Goal: Task Accomplishment & Management: Use online tool/utility

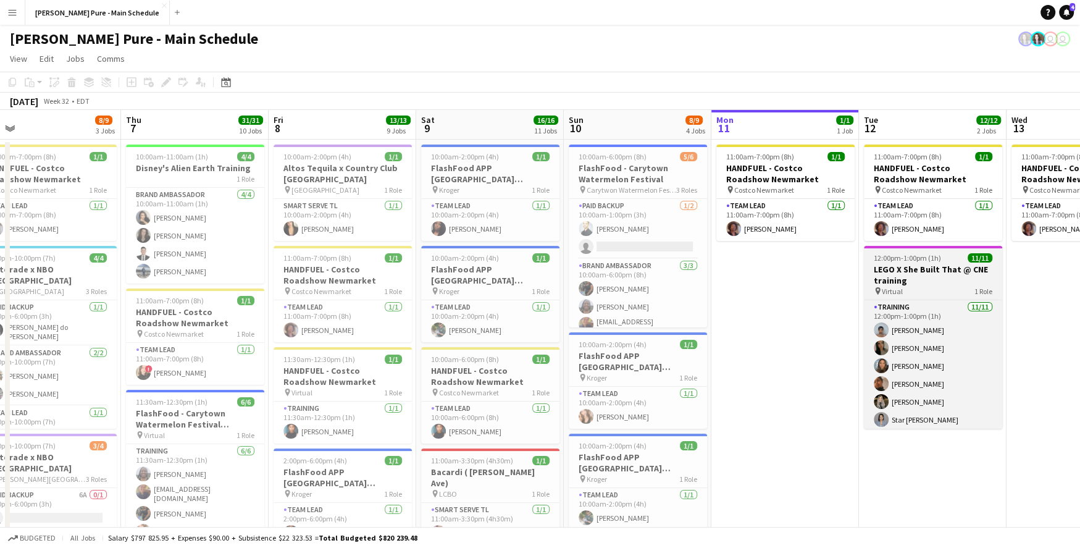
scroll to position [0, 321]
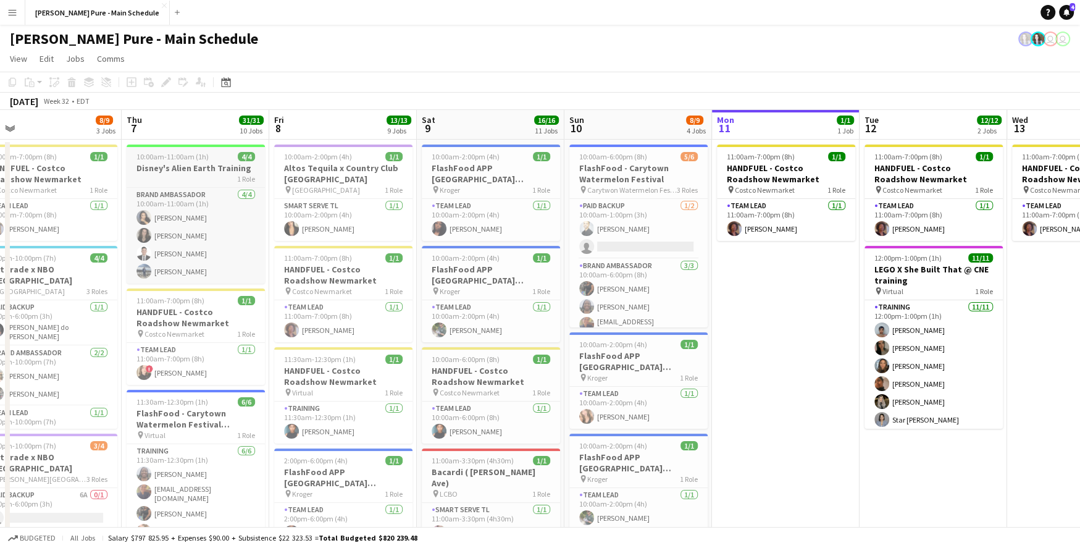
click at [209, 160] on div "10:00am-11:00am (1h) 4/4" at bounding box center [196, 156] width 138 height 9
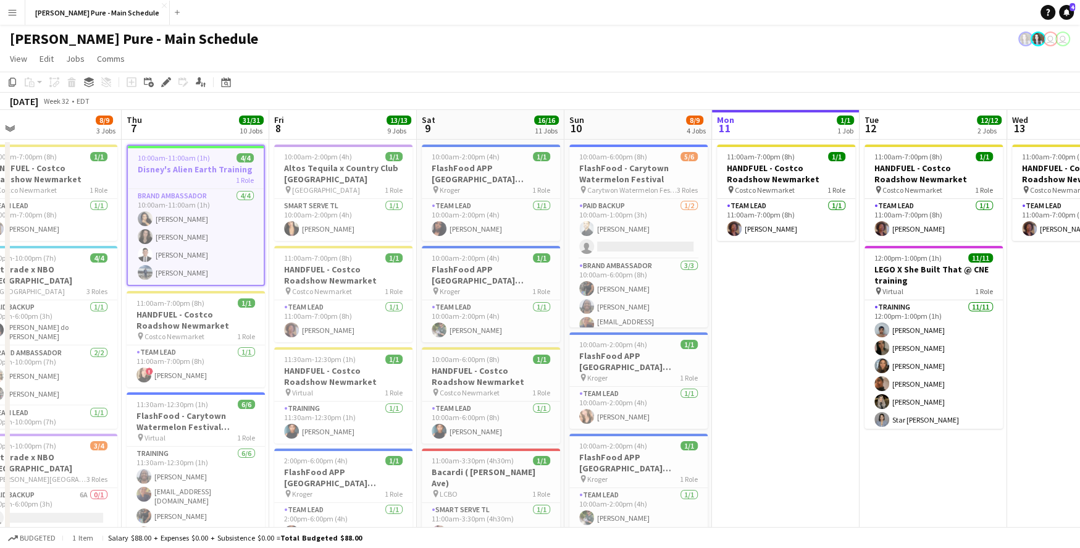
click at [209, 160] on div "10:00am-11:00am (1h) 4/4" at bounding box center [196, 157] width 136 height 9
click at [209, 162] on div "10:00am-11:00am (1h) 4/4" at bounding box center [196, 157] width 136 height 9
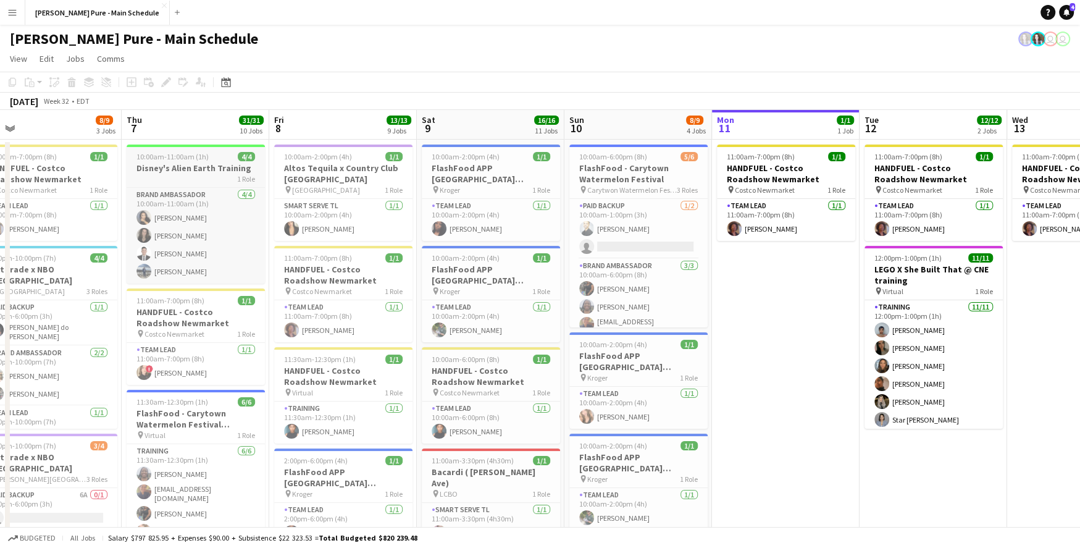
click at [209, 162] on h3 "Disney's Alien Earth Training" at bounding box center [196, 167] width 138 height 11
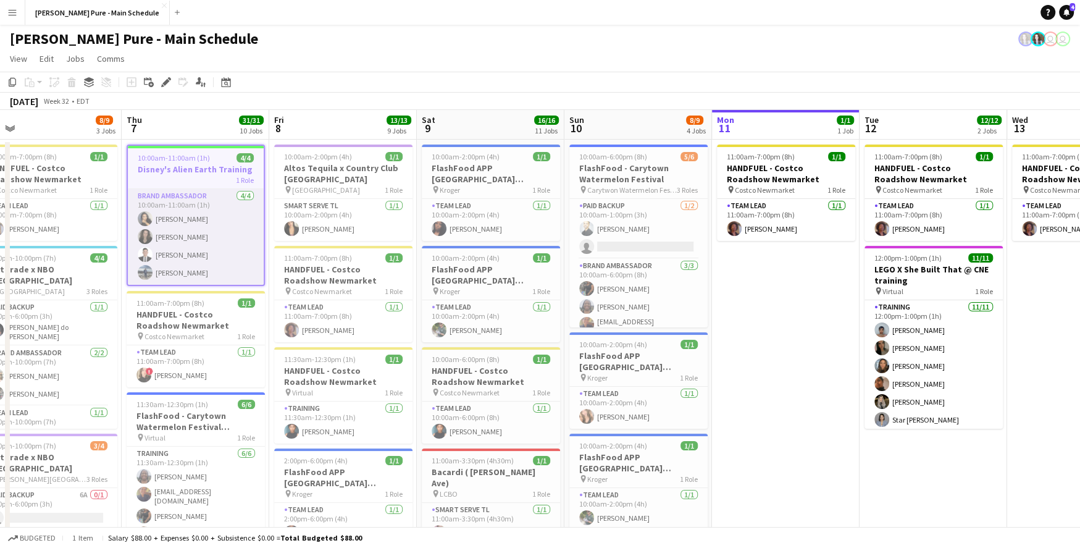
click at [193, 203] on app-card-role "Brand Ambassador [DATE] 10:00am-11:00am (1h) [PERSON_NAME] [PERSON_NAME] Angel …" at bounding box center [196, 237] width 136 height 96
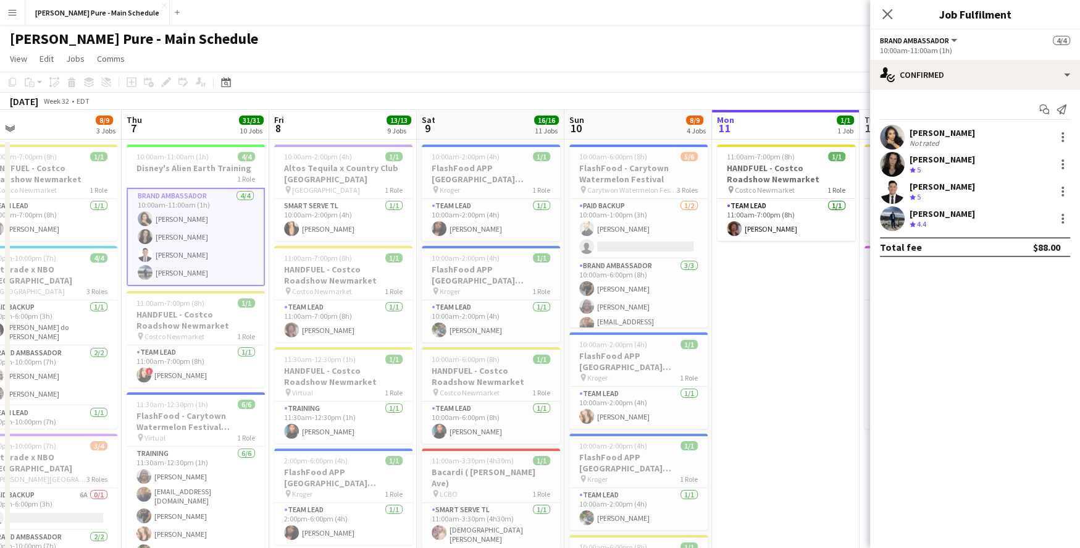
click at [951, 38] on button "Brand Ambassador" at bounding box center [919, 40] width 79 height 9
click at [949, 60] on li "All roles" at bounding box center [925, 61] width 70 height 11
click at [1062, 134] on div at bounding box center [1062, 137] width 15 height 15
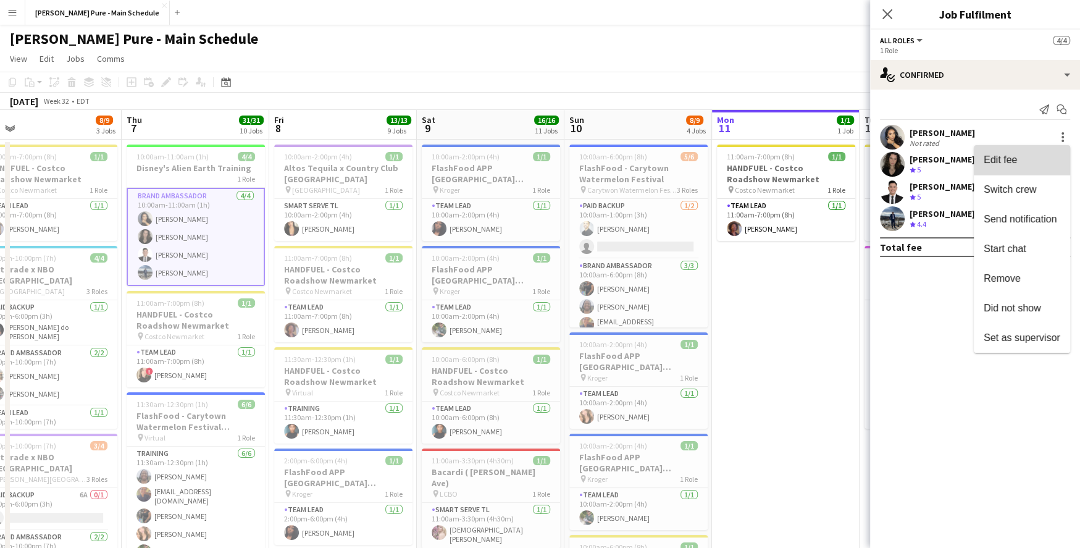
click at [1042, 154] on span "Edit fee" at bounding box center [1022, 159] width 77 height 11
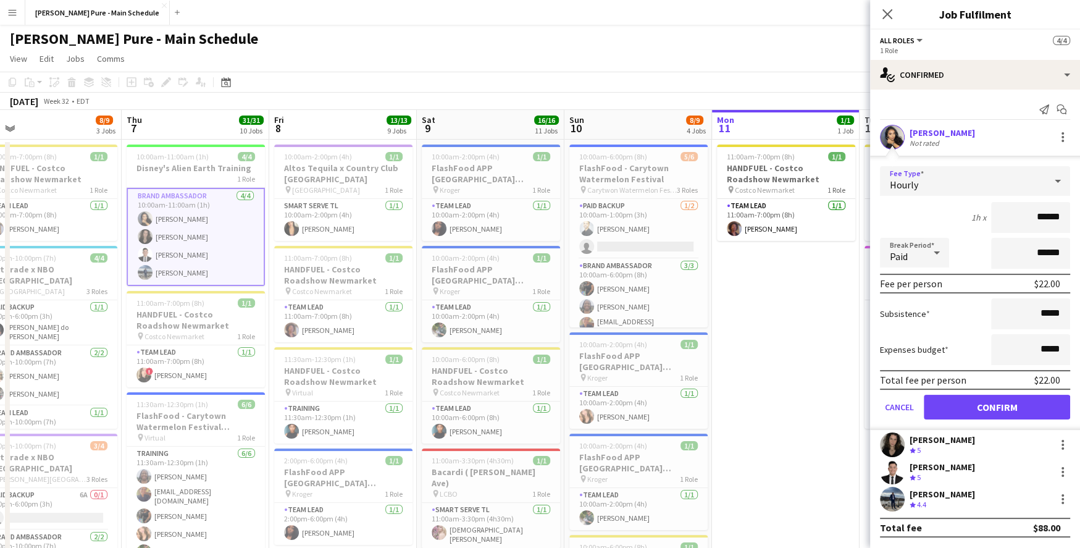
click at [1060, 181] on icon at bounding box center [1057, 181] width 15 height 25
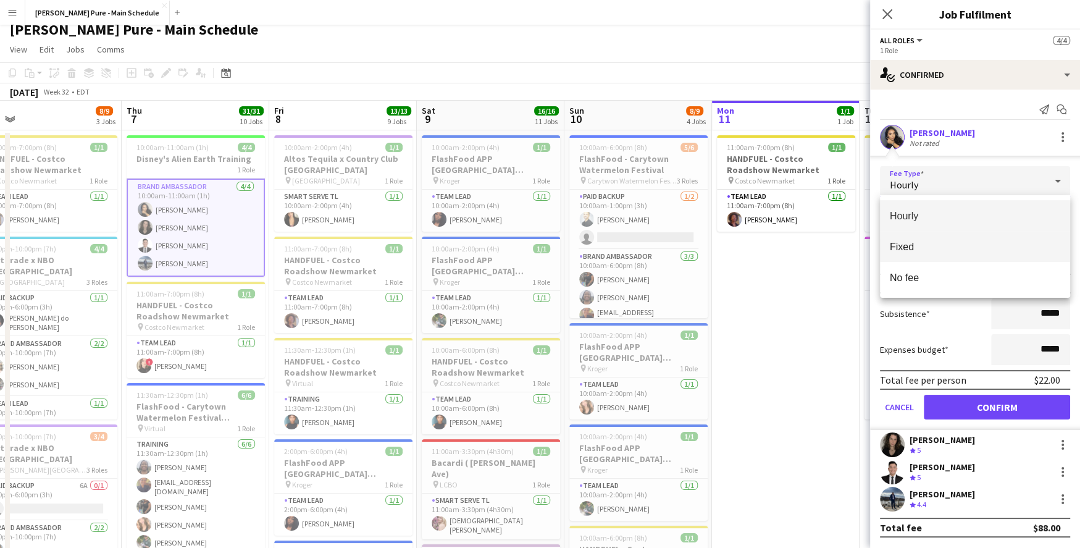
scroll to position [3, 0]
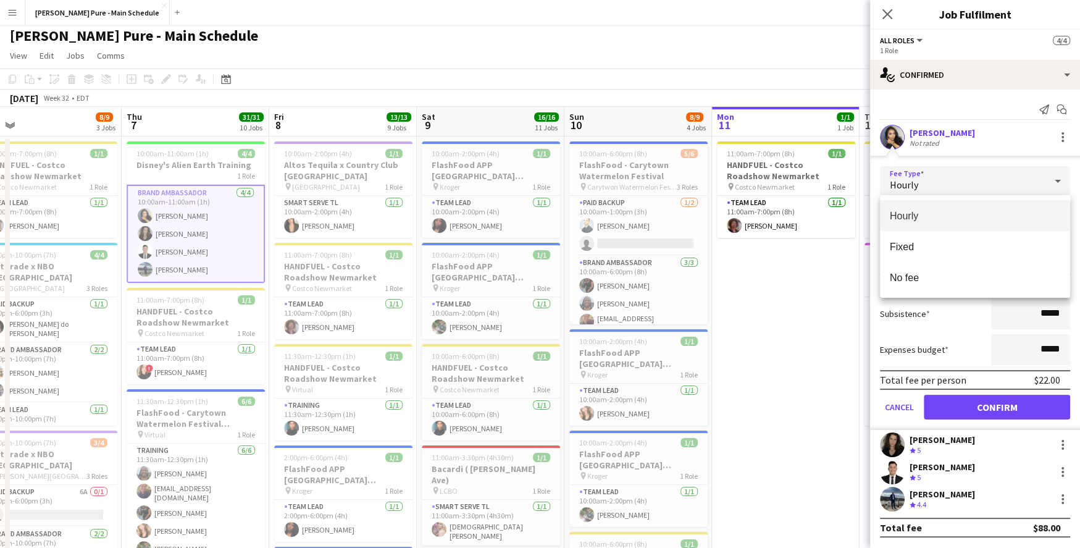
click at [1063, 181] on div at bounding box center [540, 274] width 1080 height 548
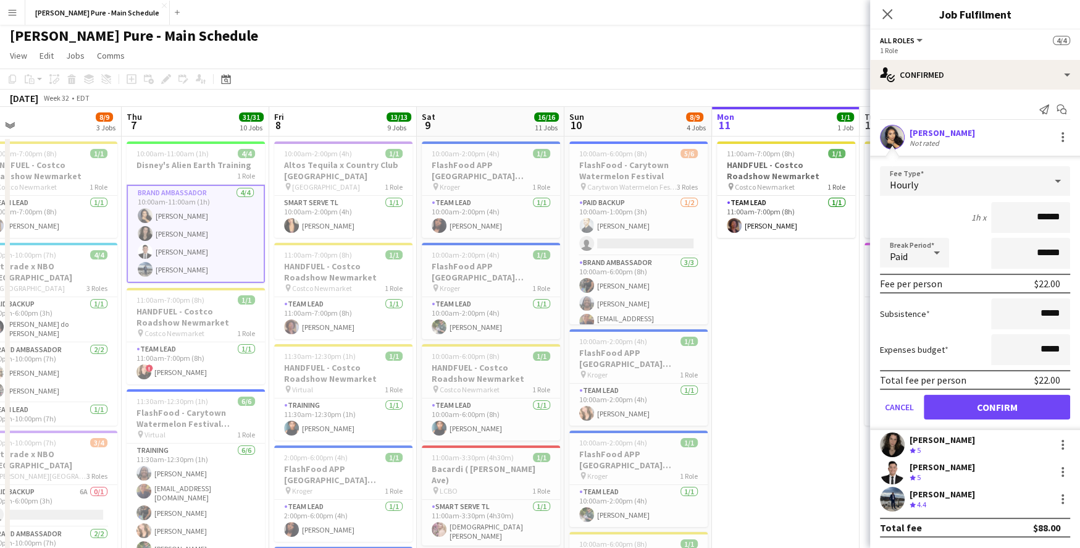
click at [1058, 181] on icon at bounding box center [1058, 181] width 6 height 3
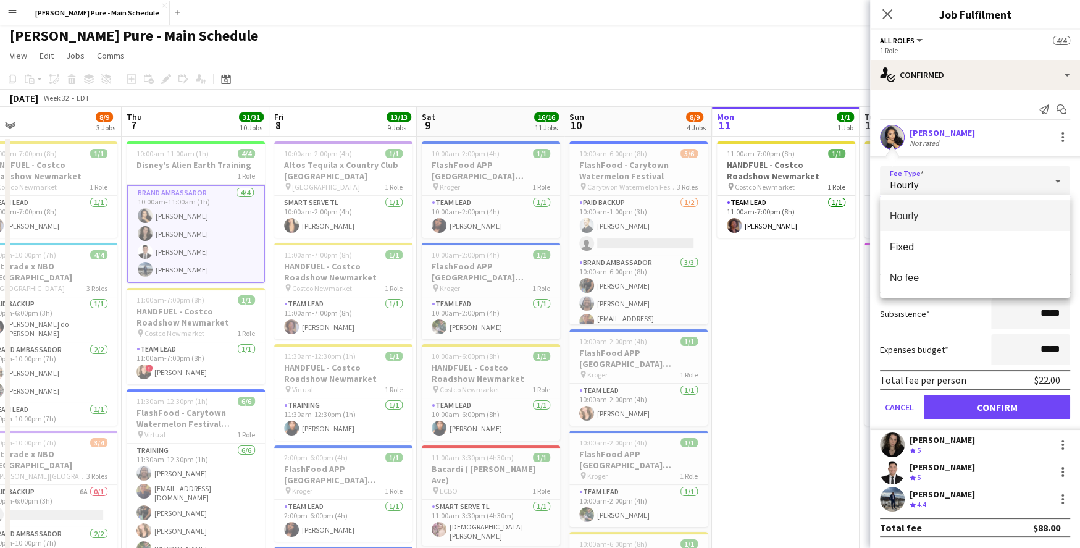
click at [1058, 181] on div at bounding box center [540, 274] width 1080 height 548
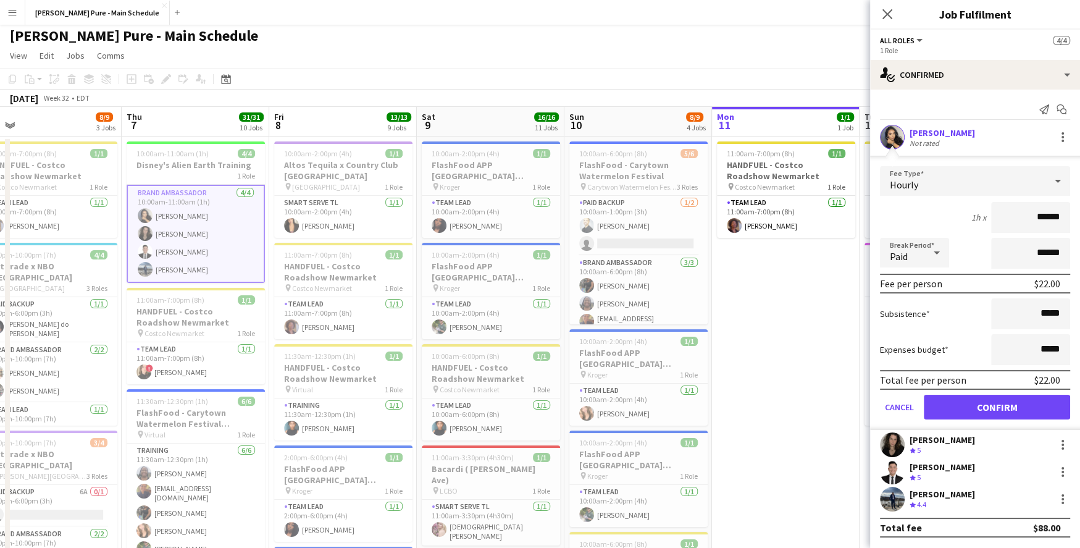
click at [981, 217] on div "1h x" at bounding box center [978, 217] width 15 height 11
click at [876, 14] on div "Close pop-in" at bounding box center [887, 14] width 35 height 28
click at [895, 12] on app-icon "Close pop-in" at bounding box center [888, 15] width 18 height 18
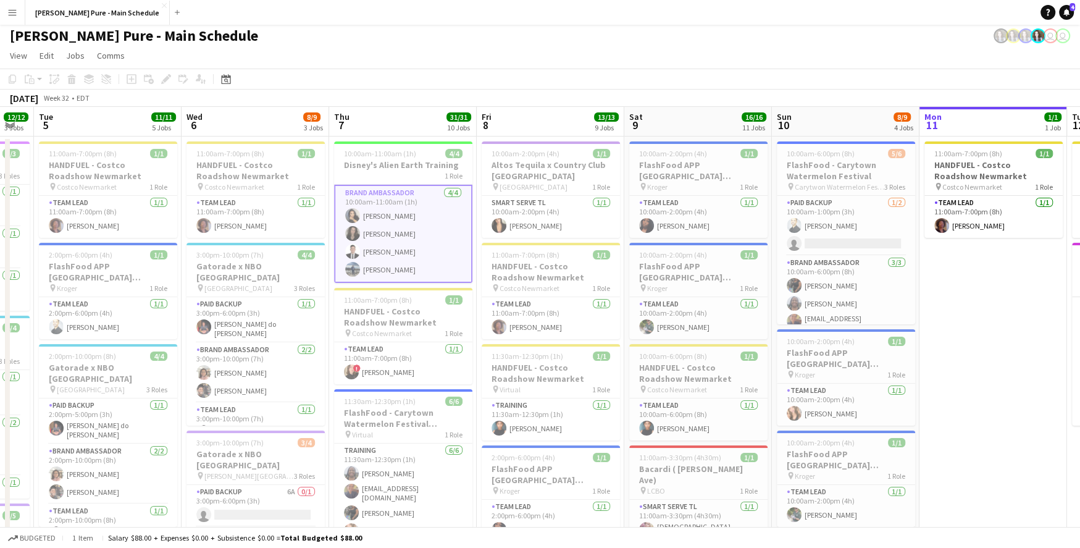
scroll to position [2, 0]
click at [396, 262] on app-card-role "Brand Ambassador [DATE] 10:00am-11:00am (1h) [PERSON_NAME] [PERSON_NAME] Angel …" at bounding box center [403, 235] width 138 height 98
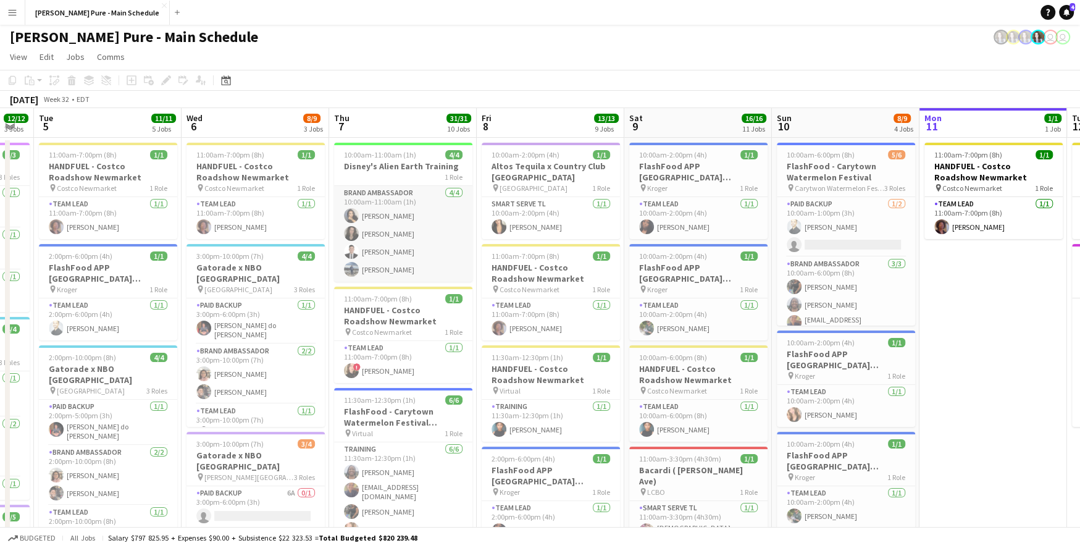
click at [390, 269] on app-card-role "Brand Ambassador [DATE] 10:00am-11:00am (1h) [PERSON_NAME] [PERSON_NAME] Angel …" at bounding box center [403, 234] width 138 height 96
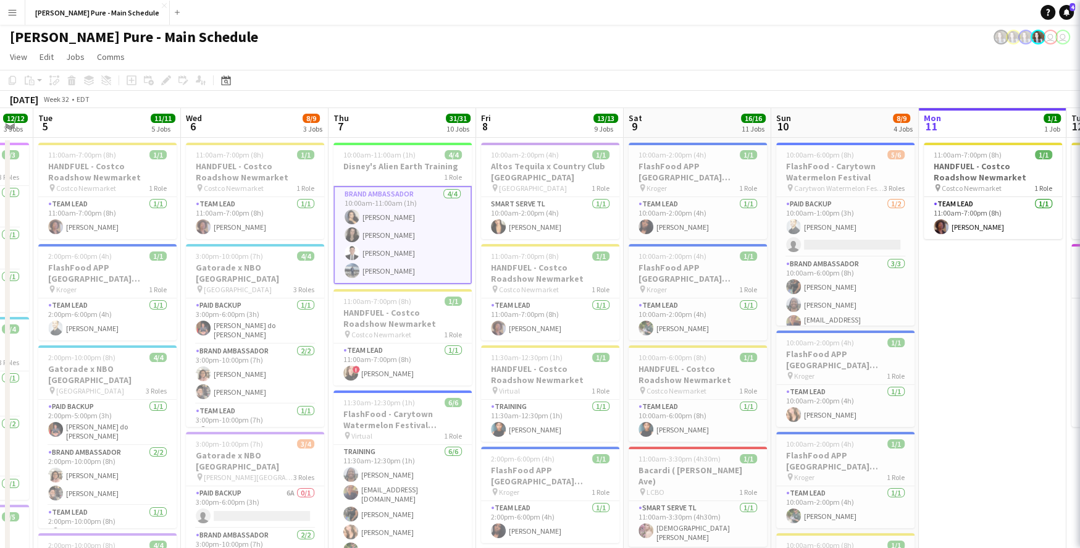
click at [390, 269] on app-card-role "Brand Ambassador [DATE] 10:00am-11:00am (1h) [PERSON_NAME] [PERSON_NAME] Angel …" at bounding box center [402, 235] width 138 height 98
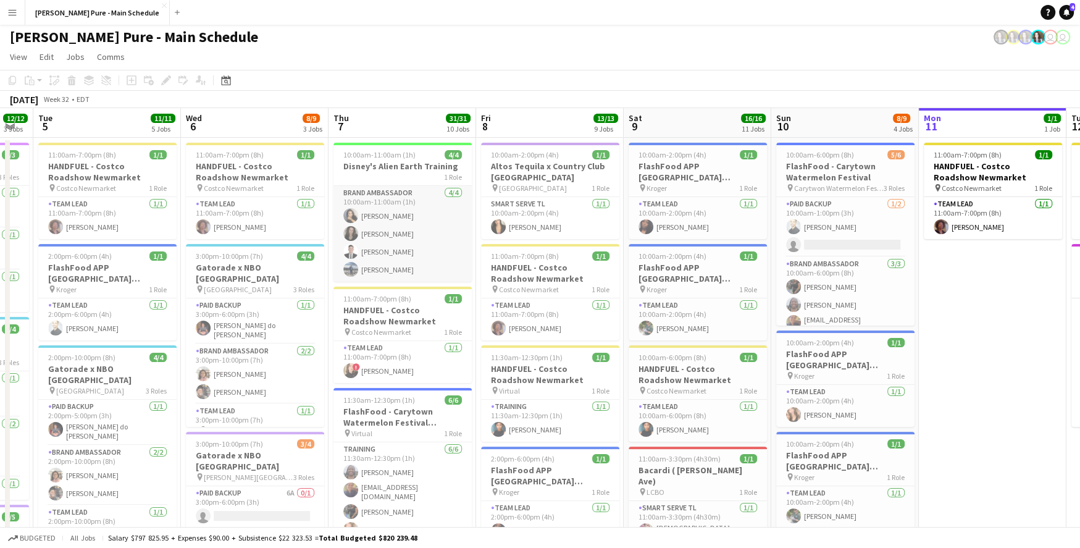
click at [390, 269] on app-card-role "Brand Ambassador [DATE] 10:00am-11:00am (1h) [PERSON_NAME] [PERSON_NAME] Angel …" at bounding box center [402, 234] width 138 height 96
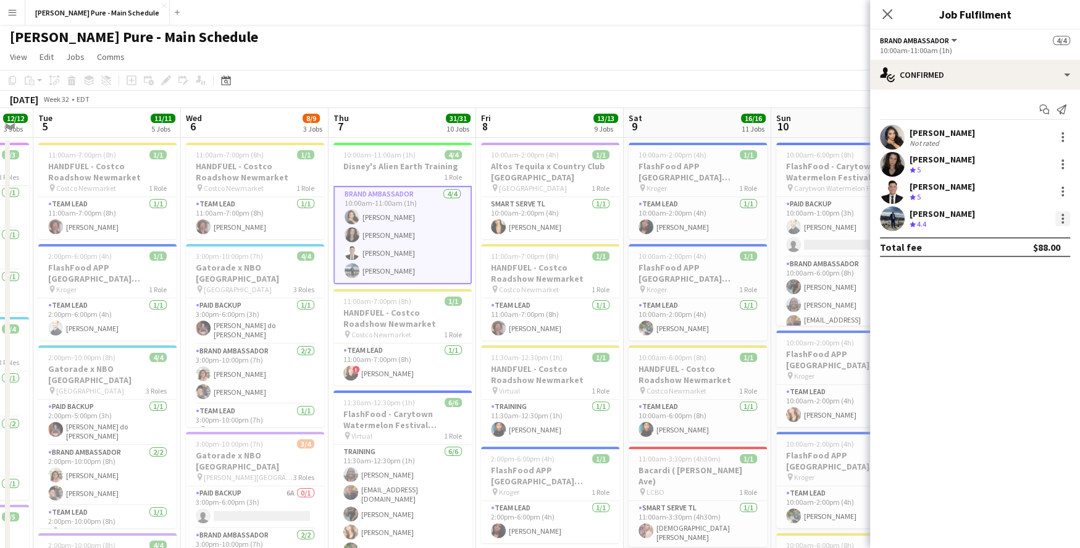
click at [1061, 211] on div at bounding box center [1062, 218] width 15 height 15
click at [950, 37] on div at bounding box center [540, 274] width 1080 height 548
click at [950, 37] on button "Brand Ambassador" at bounding box center [919, 40] width 79 height 9
click at [937, 80] on li "Brand Ambassador" at bounding box center [925, 82] width 70 height 11
click at [934, 45] on div "Brand Ambassador All roles Brand Ambassador" at bounding box center [919, 40] width 79 height 11
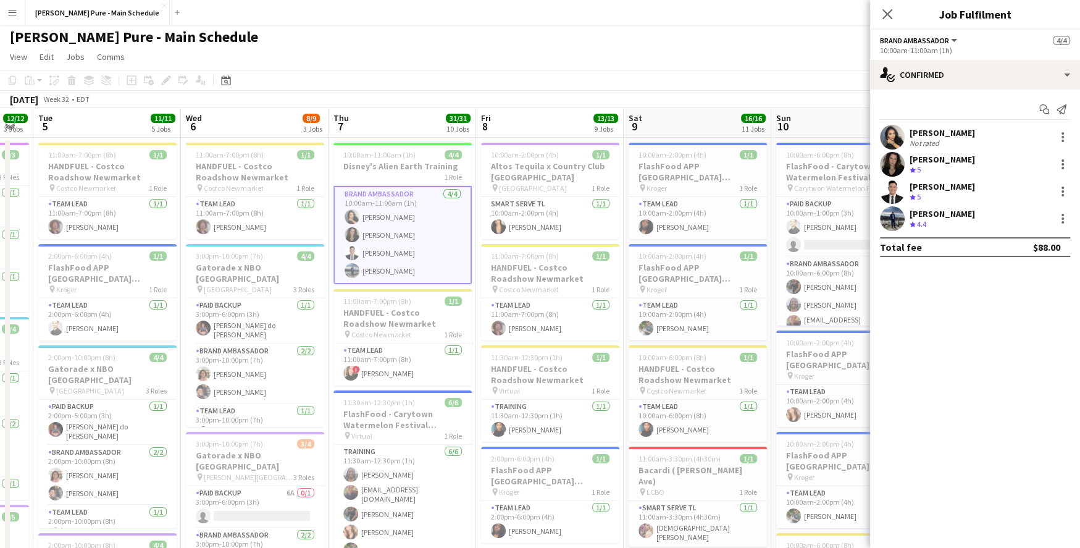
click at [955, 44] on button "Brand Ambassador" at bounding box center [919, 40] width 79 height 9
click at [936, 62] on li "All roles" at bounding box center [925, 61] width 70 height 11
click at [1063, 222] on div at bounding box center [1063, 222] width 2 height 2
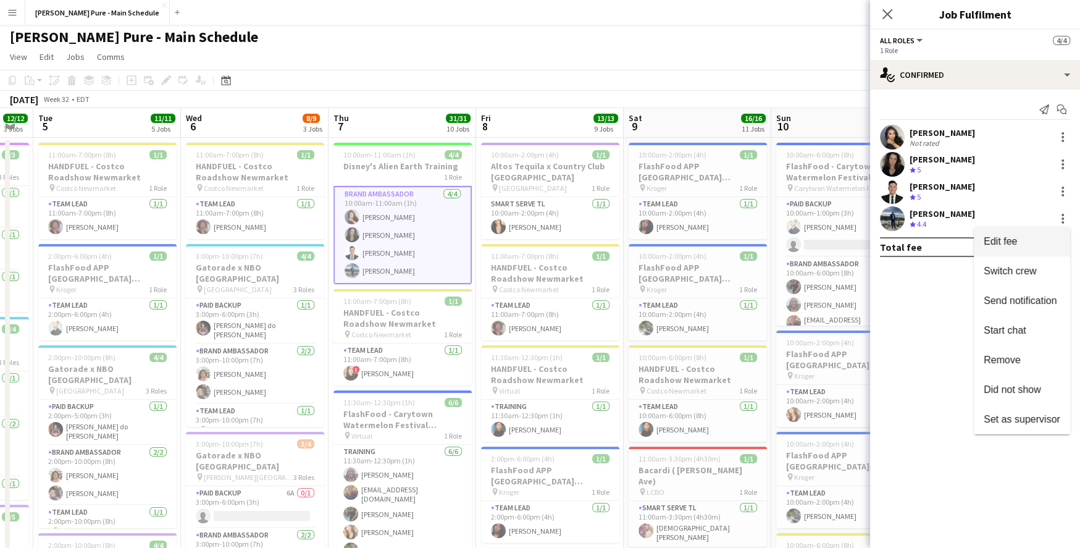
click at [1017, 242] on span "Edit fee" at bounding box center [1022, 241] width 77 height 11
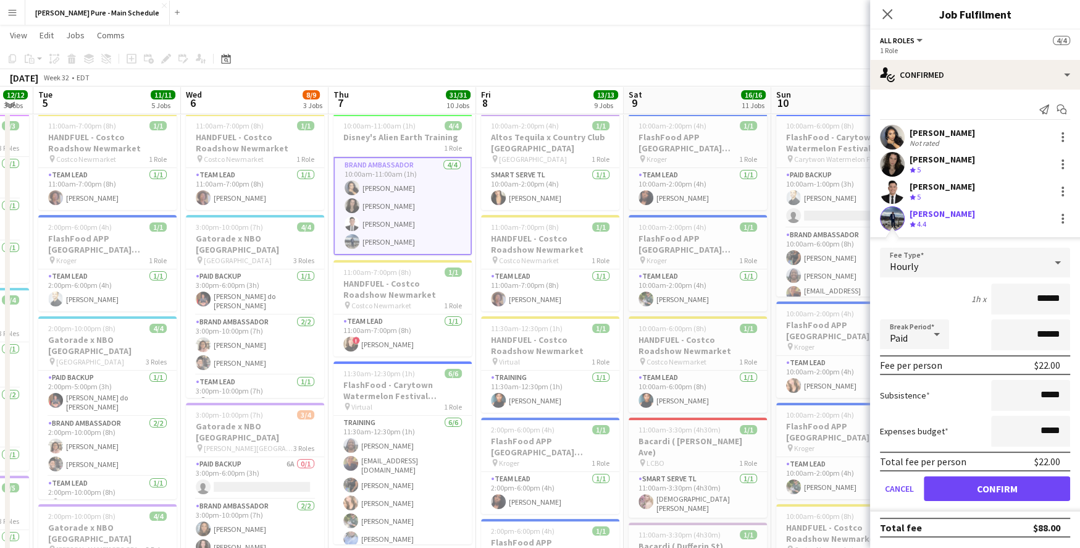
scroll to position [28, 0]
click at [980, 270] on div "Hourly" at bounding box center [962, 263] width 165 height 30
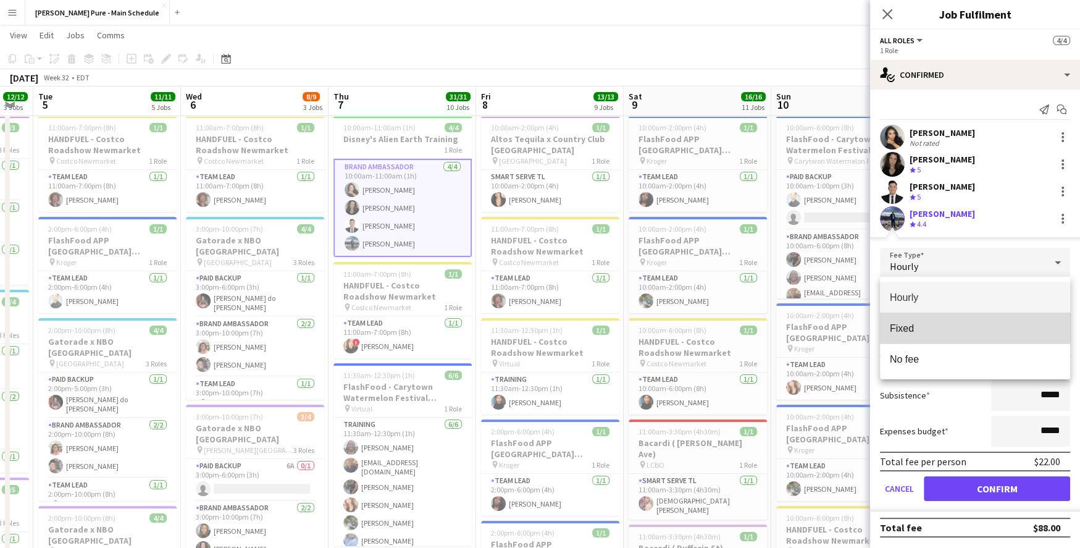
click at [955, 327] on span "Fixed" at bounding box center [975, 328] width 170 height 12
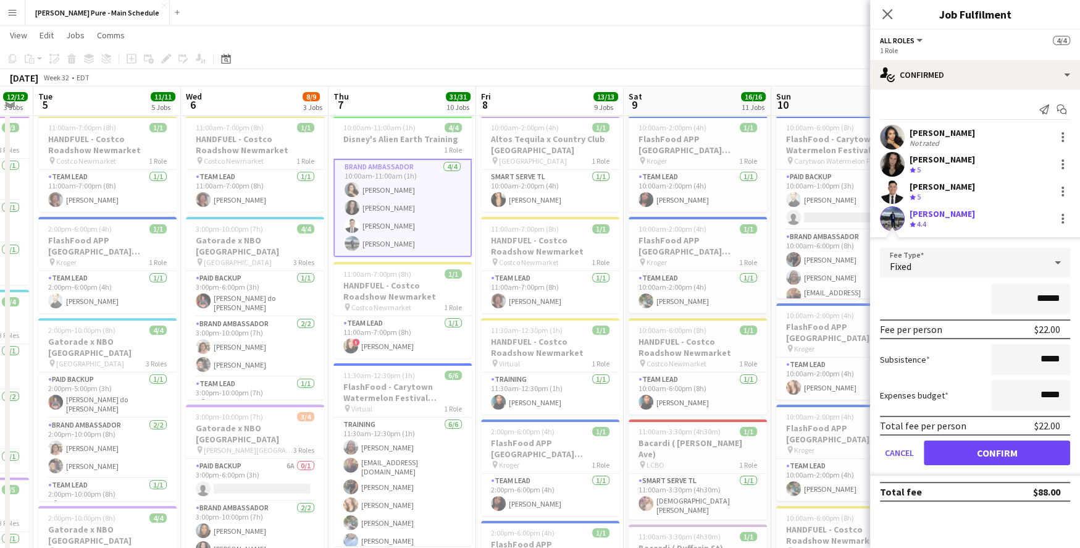
click at [976, 258] on div "Fixed" at bounding box center [962, 263] width 165 height 30
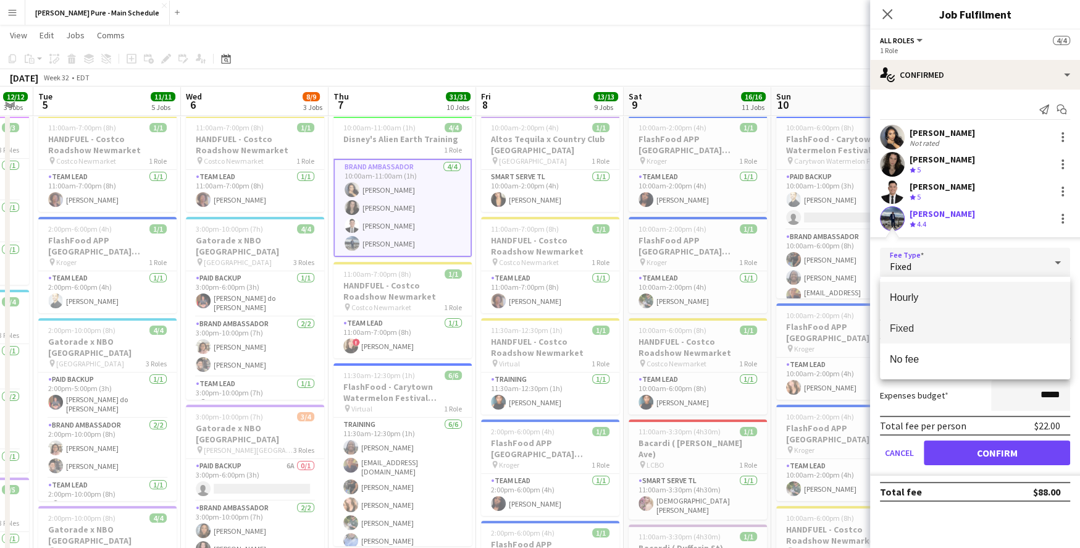
click at [963, 301] on span "Hourly" at bounding box center [975, 297] width 170 height 12
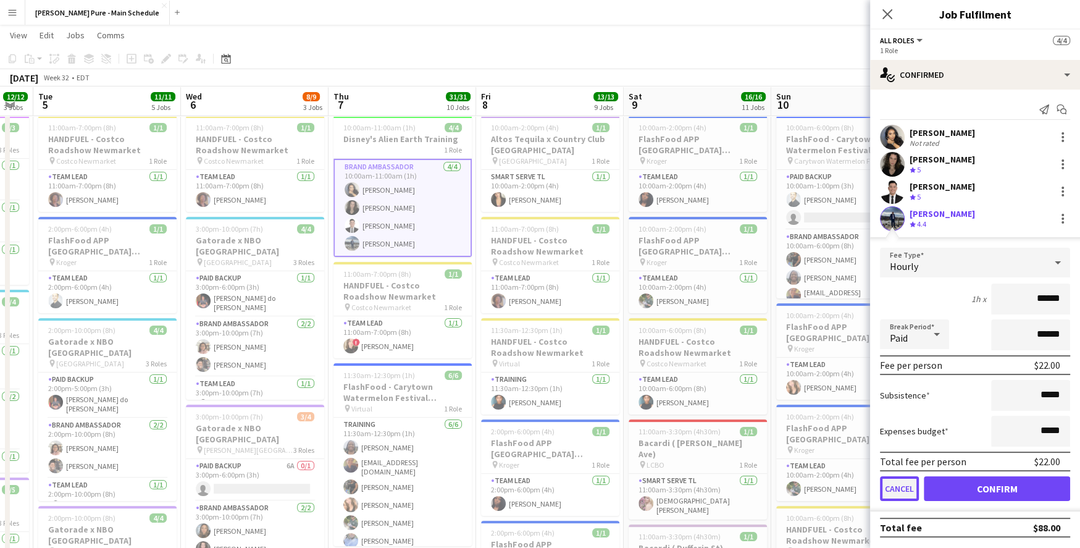
click at [892, 489] on button "Cancel" at bounding box center [899, 488] width 39 height 25
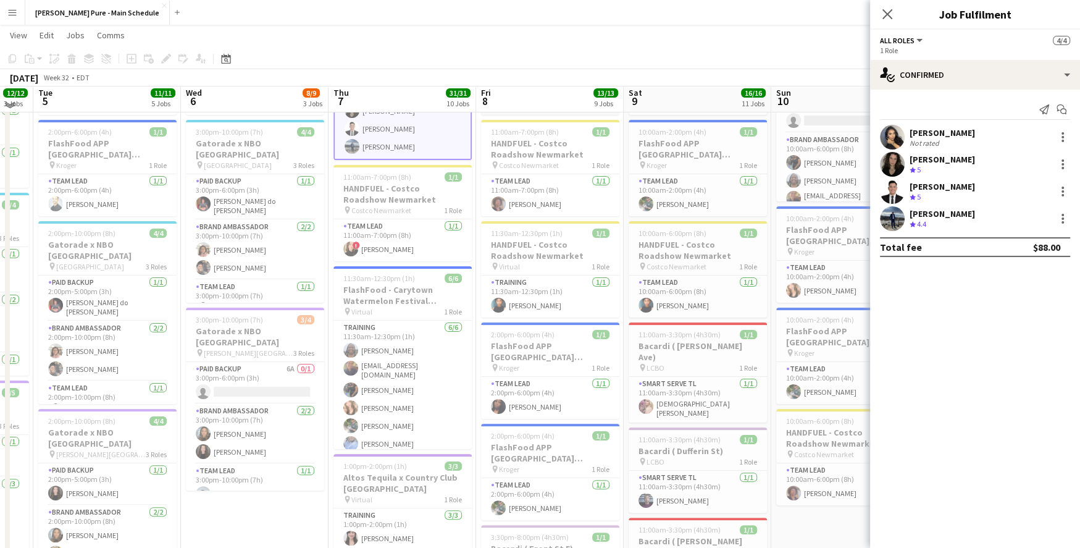
scroll to position [0, 0]
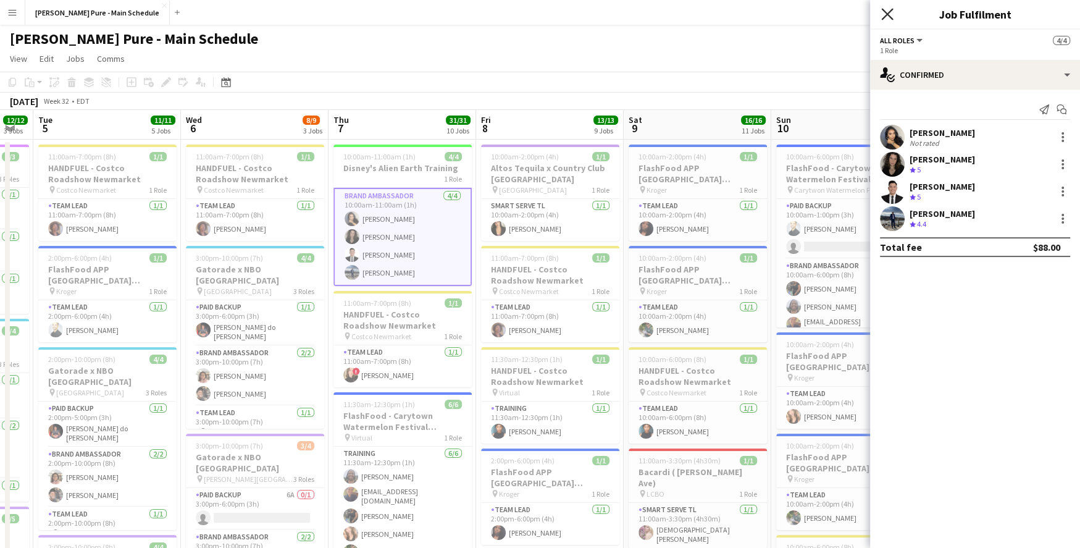
click at [887, 10] on icon "Close pop-in" at bounding box center [887, 14] width 12 height 12
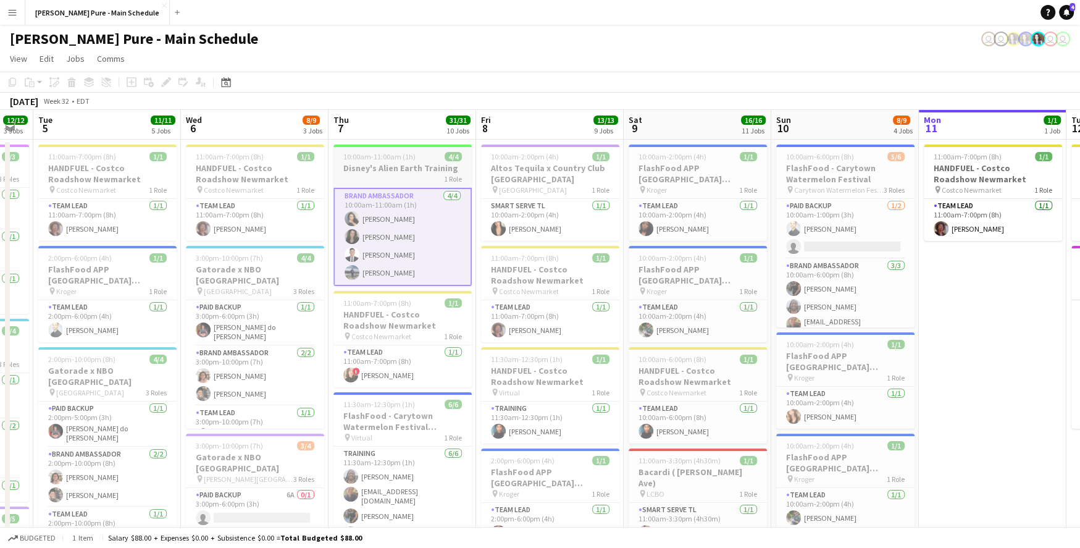
click at [374, 177] on div "1 Role" at bounding box center [402, 179] width 138 height 10
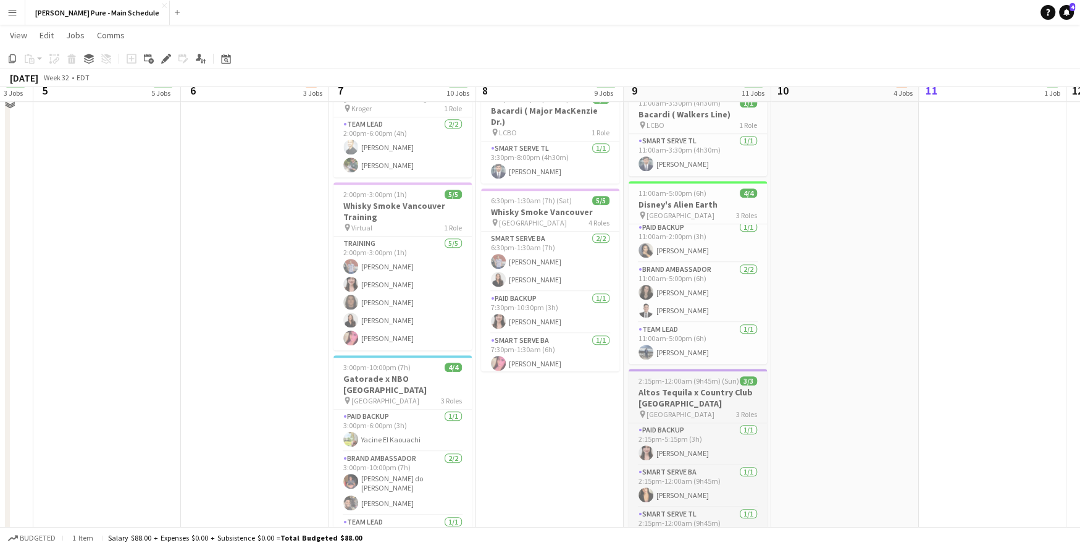
scroll to position [737, 0]
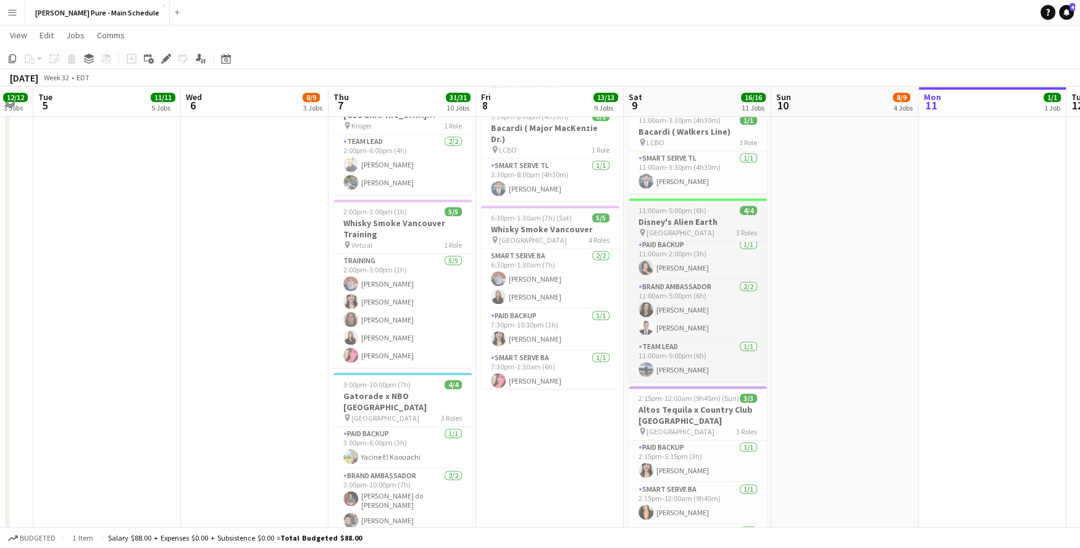
click at [689, 216] on h3 "Disney's Alien Earth" at bounding box center [698, 221] width 138 height 11
click at [689, 198] on app-job-card "11:00am-5:00pm (6h) 4/4 Disney's Alien Earth pin Toronto 3 Roles Paid Backup [D…" at bounding box center [698, 289] width 138 height 183
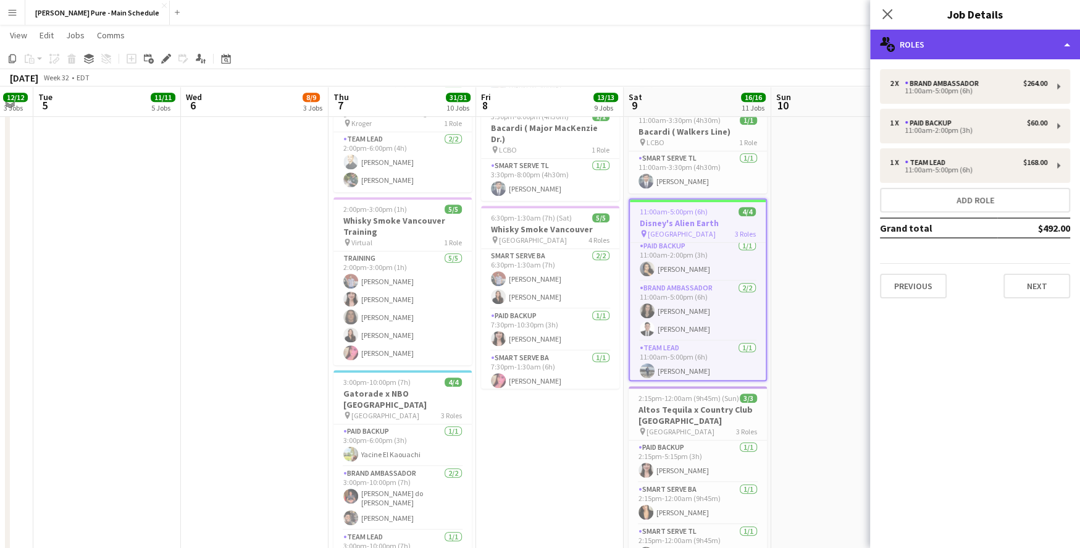
click at [928, 53] on div "multiple-users-add Roles" at bounding box center [975, 45] width 210 height 30
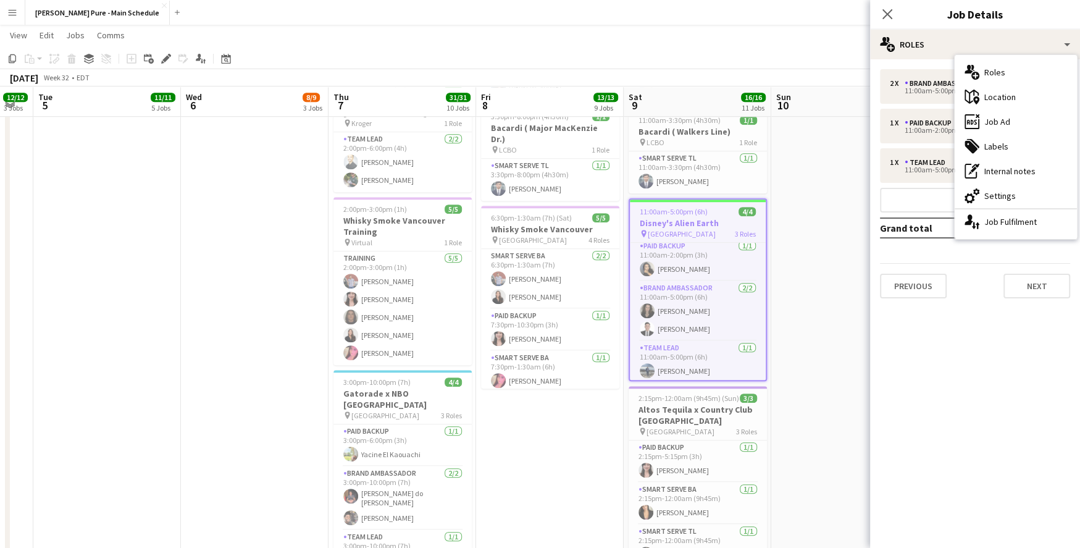
click at [650, 199] on div at bounding box center [698, 200] width 136 height 2
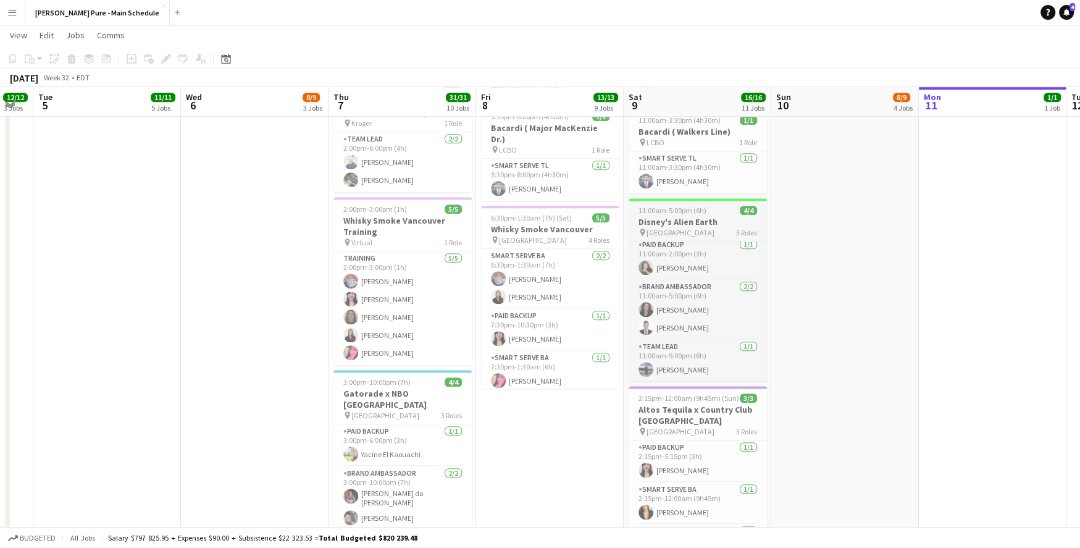
click at [651, 198] on app-job-card "11:00am-5:00pm (6h) 4/4 Disney's Alien Earth pin Toronto 3 Roles Paid Backup [D…" at bounding box center [698, 289] width 138 height 183
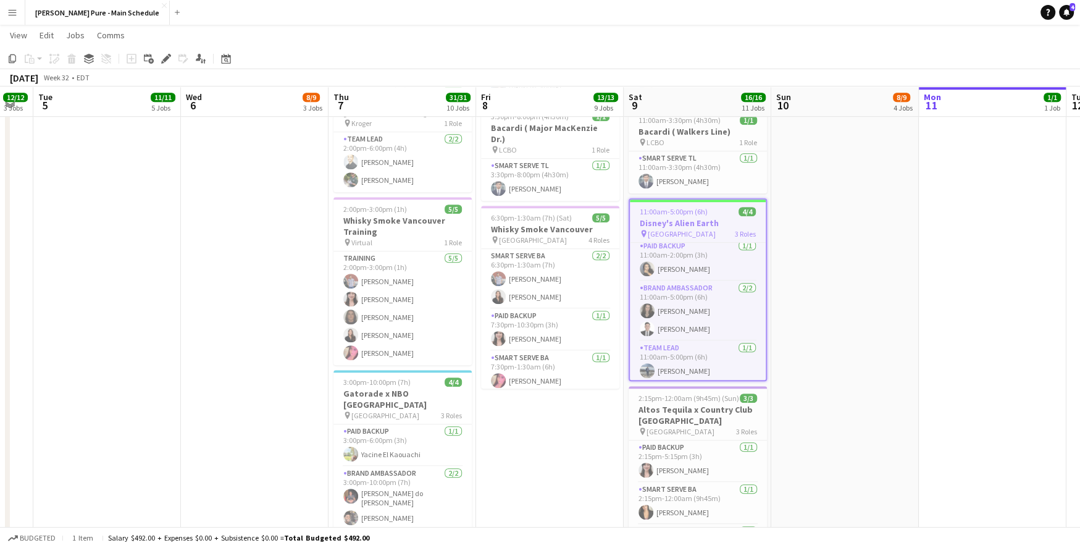
click at [651, 198] on app-job-card "11:00am-5:00pm (6h) 4/4 Disney's Alien Earth pin Toronto 3 Roles Paid Backup [D…" at bounding box center [698, 289] width 138 height 183
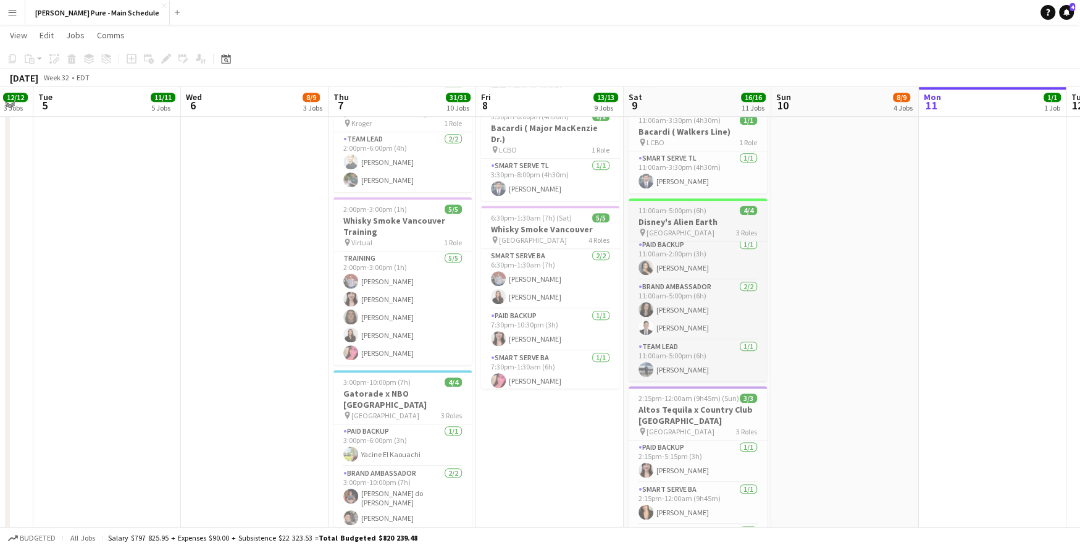
click at [651, 198] on app-job-card "11:00am-5:00pm (6h) 4/4 Disney's Alien Earth pin Toronto 3 Roles Paid Backup [D…" at bounding box center [698, 289] width 138 height 183
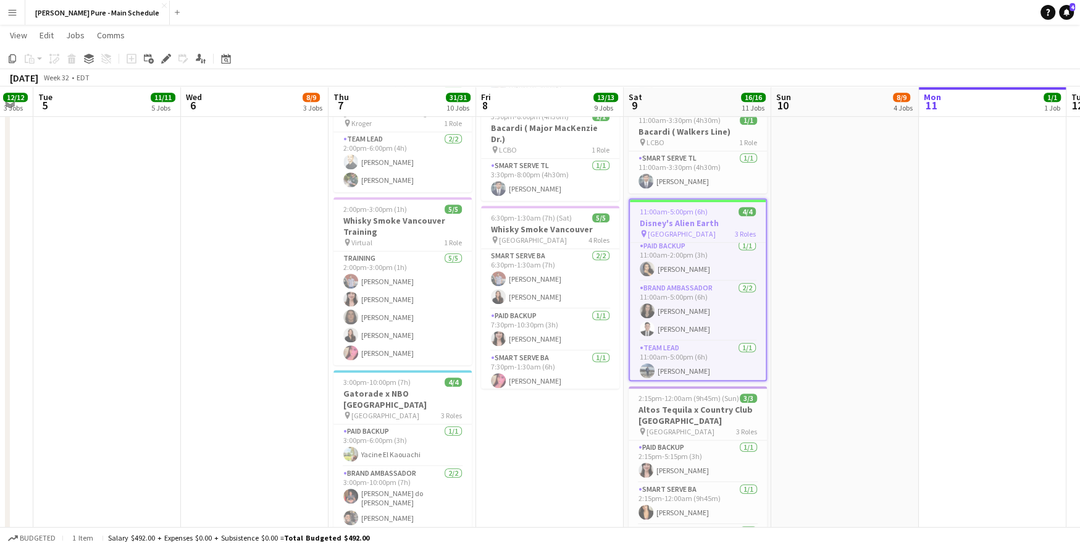
click at [850, 212] on app-date-cell "10:00am-6:00pm (8h) 5/6 FlashFood - Carytown Watermelon Festival pin Carytwon W…" at bounding box center [845, 143] width 148 height 1483
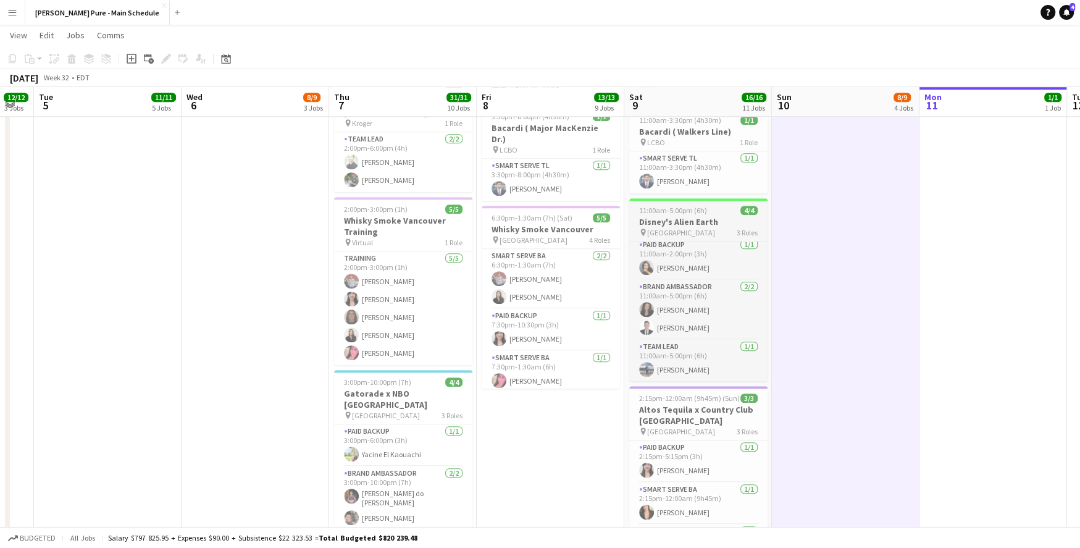
click at [692, 206] on span "11:00am-5:00pm (6h)" at bounding box center [673, 210] width 68 height 9
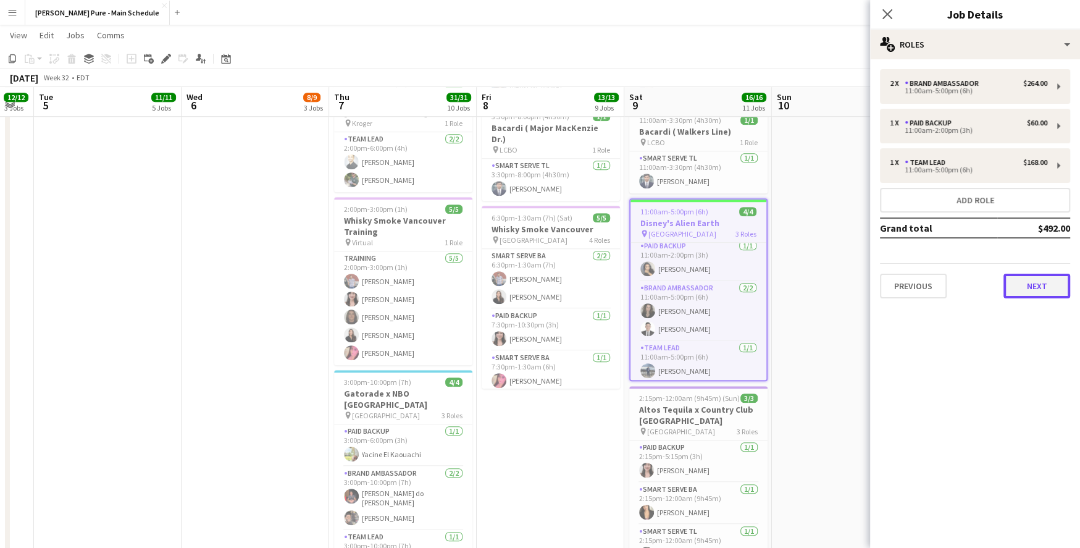
click at [1023, 295] on button "Next" at bounding box center [1036, 286] width 67 height 25
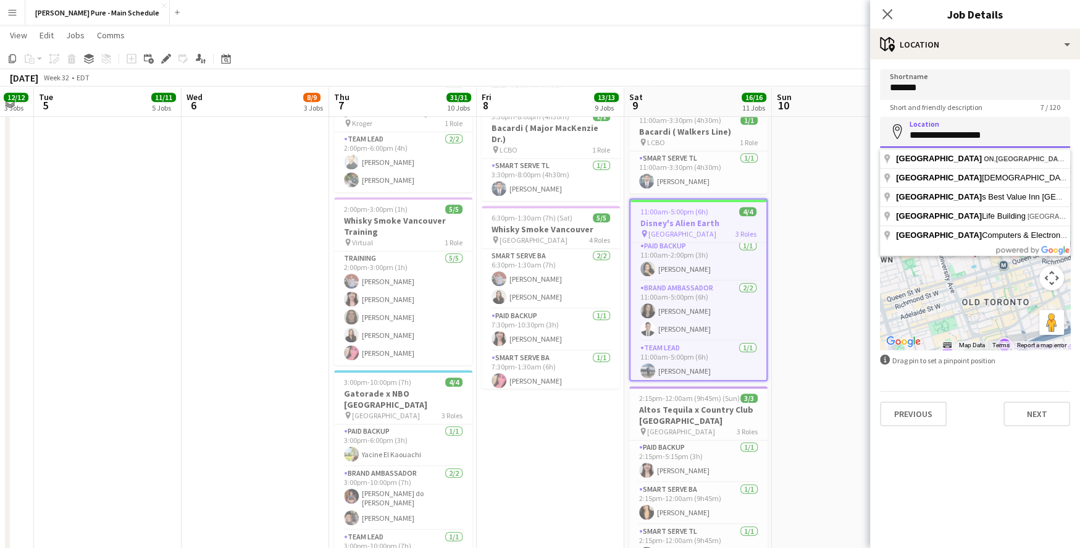
drag, startPoint x: 999, startPoint y: 136, endPoint x: 908, endPoint y: 134, distance: 90.8
click at [907, 134] on input "**********" at bounding box center [975, 132] width 190 height 31
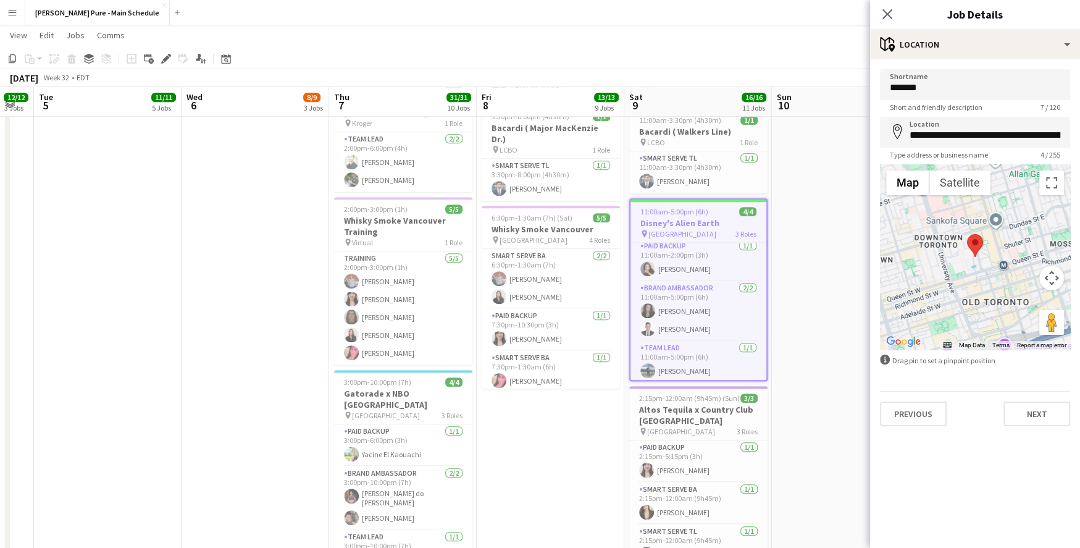
type input "**********"
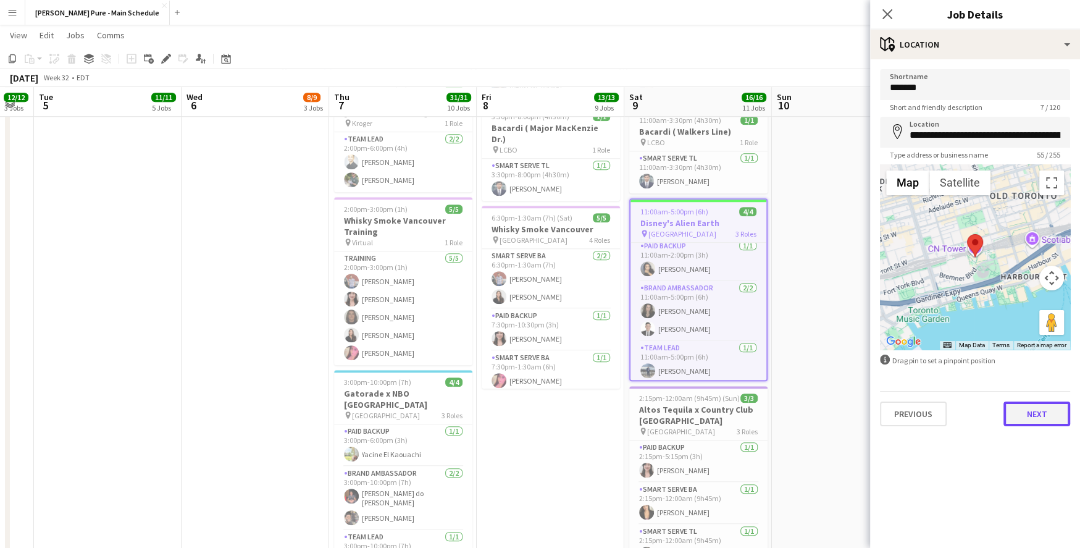
click at [1030, 419] on button "Next" at bounding box center [1036, 413] width 67 height 25
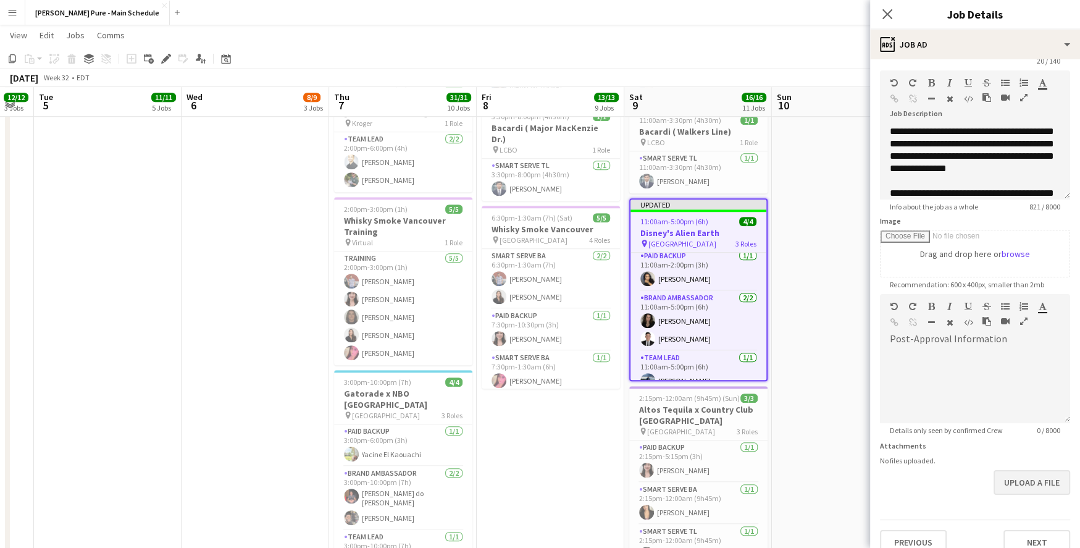
scroll to position [62, 0]
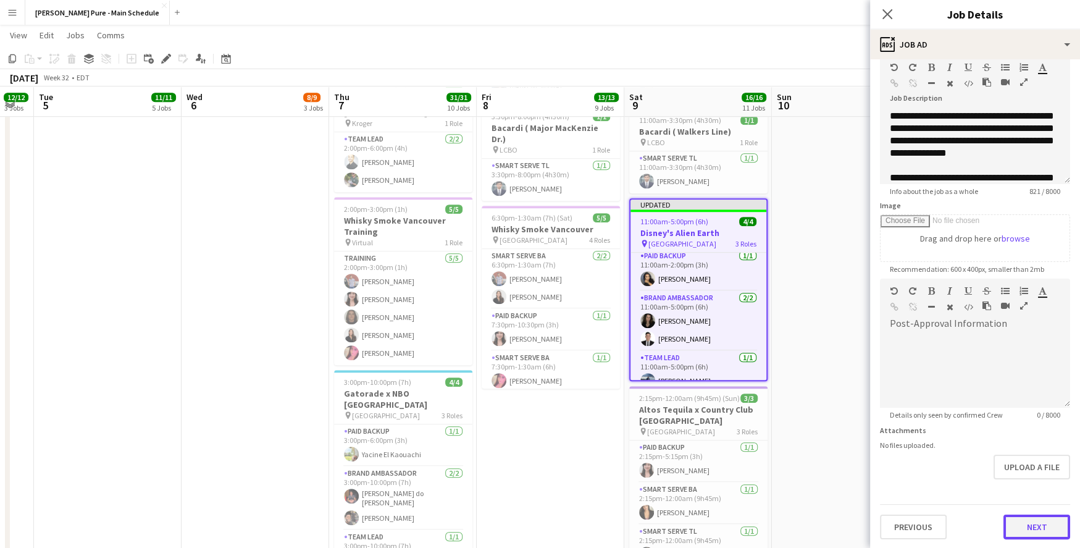
click at [1030, 517] on button "Next" at bounding box center [1036, 526] width 67 height 25
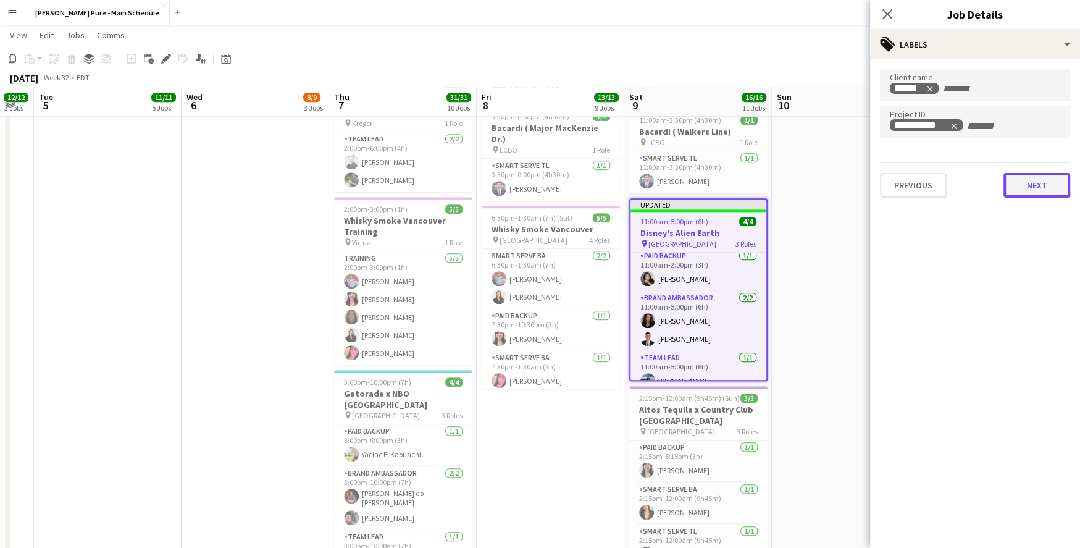
click at [1049, 193] on button "Next" at bounding box center [1036, 185] width 67 height 25
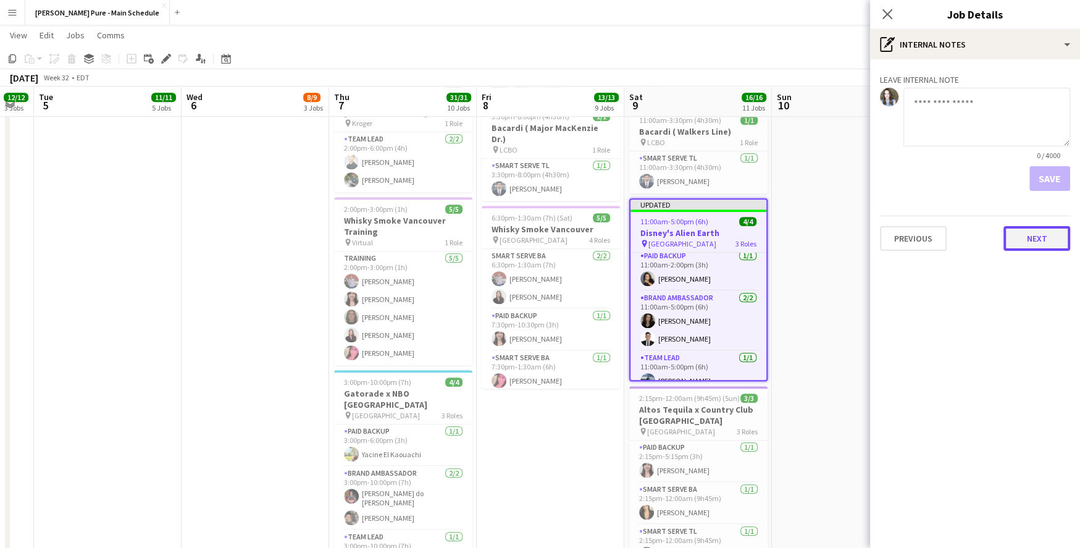
click at [1039, 237] on button "Next" at bounding box center [1036, 238] width 67 height 25
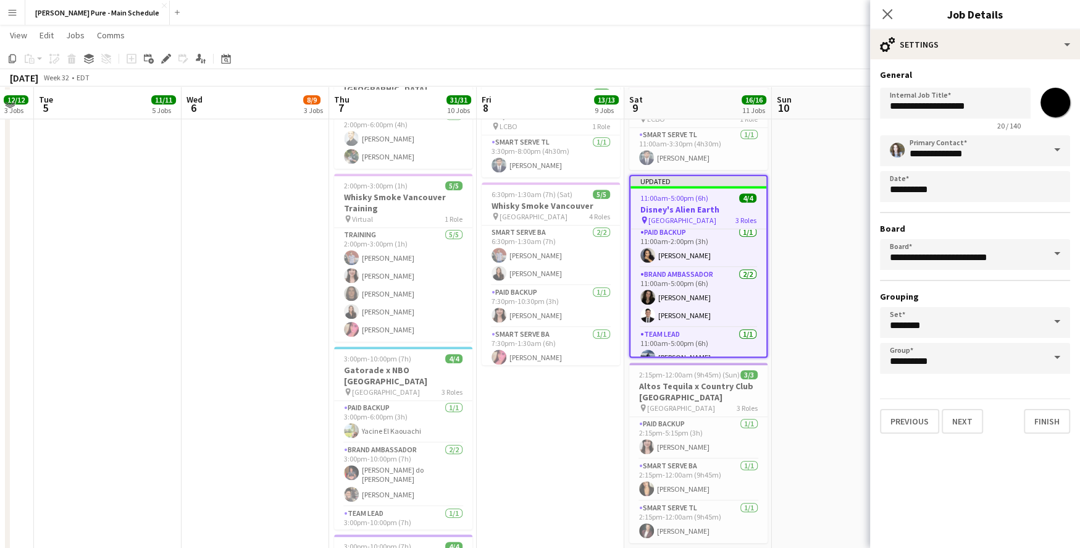
scroll to position [767, 0]
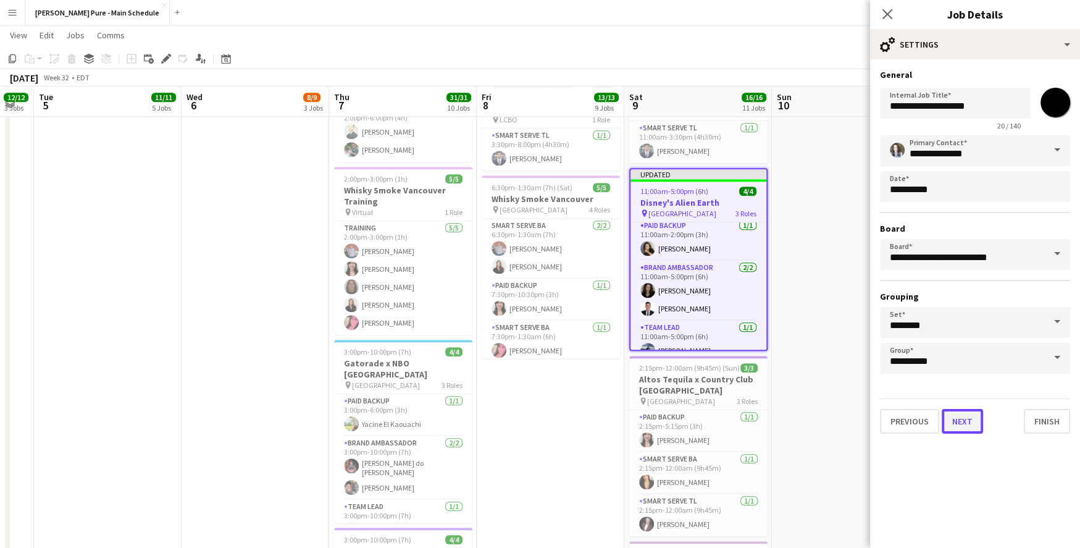
click at [970, 421] on button "Next" at bounding box center [962, 421] width 41 height 25
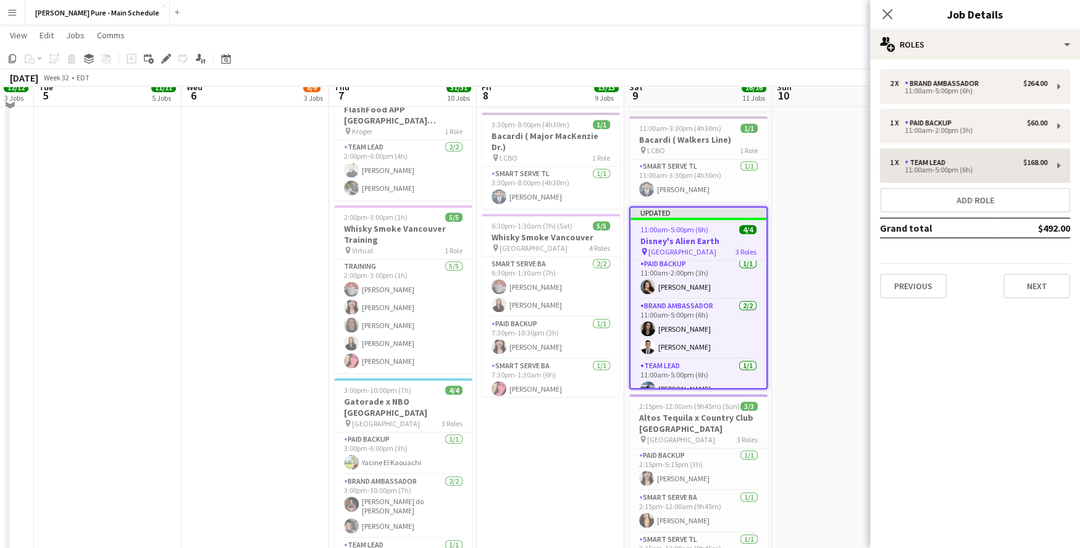
scroll to position [719, 0]
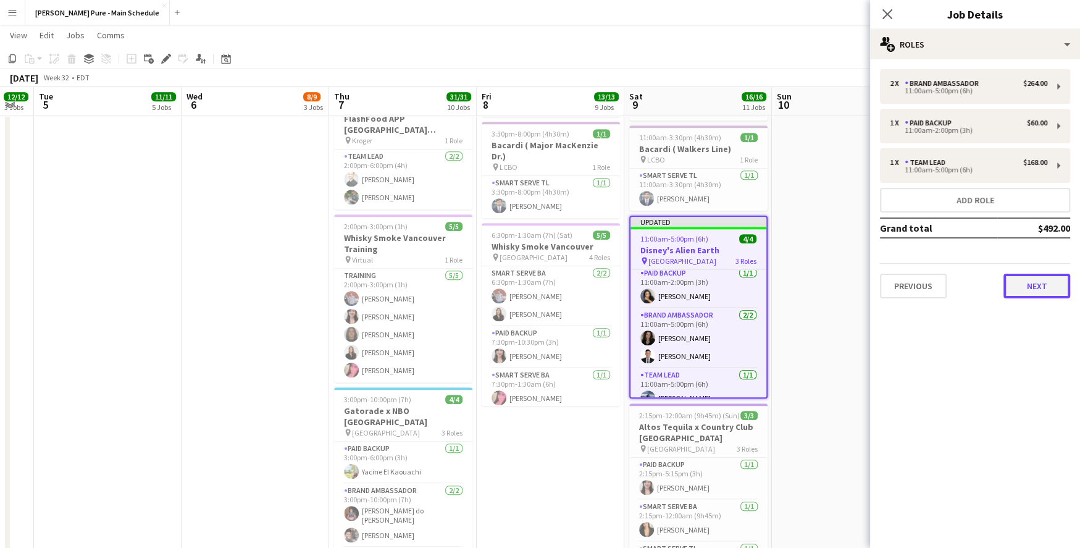
click at [1029, 288] on button "Next" at bounding box center [1036, 286] width 67 height 25
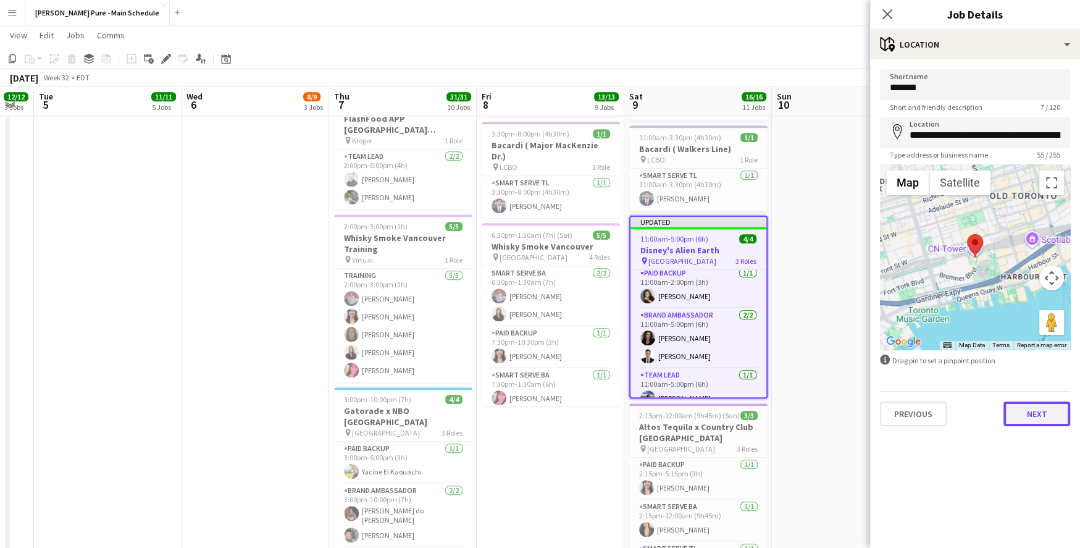
click at [1016, 409] on button "Next" at bounding box center [1036, 413] width 67 height 25
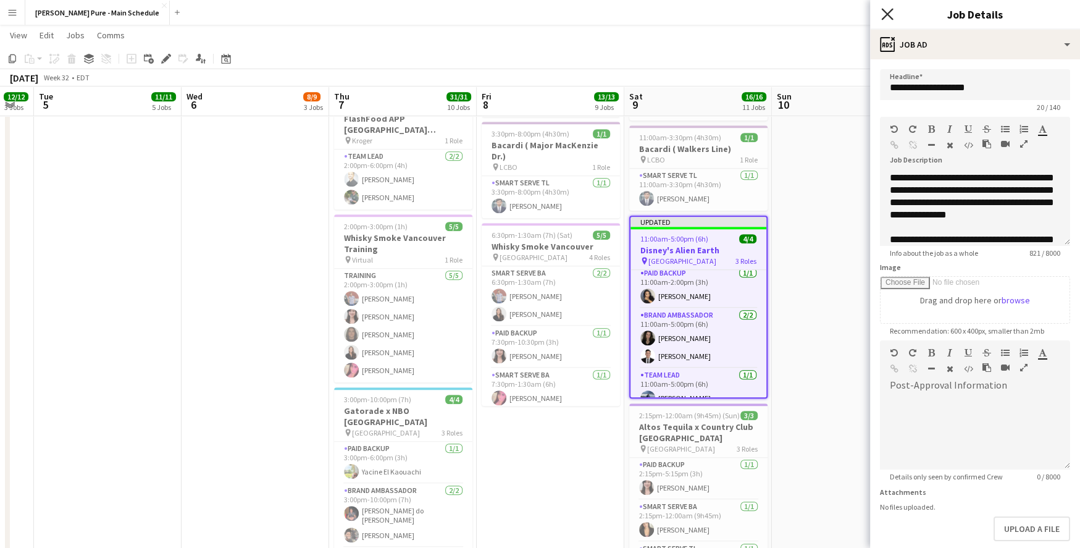
click at [888, 13] on icon at bounding box center [887, 14] width 12 height 12
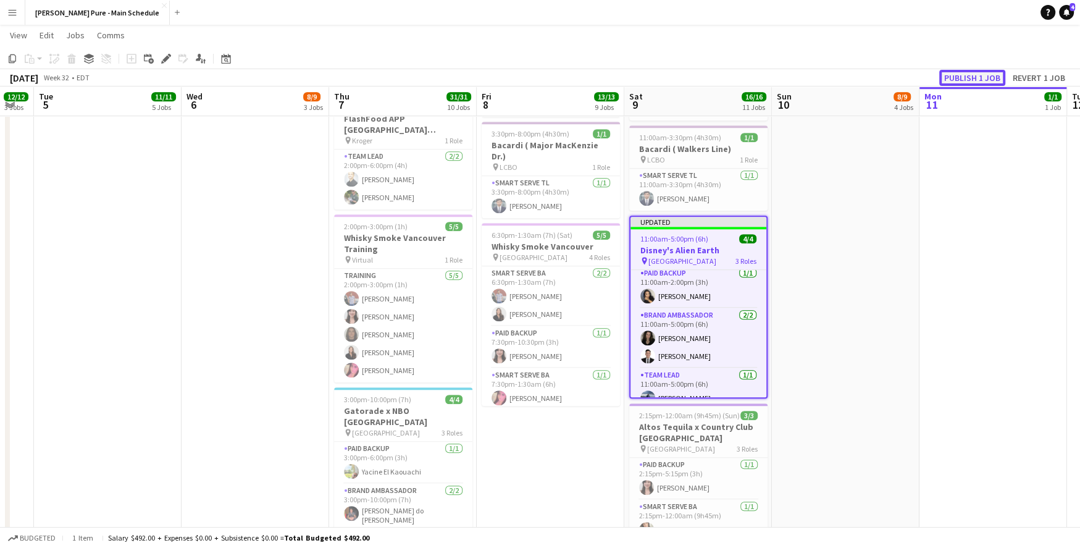
click at [965, 80] on button "Publish 1 job" at bounding box center [972, 78] width 66 height 16
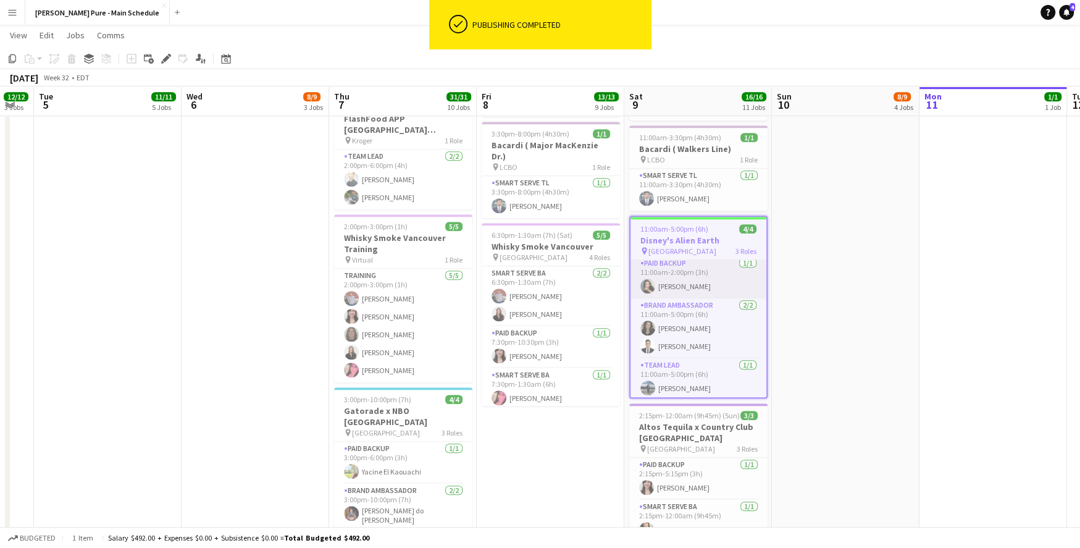
click at [674, 256] on app-card-role "Paid Backup [DATE] 11:00am-2:00pm (3h) [PERSON_NAME]" at bounding box center [699, 277] width 136 height 42
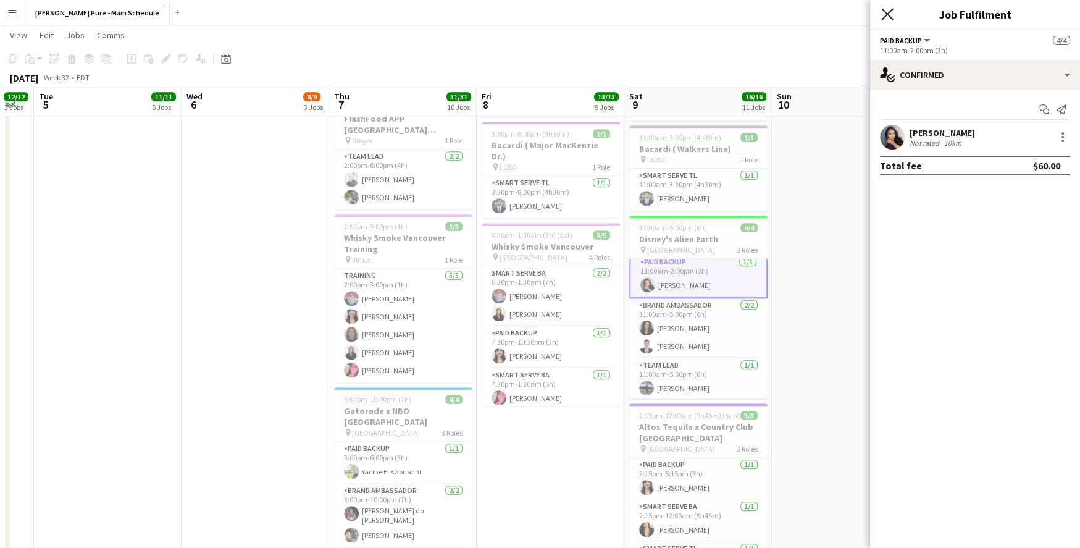
click at [890, 10] on icon "Close pop-in" at bounding box center [887, 14] width 12 height 12
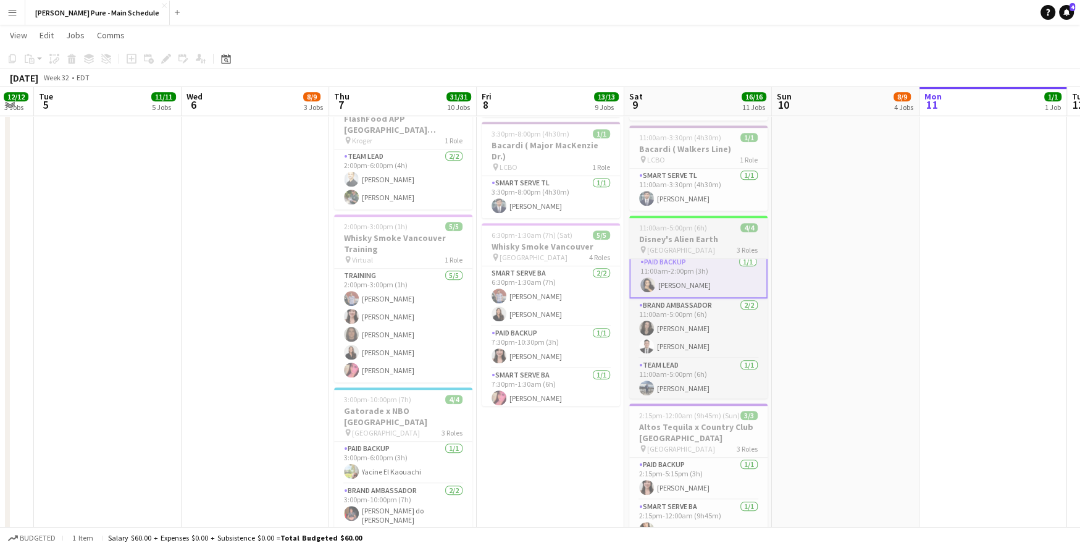
click at [668, 216] on app-job-card "11:00am-5:00pm (6h) 4/4 Disney's Alien Earth pin Toronto 3 Roles Paid Backup [D…" at bounding box center [698, 307] width 138 height 183
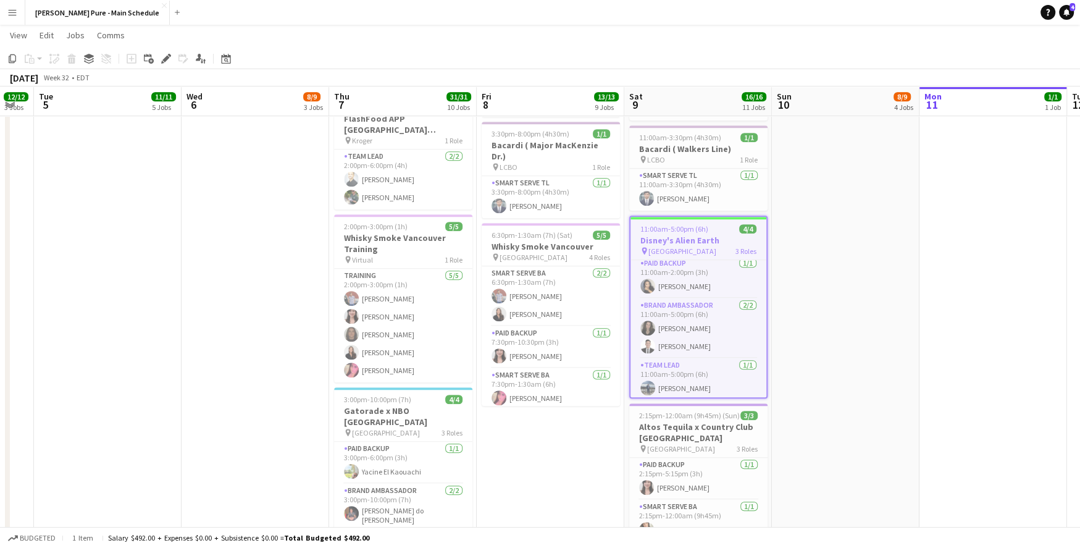
click at [668, 216] on app-job-card "11:00am-5:00pm (6h) 4/4 Disney's Alien Earth pin Toronto 3 Roles Paid Backup [D…" at bounding box center [698, 307] width 138 height 183
click at [819, 216] on app-date-cell "10:00am-6:00pm (8h) 5/6 FlashFood - Carytown Watermelon Festival pin Carytwon W…" at bounding box center [846, 160] width 148 height 1483
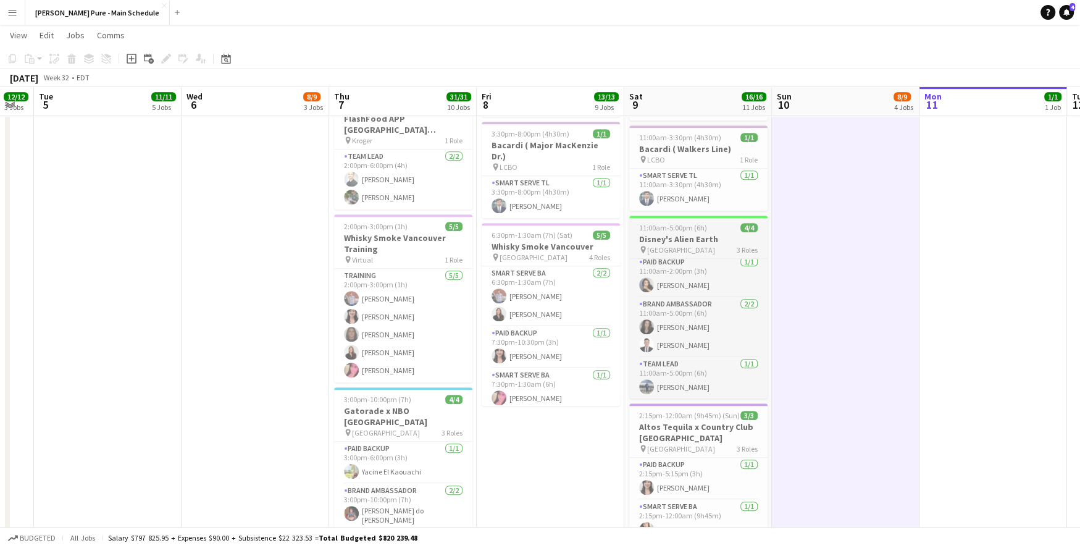
click at [688, 216] on app-job-card "11:00am-5:00pm (6h) 4/4 Disney's Alien Earth pin Toronto 3 Roles Paid Backup [D…" at bounding box center [698, 307] width 138 height 183
click at [688, 223] on span "11:00am-5:00pm (6h)" at bounding box center [673, 227] width 68 height 9
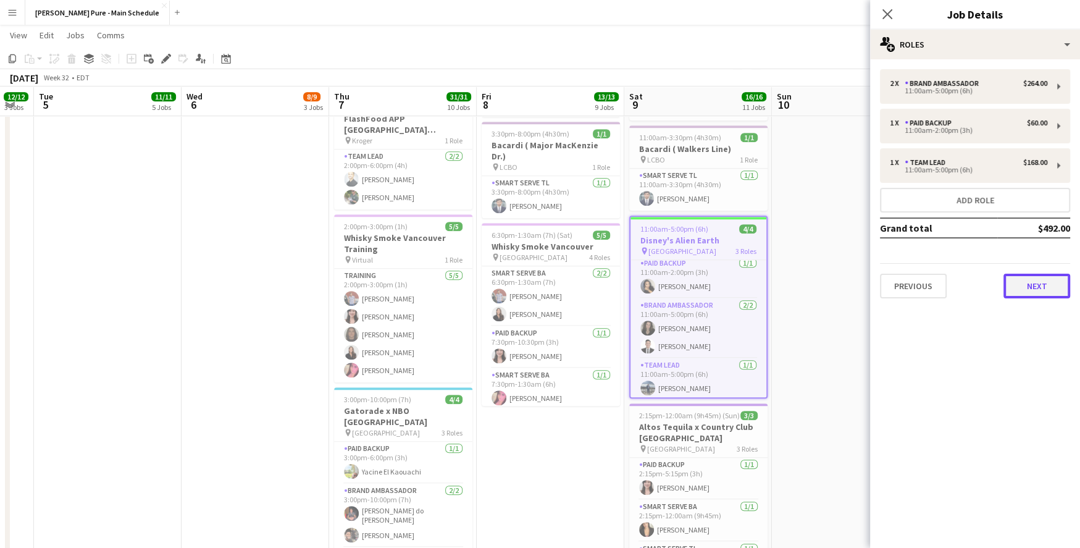
click at [1045, 291] on button "Next" at bounding box center [1036, 286] width 67 height 25
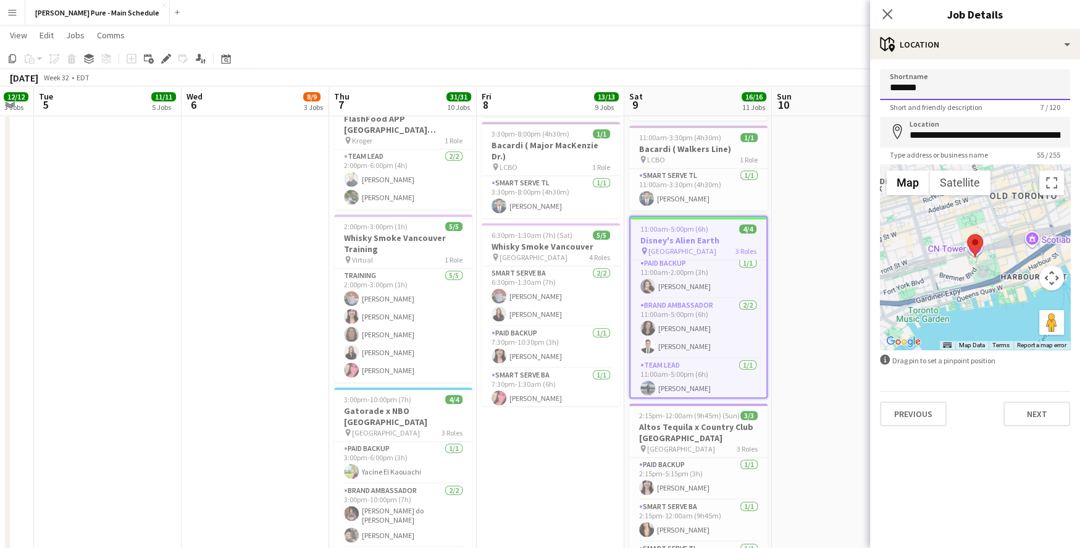
click at [1013, 84] on input "*******" at bounding box center [975, 84] width 190 height 31
type input "********"
click at [1042, 416] on button "Next" at bounding box center [1036, 413] width 67 height 25
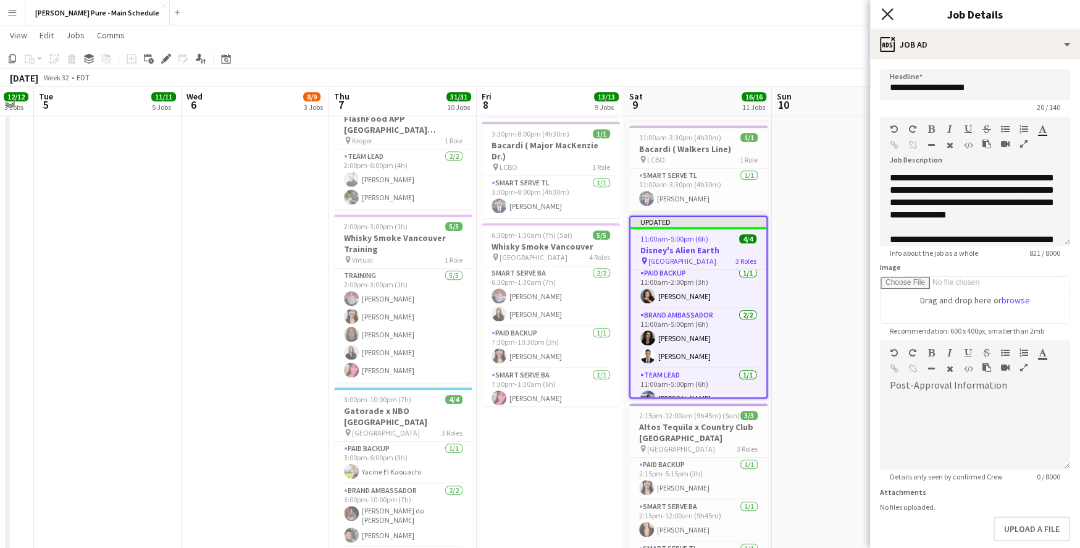
click at [882, 12] on icon "Close pop-in" at bounding box center [887, 14] width 12 height 12
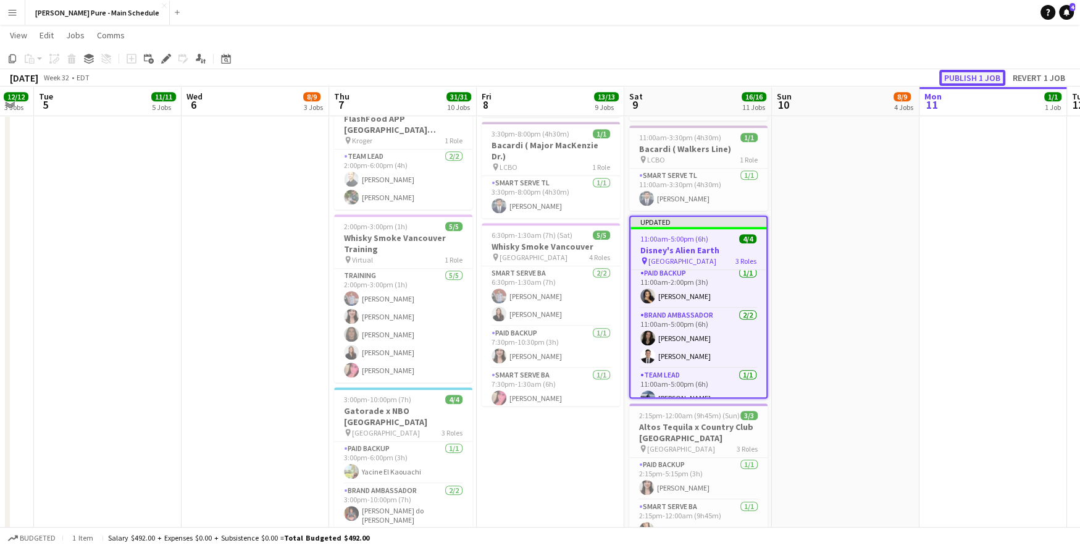
click at [956, 75] on button "Publish 1 job" at bounding box center [972, 78] width 66 height 16
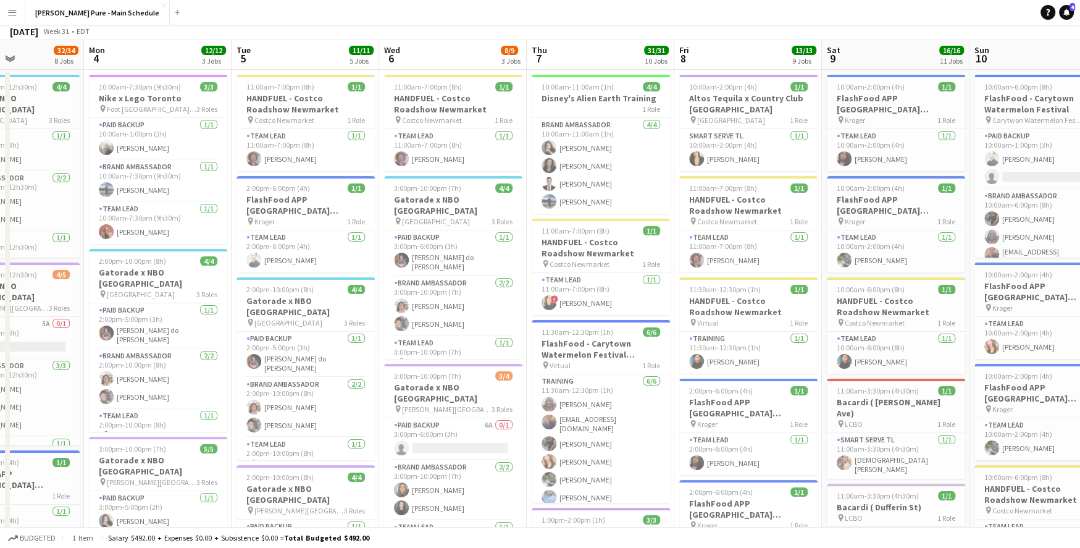
scroll to position [0, 0]
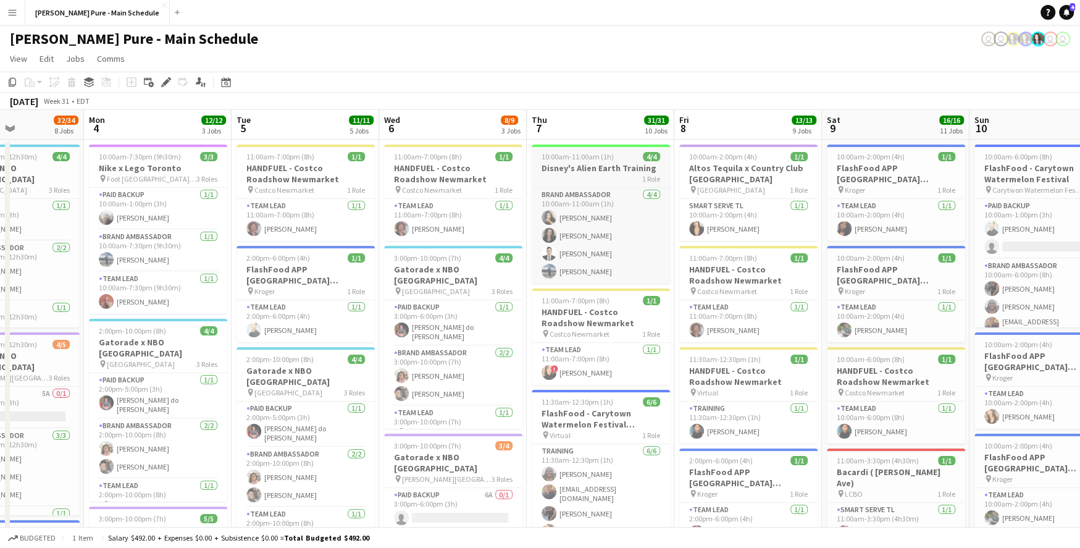
click at [595, 172] on h3 "Disney's Alien Earth Training" at bounding box center [601, 167] width 138 height 11
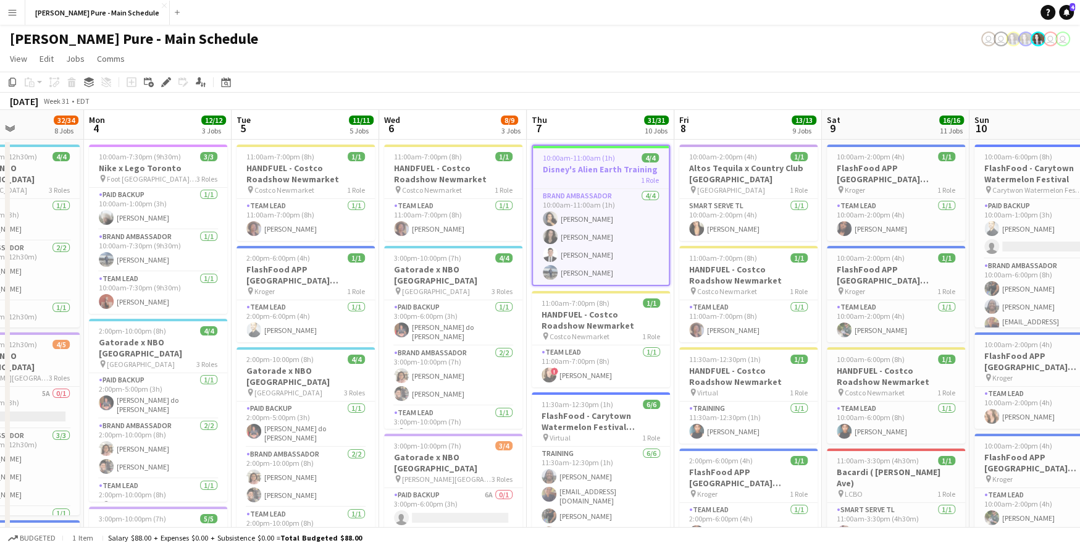
click at [594, 161] on span "10:00am-11:00am (1h)" at bounding box center [579, 157] width 72 height 9
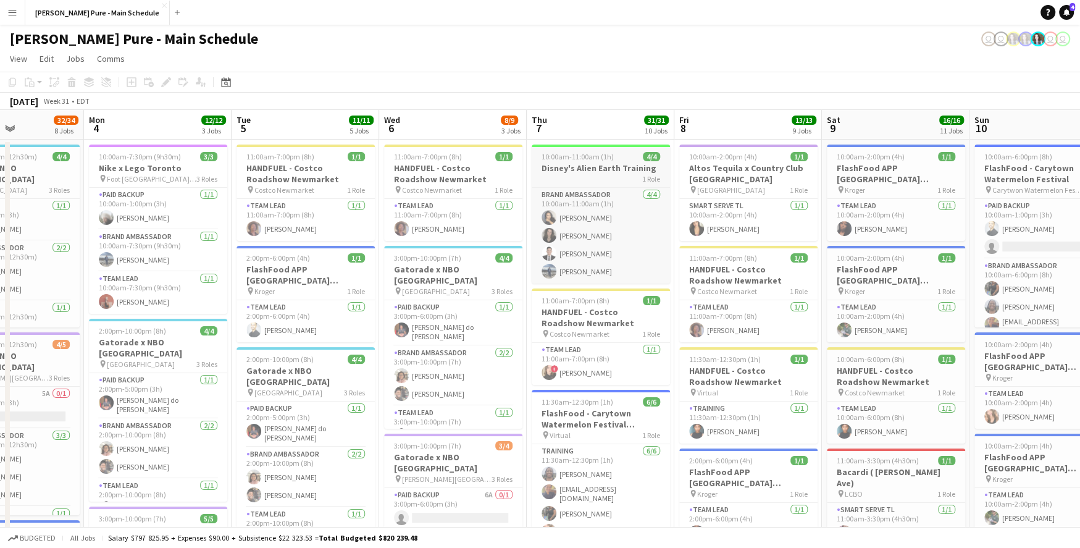
click at [594, 161] on span "10:00am-11:00am (1h)" at bounding box center [578, 156] width 72 height 9
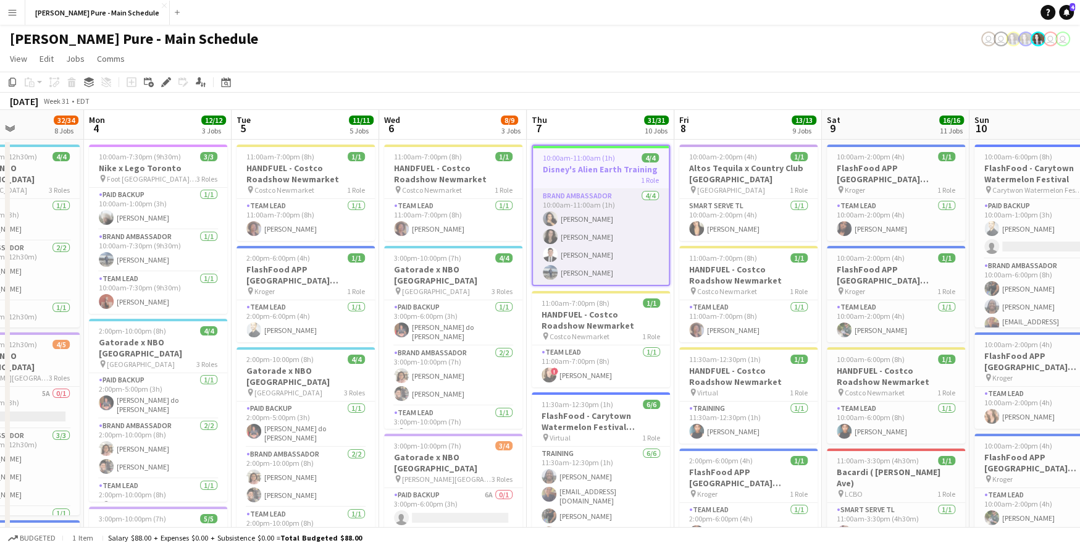
click at [592, 209] on app-card-role "Brand Ambassador [DATE] 10:00am-11:00am (1h) [PERSON_NAME] [PERSON_NAME] Angel …" at bounding box center [601, 237] width 136 height 96
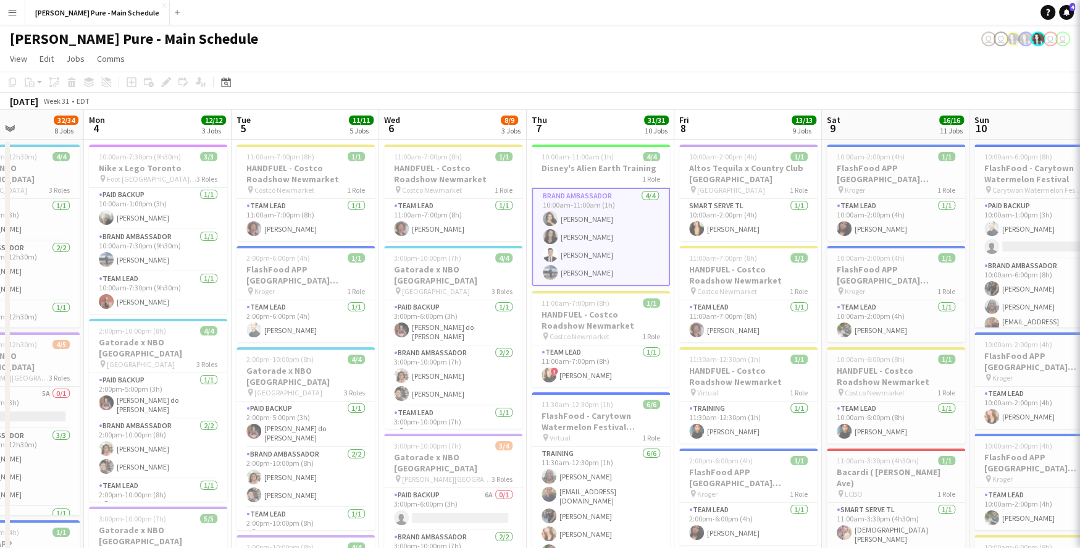
click at [592, 209] on app-card-role "Brand Ambassador [DATE] 10:00am-11:00am (1h) [PERSON_NAME] [PERSON_NAME] Angel …" at bounding box center [601, 237] width 138 height 98
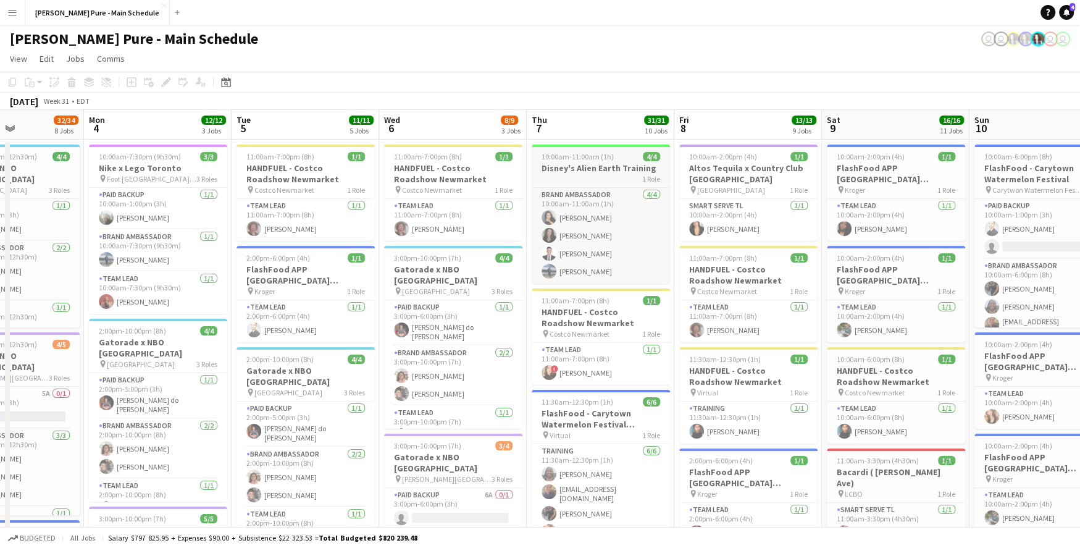
click at [613, 163] on h3 "Disney's Alien Earth Training" at bounding box center [601, 167] width 138 height 11
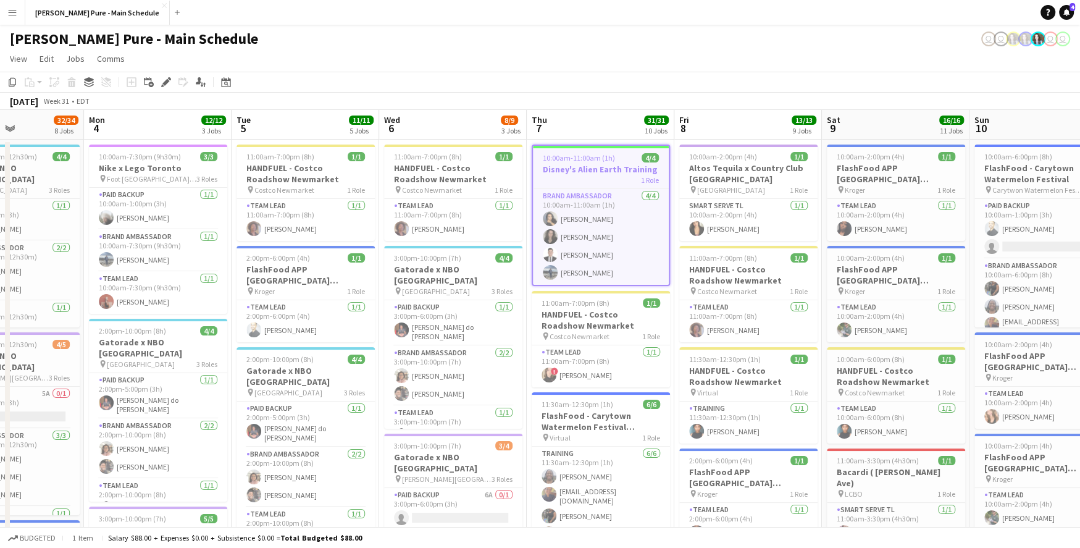
click at [613, 163] on app-job-card "10:00am-11:00am (1h) 4/4 Disney's Alien Earth Training 1 Role Brand Ambassador …" at bounding box center [601, 215] width 138 height 141
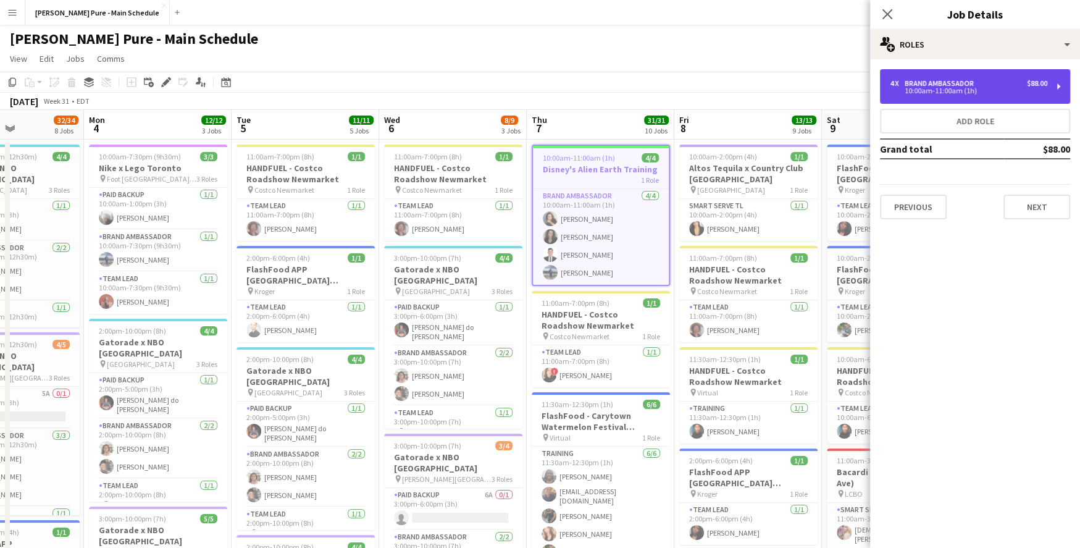
click at [1058, 83] on div "4 x Brand Ambassador $88.00 10:00am-11:00am (1h)" at bounding box center [975, 86] width 190 height 35
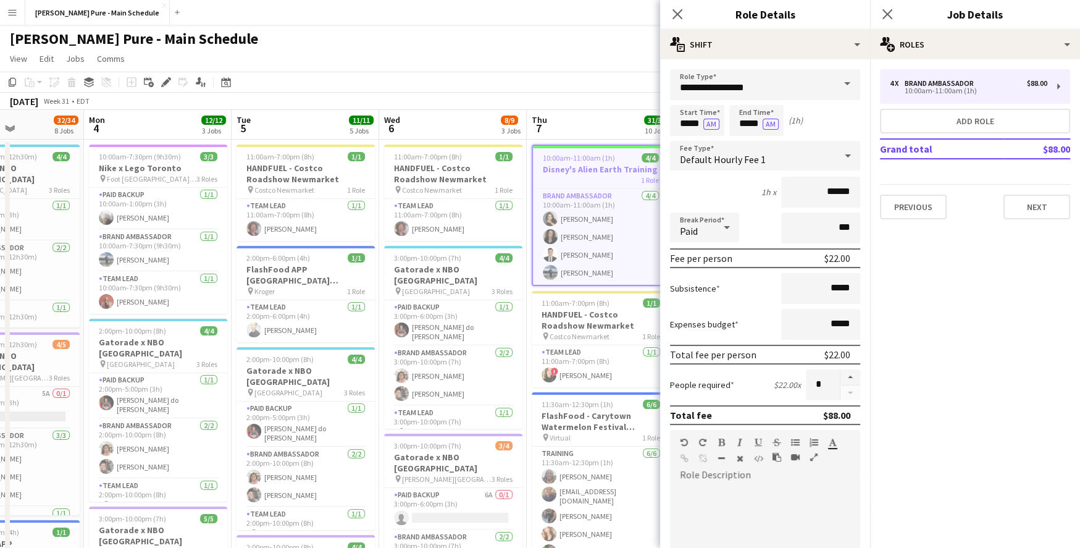
click at [842, 95] on span at bounding box center [847, 84] width 26 height 30
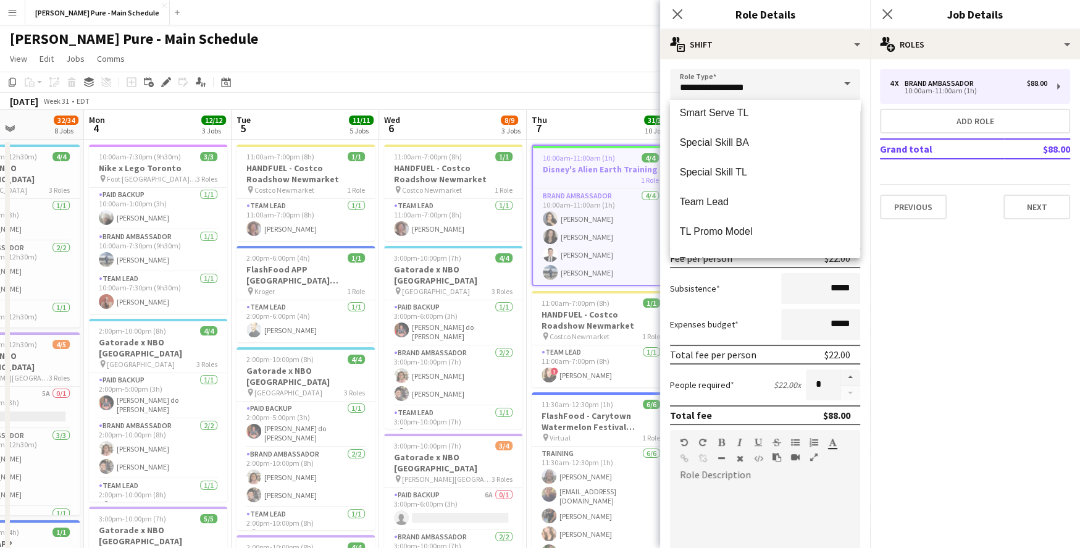
scroll to position [325, 0]
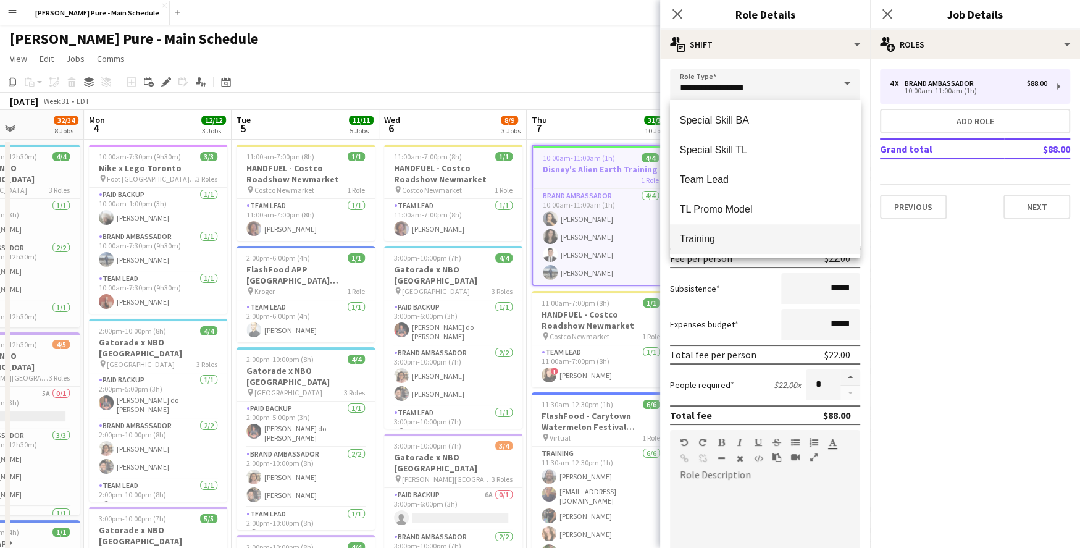
click at [771, 237] on span "Training" at bounding box center [765, 239] width 170 height 12
type input "********"
type input "******"
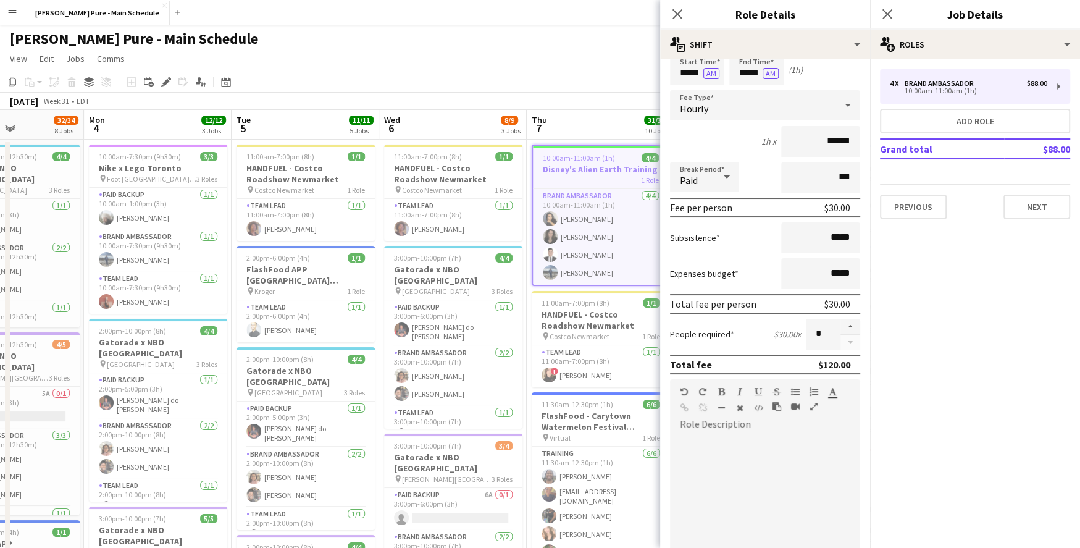
scroll to position [223, 0]
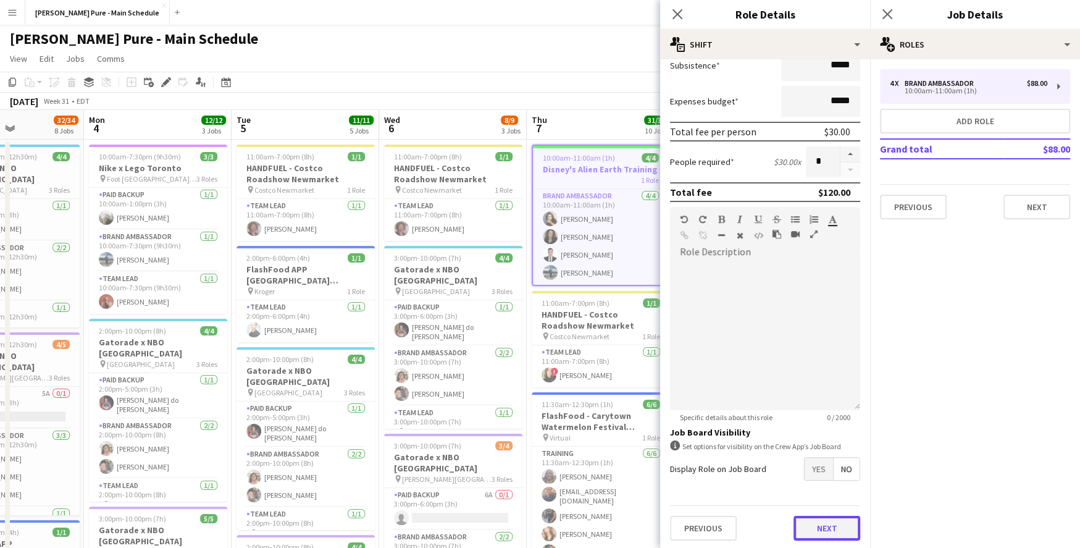
click at [821, 536] on button "Next" at bounding box center [827, 528] width 67 height 25
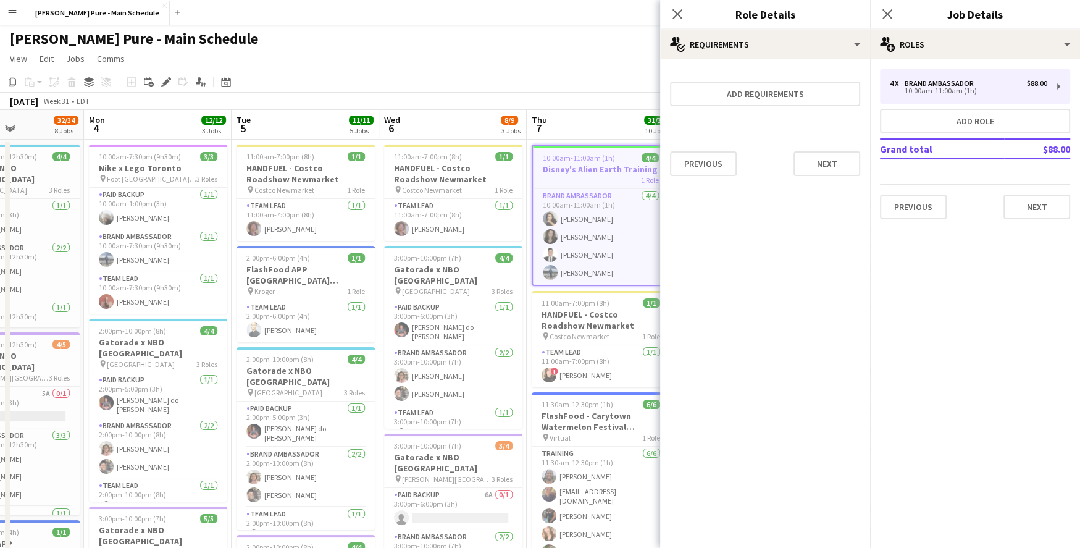
scroll to position [0, 0]
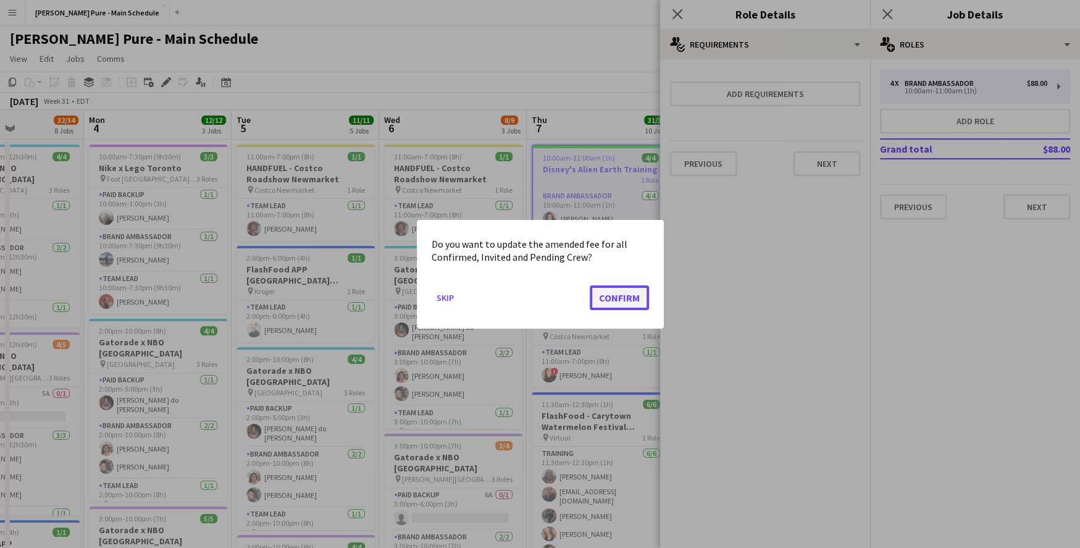
click at [613, 294] on button "Confirm" at bounding box center [619, 297] width 59 height 25
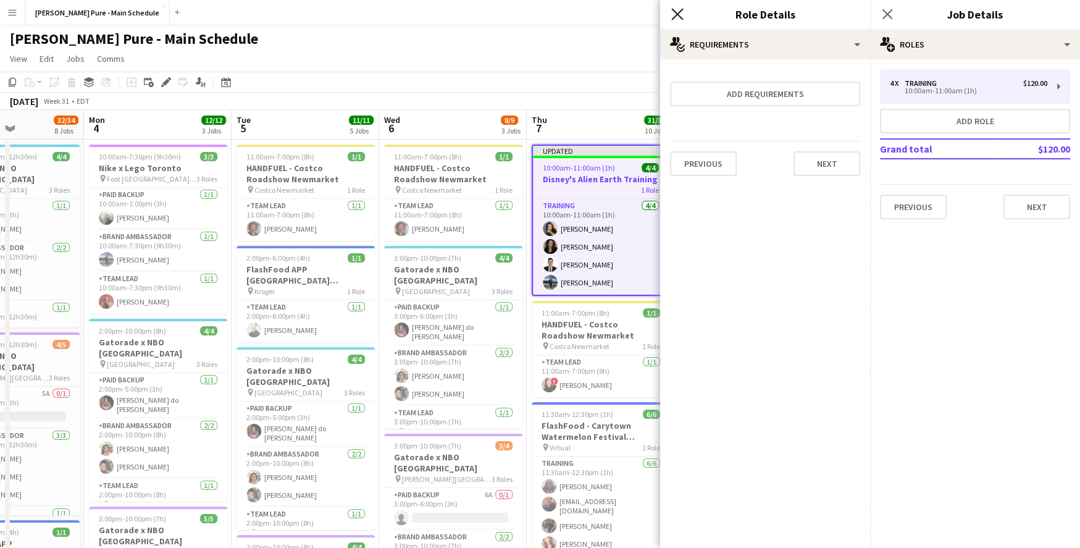
click at [677, 10] on icon "Close pop-in" at bounding box center [677, 14] width 12 height 12
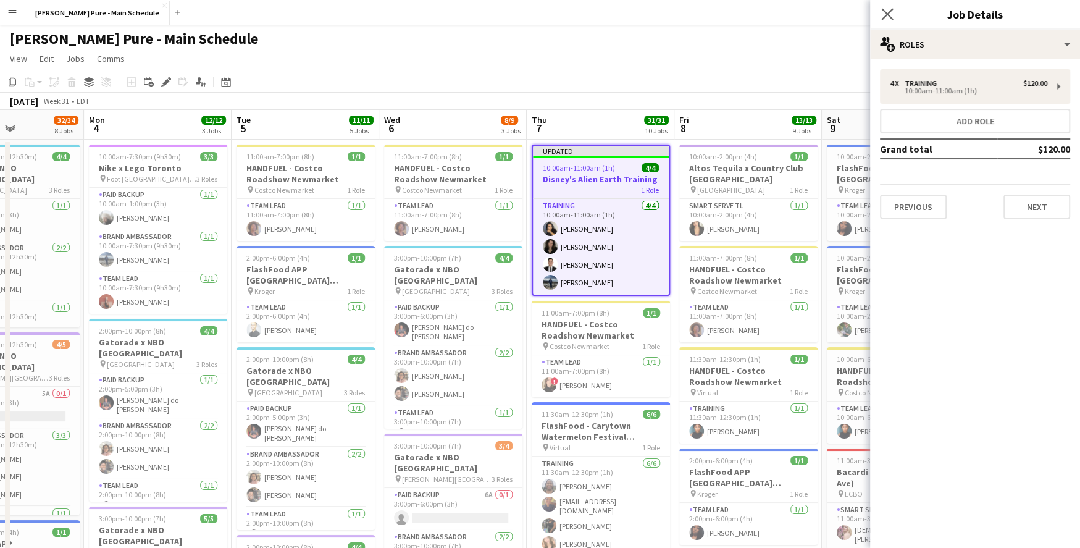
click at [893, 10] on app-icon "Close pop-in" at bounding box center [888, 15] width 18 height 18
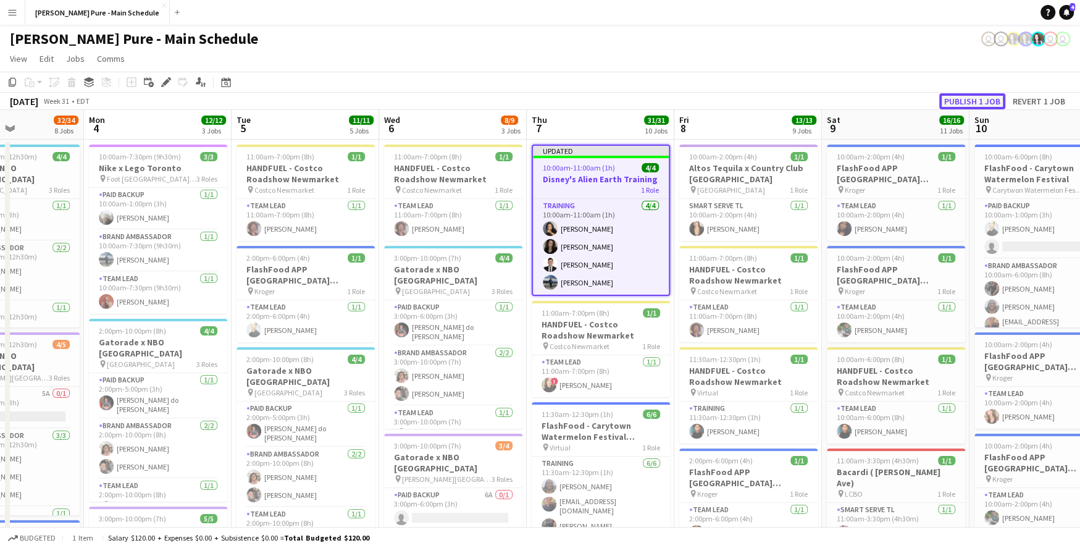
click at [965, 106] on button "Publish 1 job" at bounding box center [972, 101] width 66 height 16
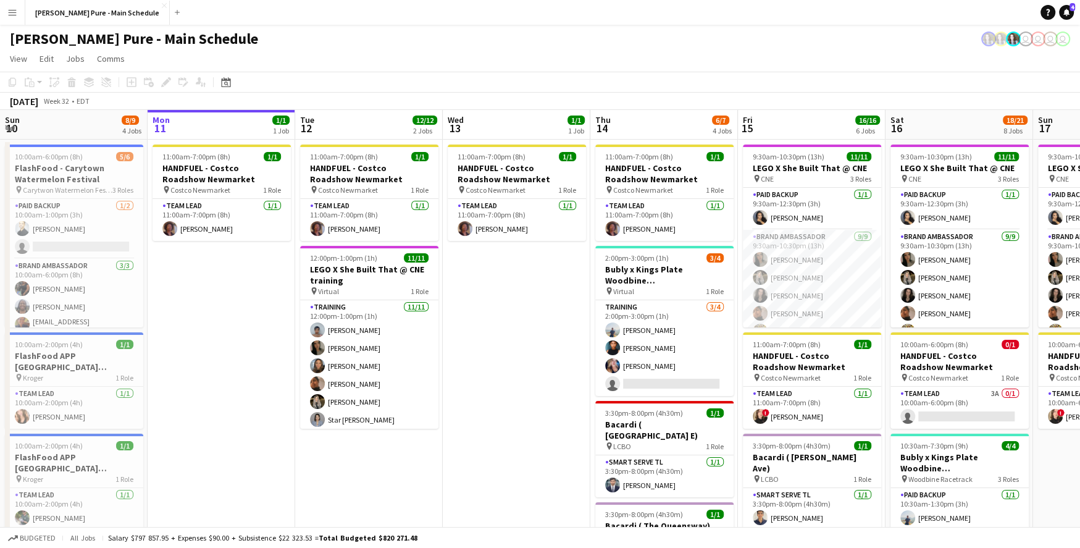
click at [13, 10] on app-icon "Menu" at bounding box center [12, 12] width 10 height 10
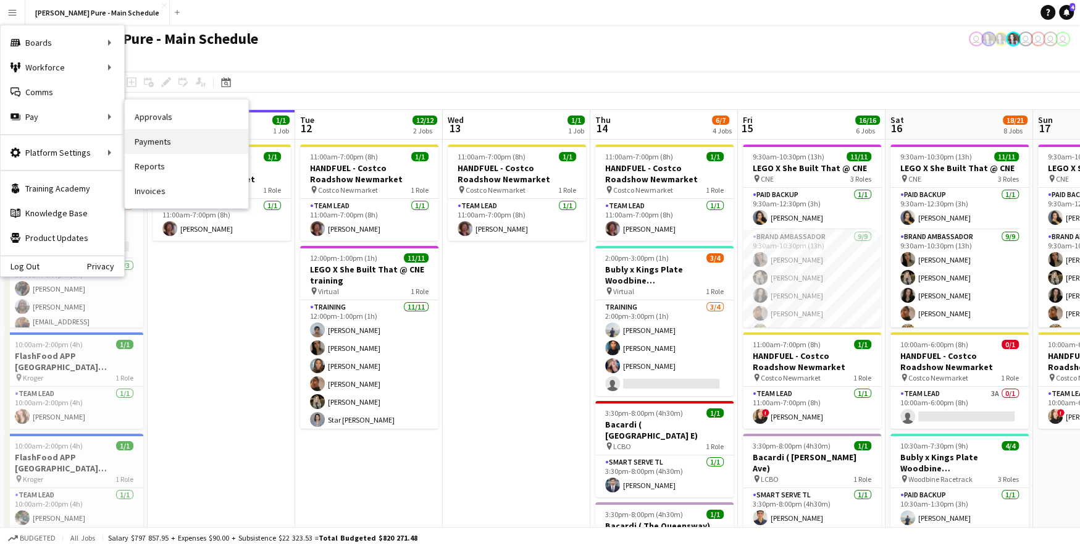
click at [166, 139] on link "Payments" at bounding box center [187, 141] width 124 height 25
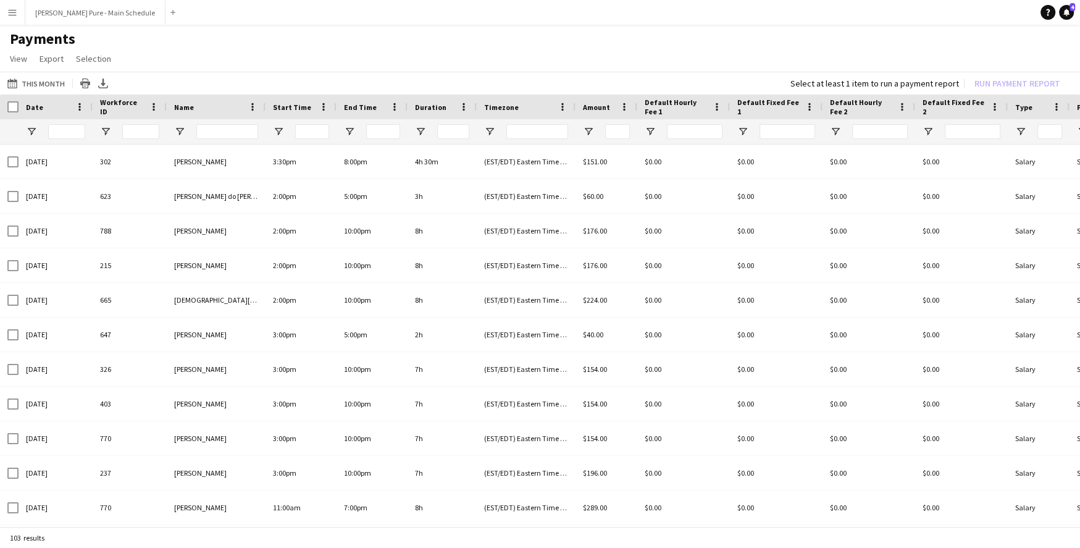
click at [14, 14] on app-icon "Menu" at bounding box center [12, 12] width 10 height 10
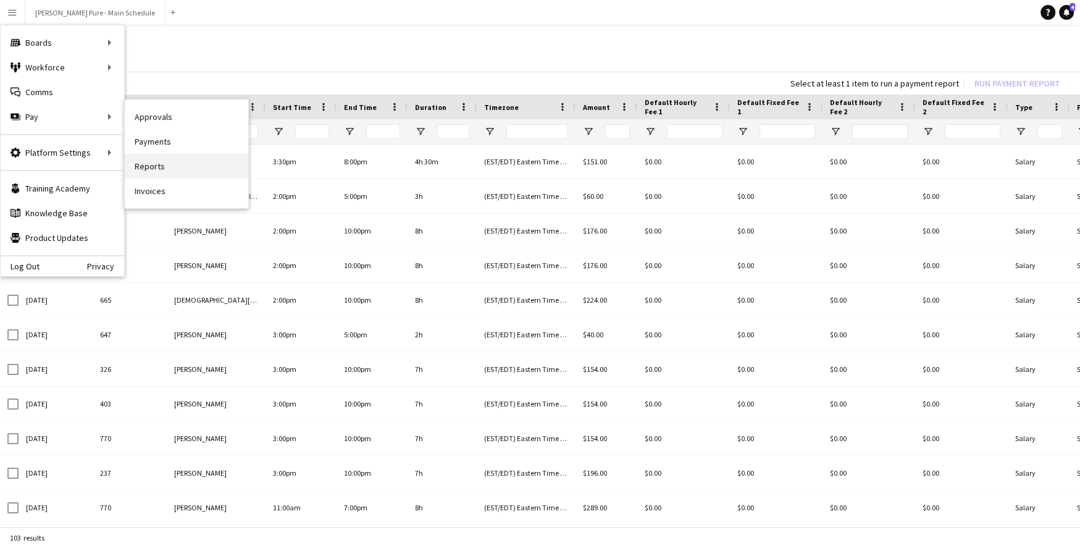
click at [145, 167] on link "Reports" at bounding box center [187, 166] width 124 height 25
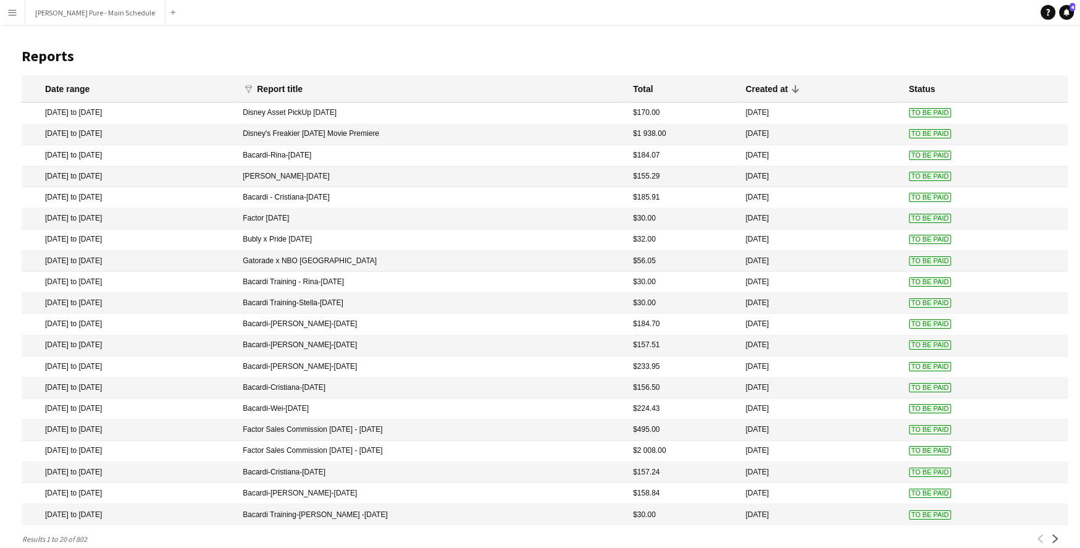
click at [12, 9] on app-icon "Menu" at bounding box center [12, 12] width 10 height 10
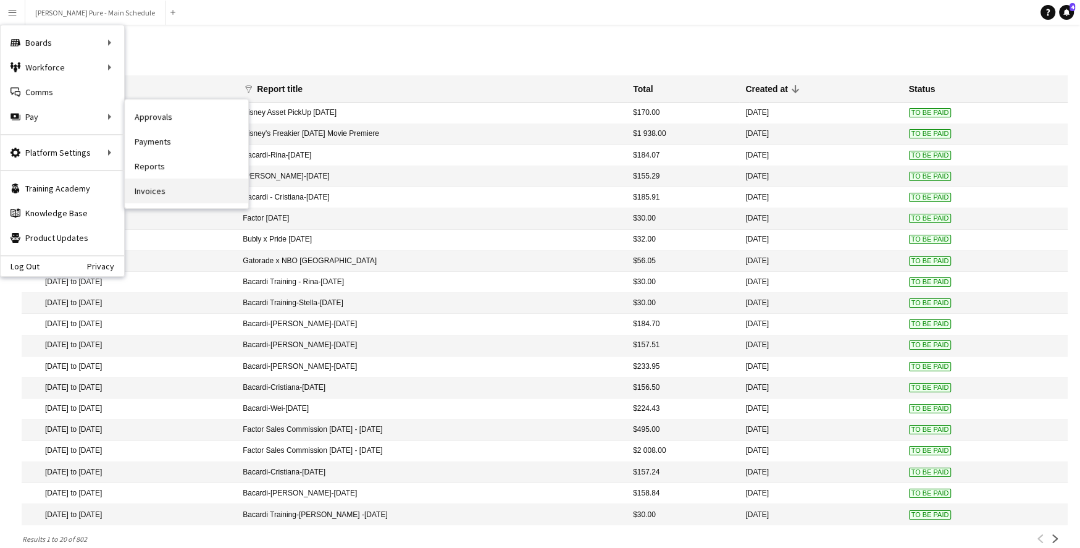
click at [161, 193] on link "Invoices" at bounding box center [187, 190] width 124 height 25
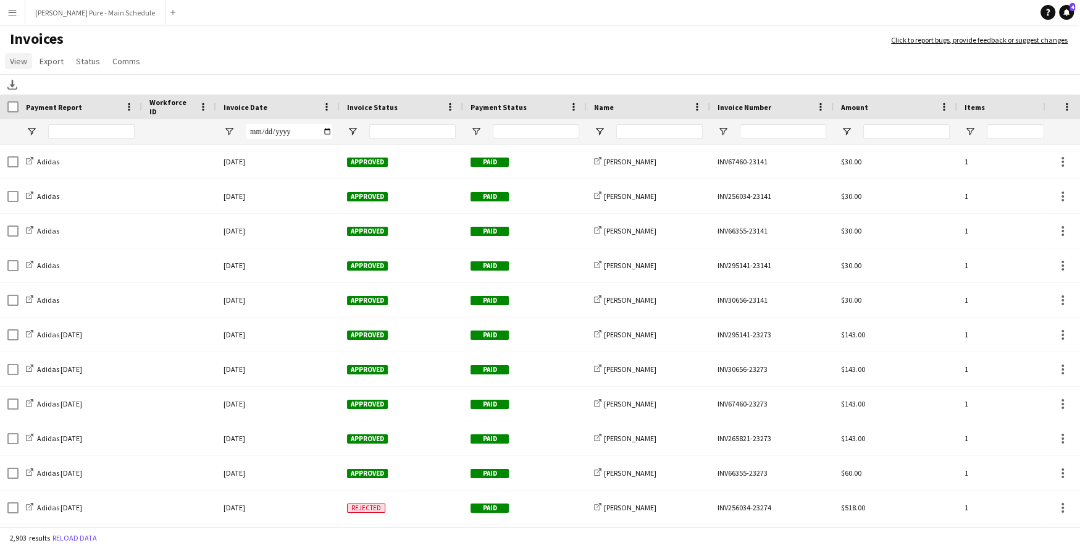
click at [24, 62] on span "View" at bounding box center [18, 61] width 17 height 11
click at [10, 9] on app-icon "Menu" at bounding box center [12, 12] width 10 height 10
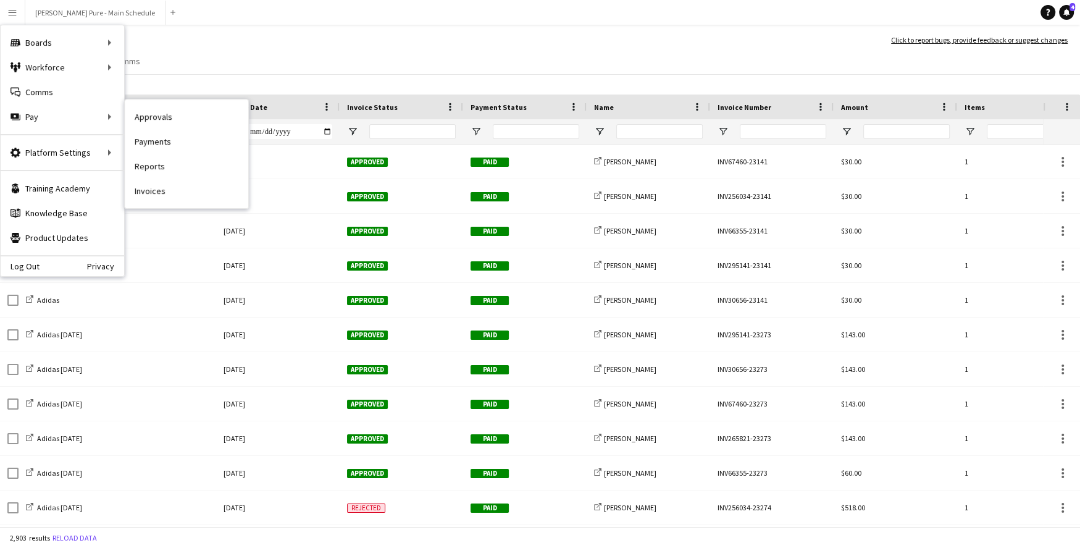
click at [135, 114] on link "Approvals" at bounding box center [187, 116] width 124 height 25
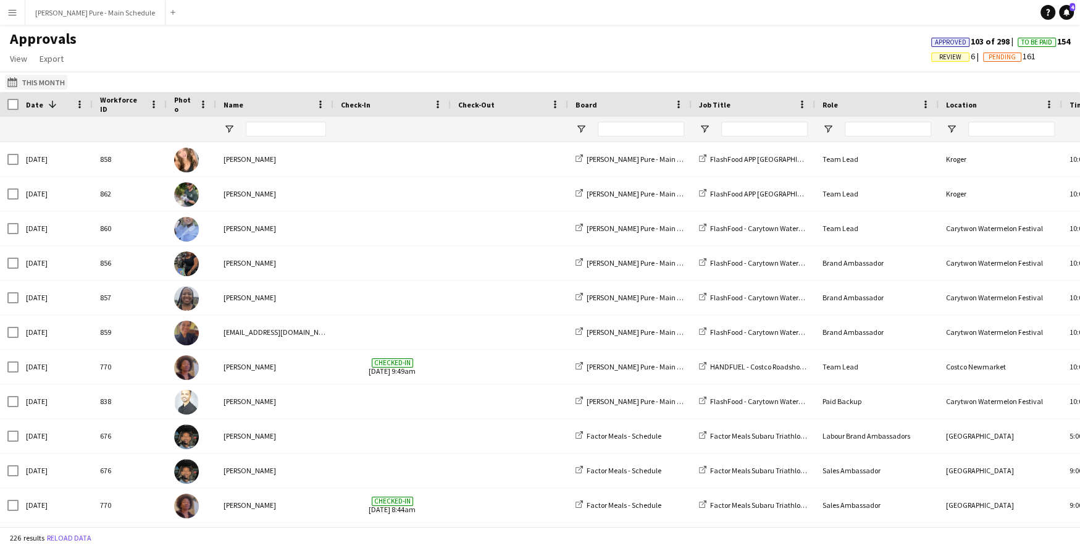
click at [41, 81] on button "This Month This Month" at bounding box center [36, 82] width 62 height 15
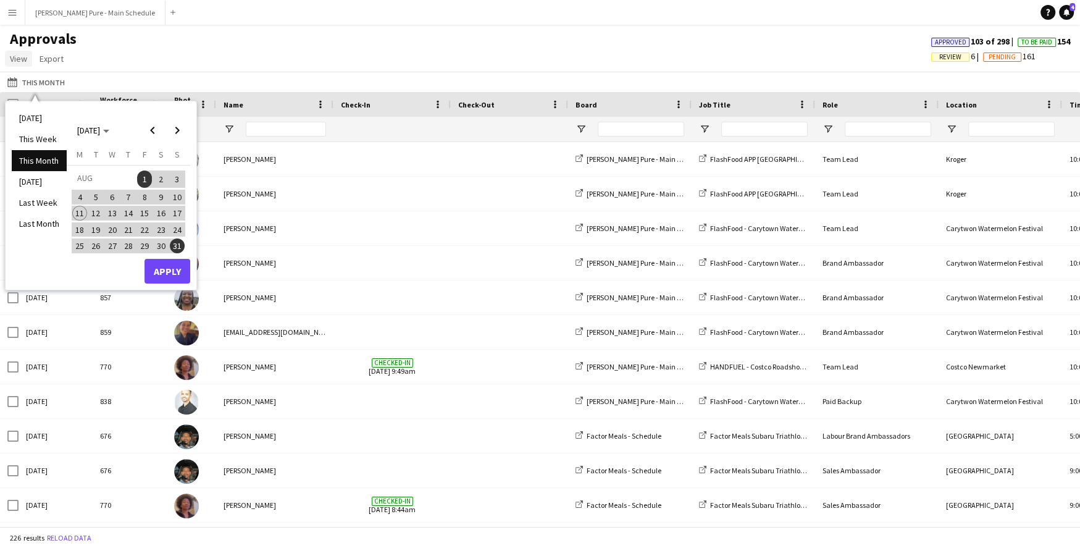
click at [21, 66] on link "View" at bounding box center [18, 59] width 27 height 16
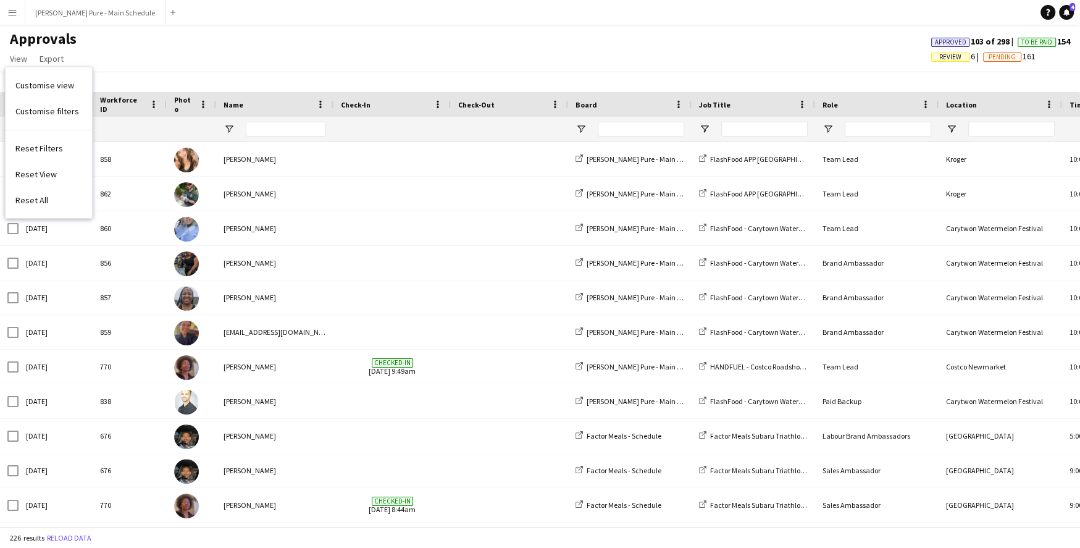
click at [176, 23] on app-navbar "Menu Boards Boards Boards All jobs Status Workforce Workforce My Workforce Recr…" at bounding box center [540, 12] width 1080 height 25
click at [57, 54] on span "Export" at bounding box center [52, 58] width 24 height 11
click at [20, 17] on button "Menu" at bounding box center [12, 12] width 25 height 25
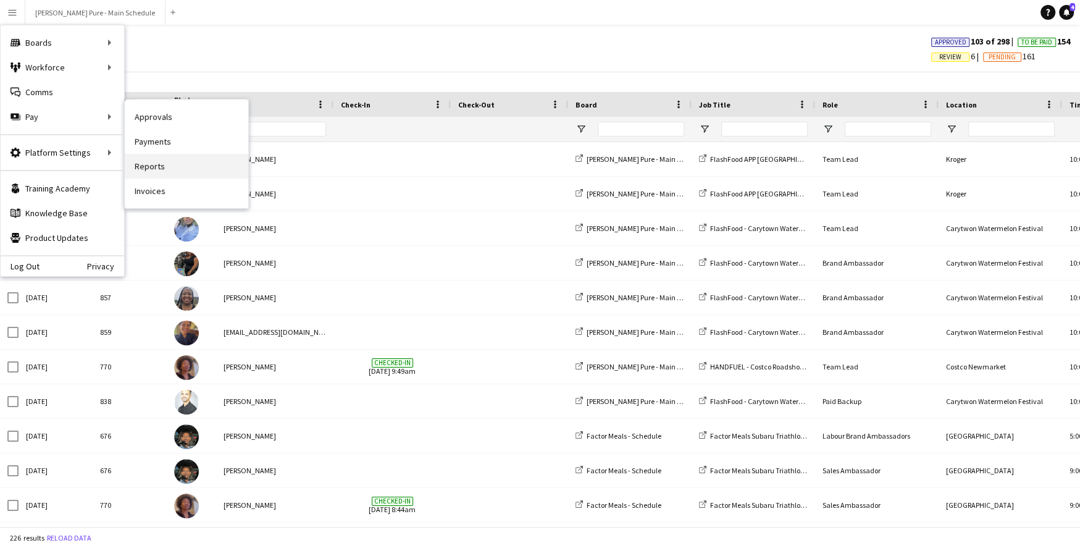
click at [175, 161] on link "Reports" at bounding box center [187, 166] width 124 height 25
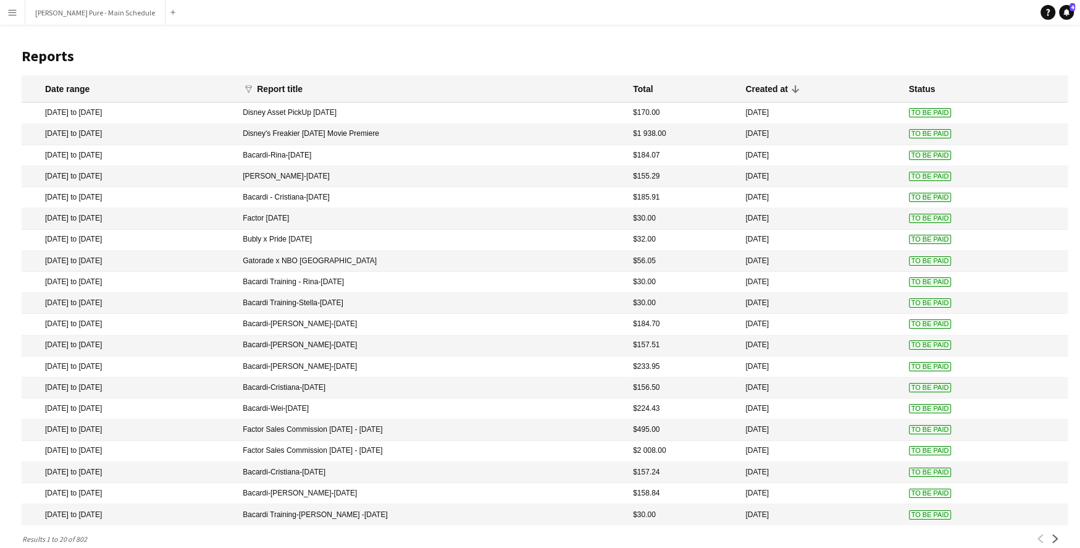
click at [6, 7] on button "Menu" at bounding box center [12, 12] width 25 height 25
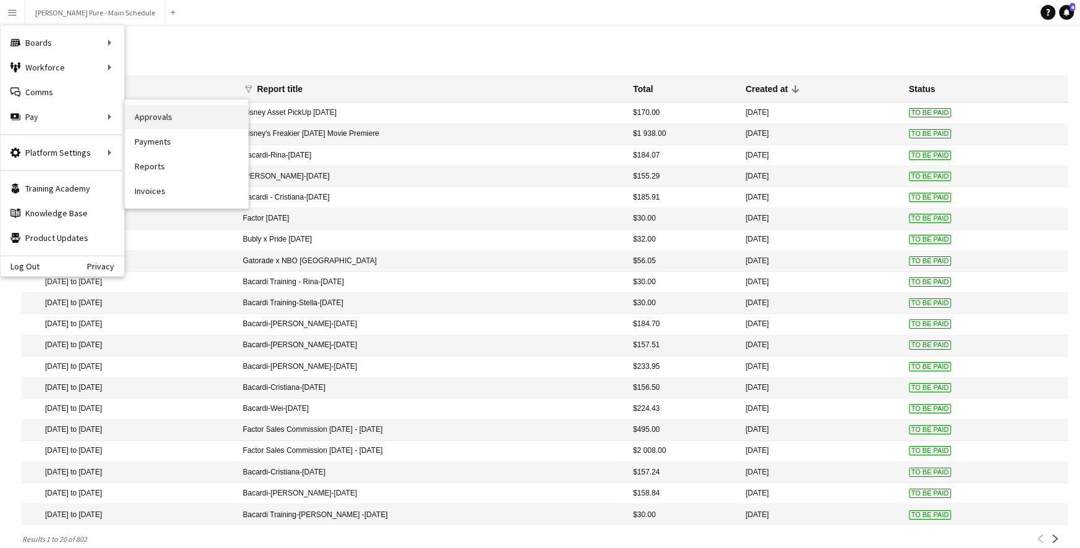
click at [180, 114] on link "Approvals" at bounding box center [187, 116] width 124 height 25
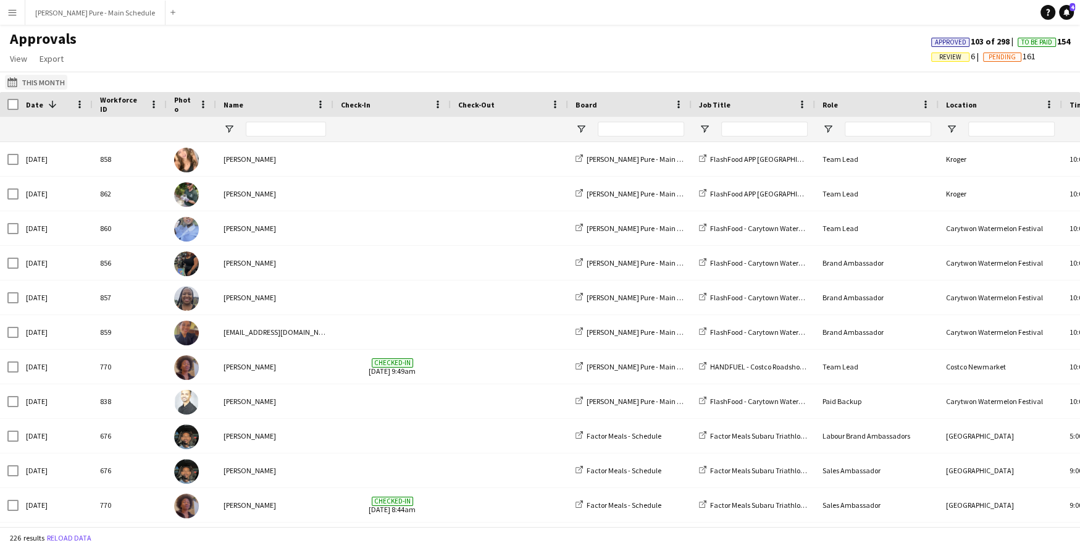
click at [27, 74] on div "This Month This Month Today This Week This Month Yesterday Last Week Last Month…" at bounding box center [540, 82] width 1080 height 20
click at [27, 75] on button "This Month This Month" at bounding box center [36, 82] width 62 height 15
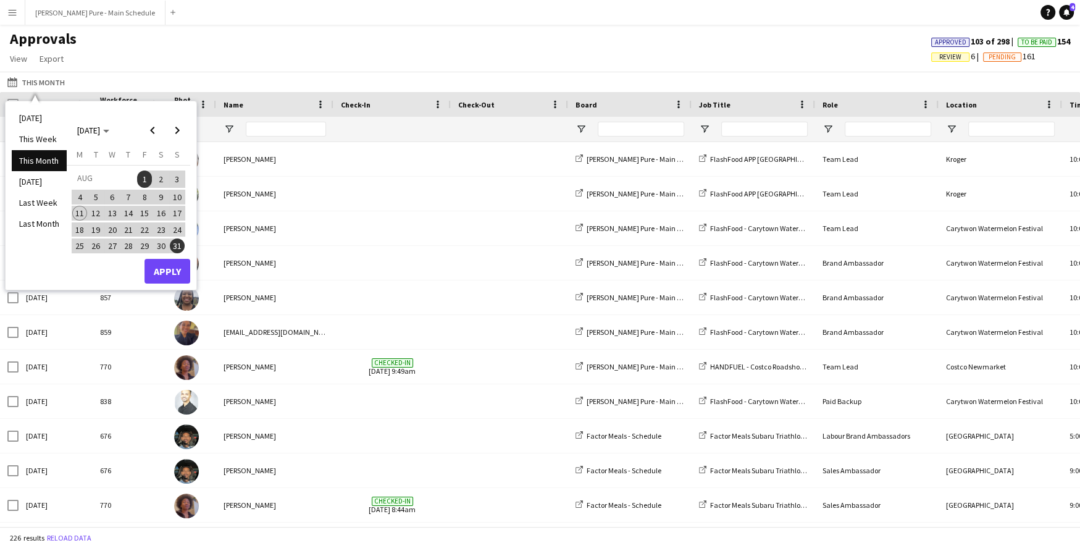
click at [130, 197] on span "7" at bounding box center [128, 197] width 15 height 15
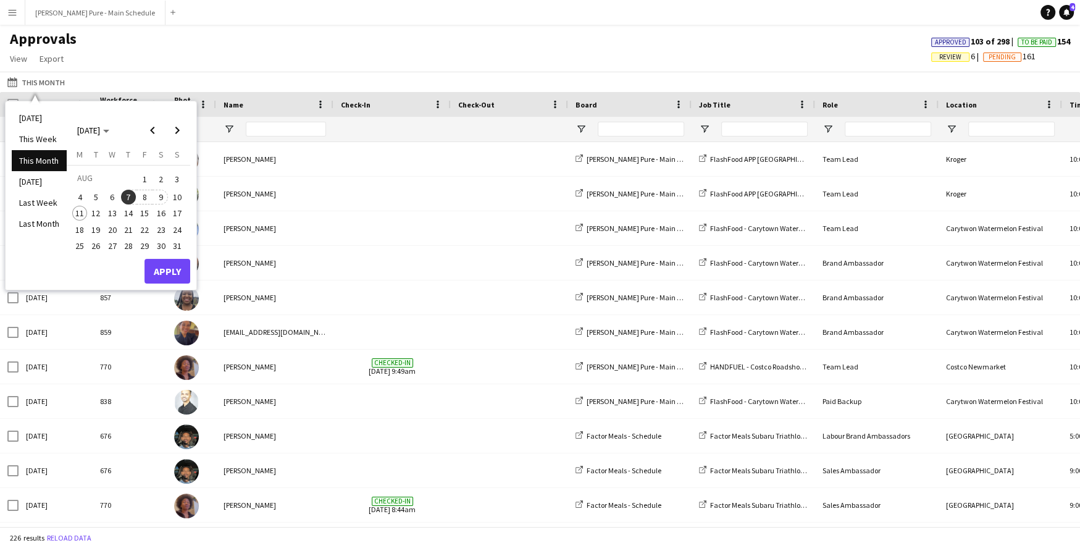
click at [163, 195] on span "9" at bounding box center [161, 197] width 15 height 15
click at [174, 279] on button "Apply" at bounding box center [168, 271] width 46 height 25
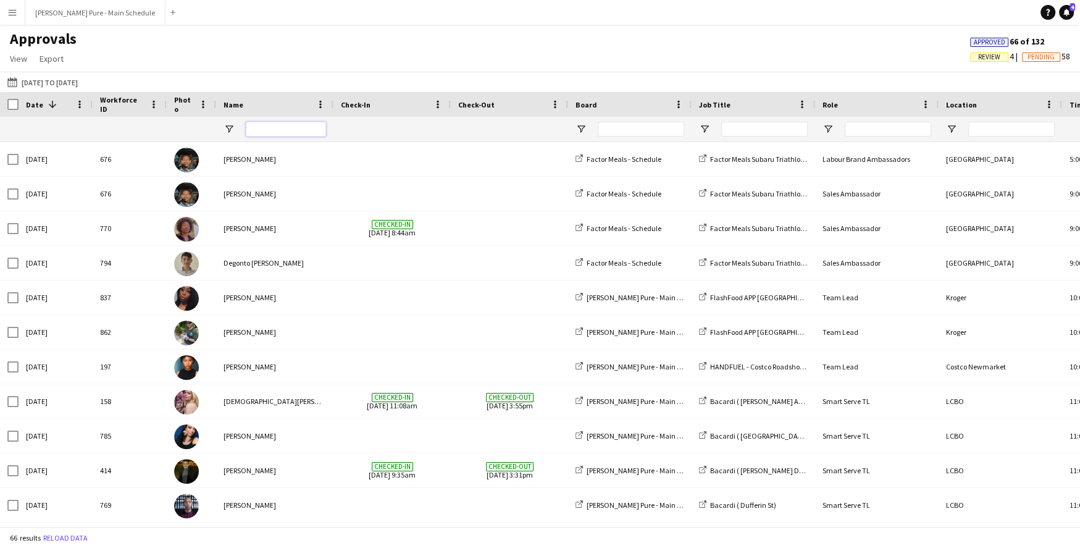
click at [274, 130] on input "Name Filter Input" at bounding box center [286, 129] width 80 height 15
type input "*"
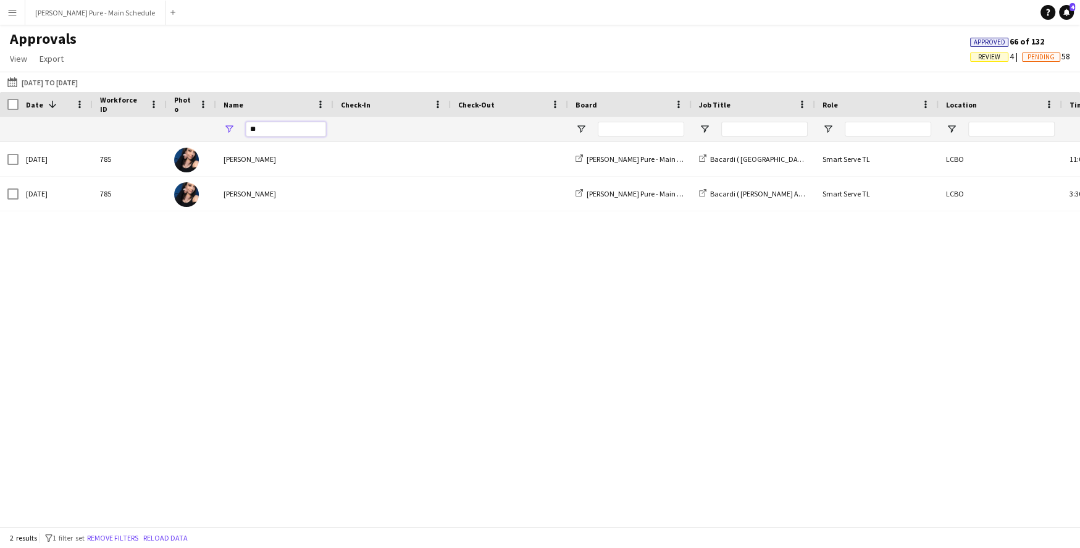
type input "*"
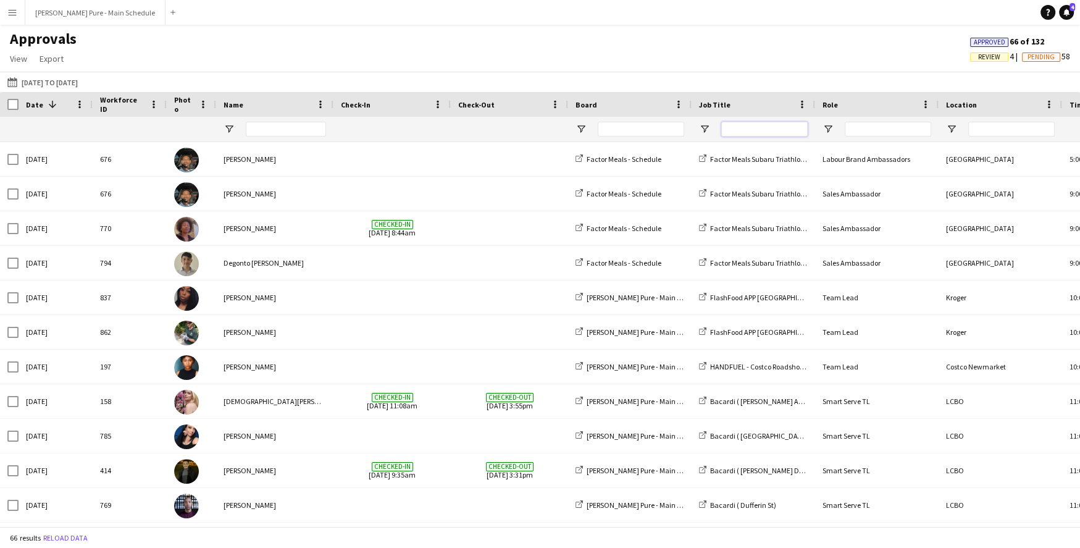
click at [751, 127] on input "Job Title Filter Input" at bounding box center [764, 129] width 86 height 15
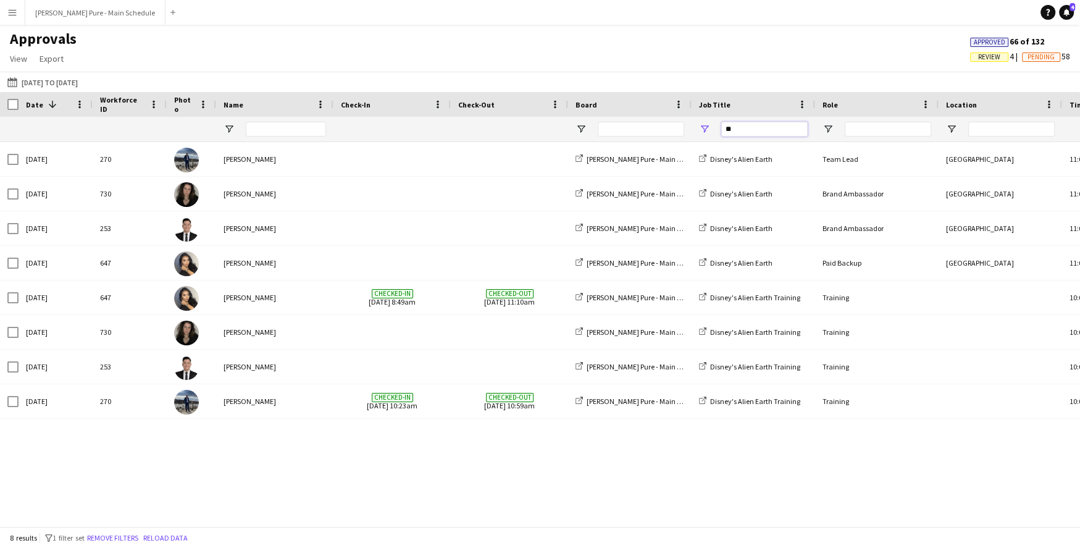
type input "*"
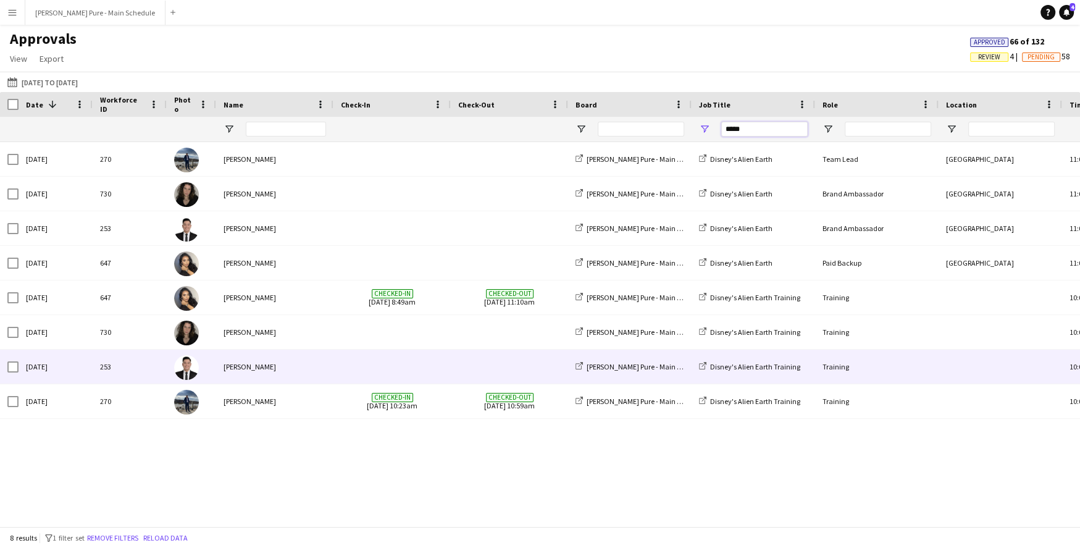
type input "*****"
click at [400, 375] on span at bounding box center [392, 367] width 103 height 34
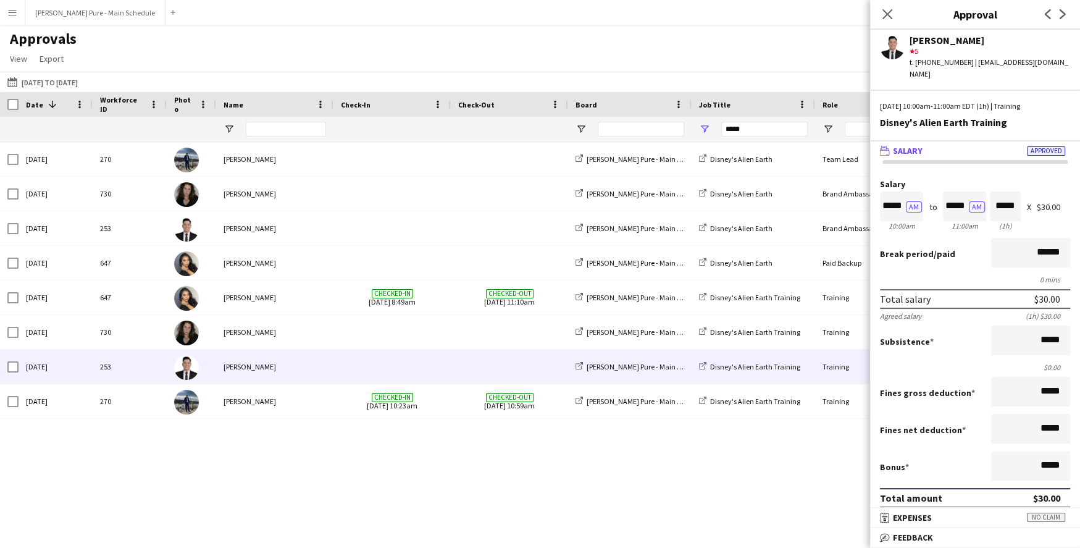
click at [615, 494] on div "Sat, 9 Aug 2025 270 William Bui Simon Pure - Main Schedule Disney's Alien Earth…" at bounding box center [540, 334] width 1080 height 384
click at [883, 12] on icon "Close pop-in" at bounding box center [887, 14] width 12 height 12
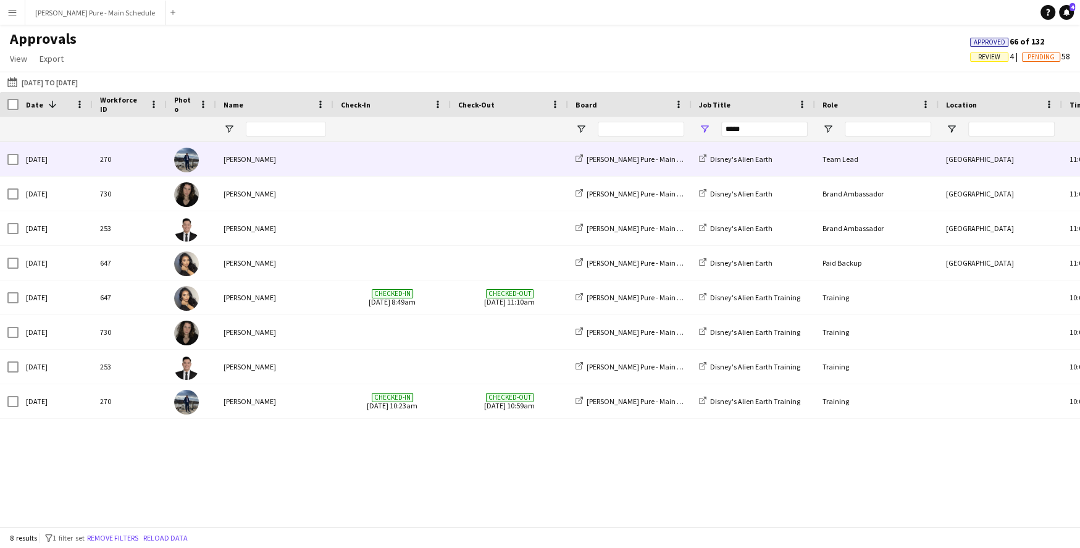
click at [411, 148] on span at bounding box center [392, 159] width 103 height 34
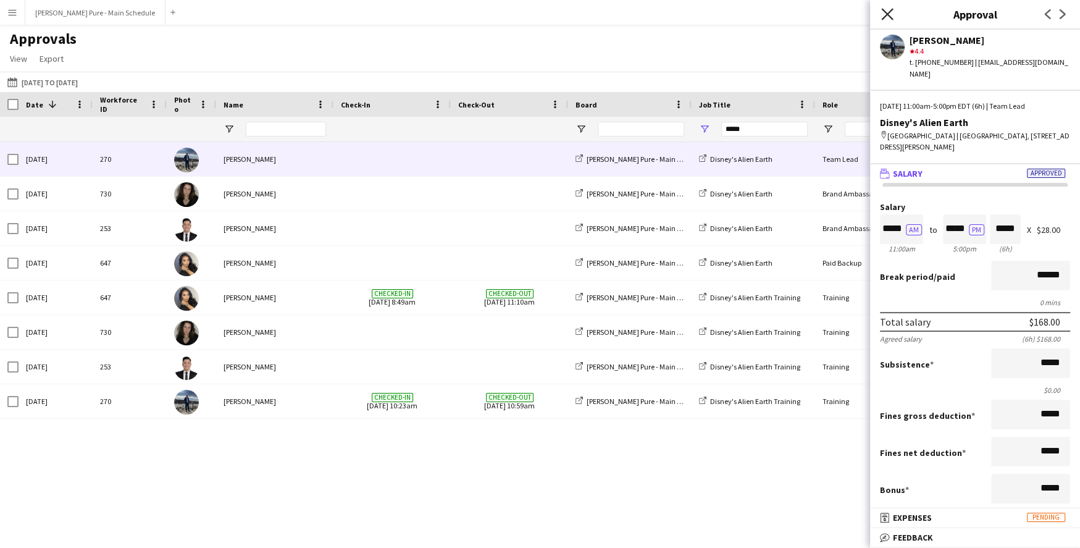
click at [888, 10] on icon "Close pop-in" at bounding box center [887, 14] width 12 height 12
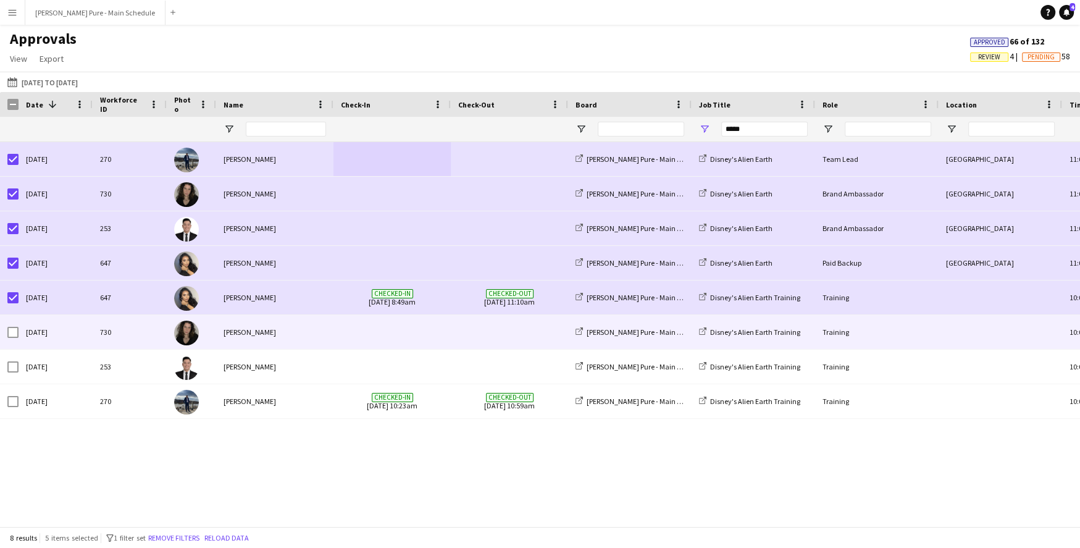
click at [4, 335] on div at bounding box center [9, 332] width 19 height 34
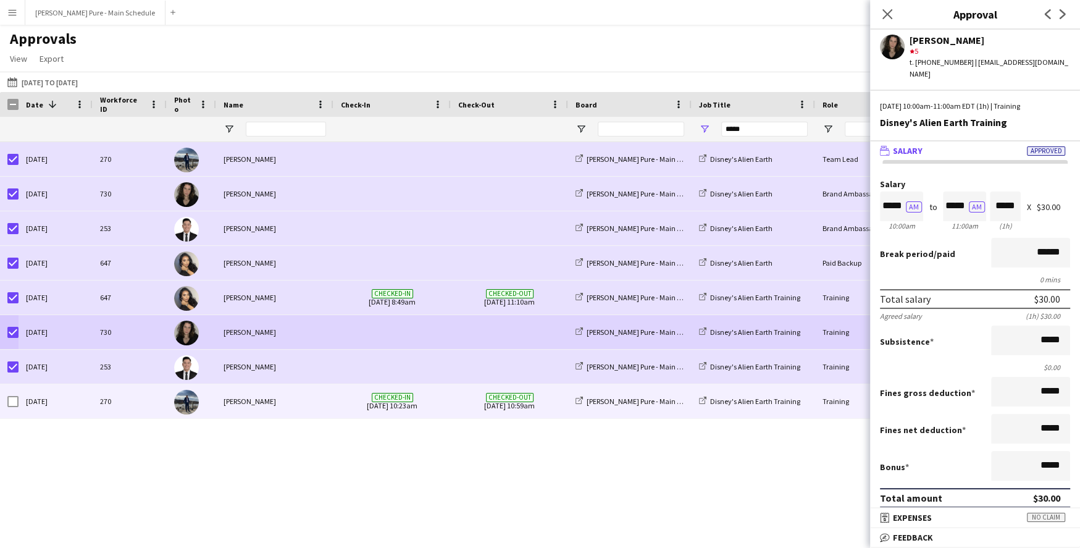
click at [12, 392] on div at bounding box center [12, 401] width 11 height 35
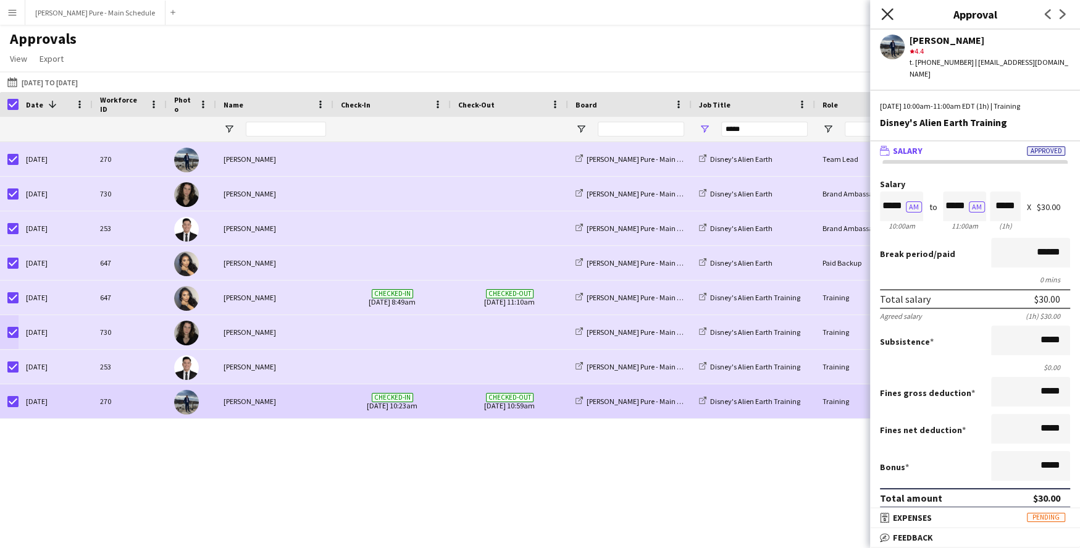
click at [882, 11] on icon "Close pop-in" at bounding box center [887, 14] width 12 height 12
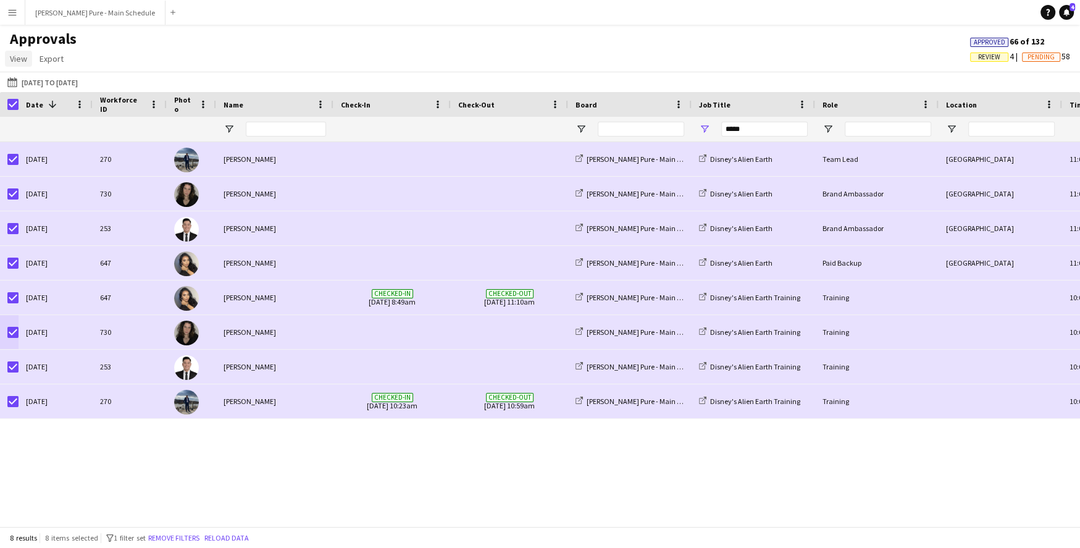
click at [27, 58] on link "View" at bounding box center [18, 59] width 27 height 16
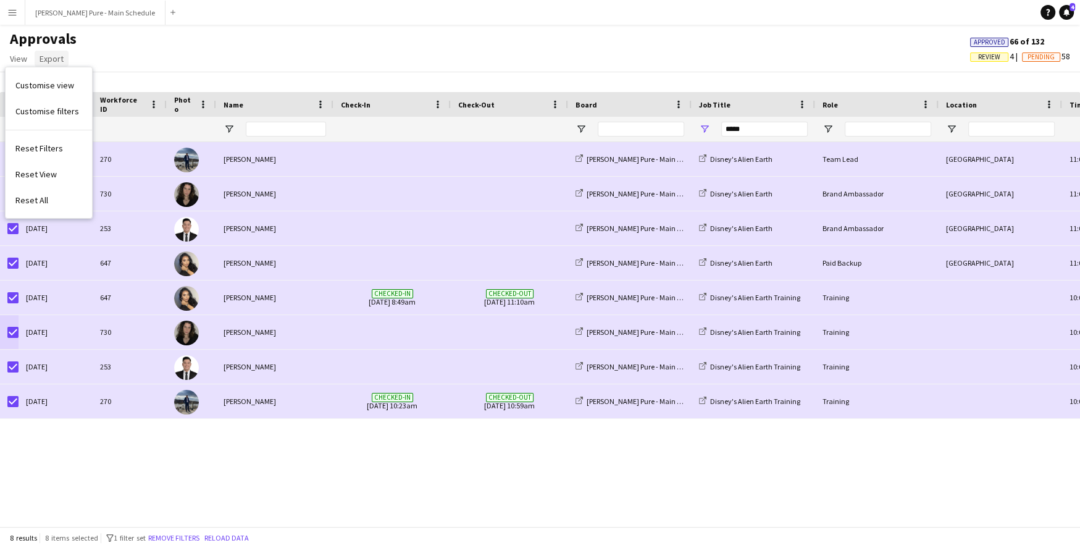
click at [51, 62] on span "Export" at bounding box center [52, 58] width 24 height 11
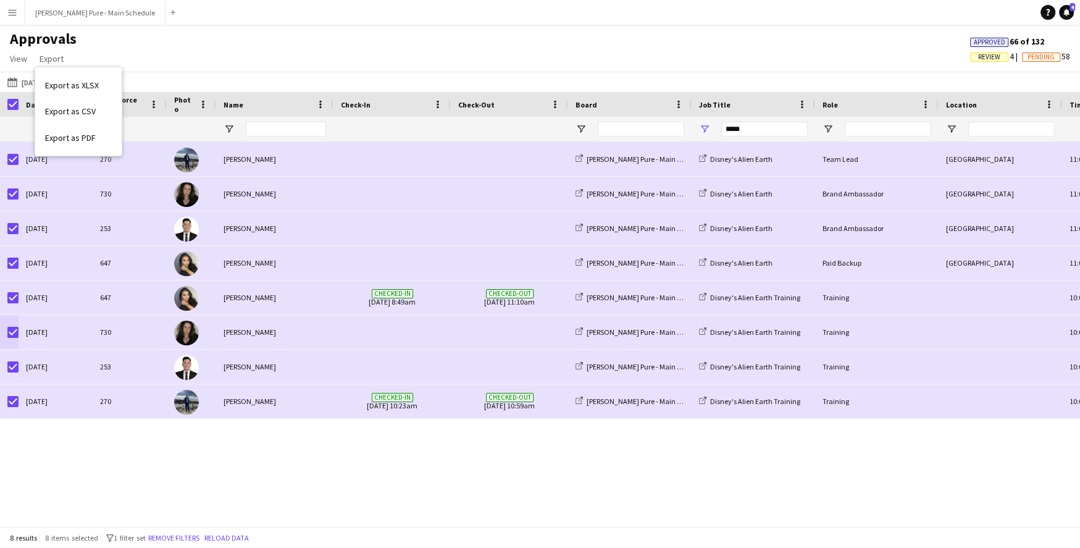
click at [140, 70] on div "Approvals View Customise view Customise filters Reset Filters Reset View Reset …" at bounding box center [540, 51] width 1080 height 42
click at [13, 14] on app-icon "Menu" at bounding box center [12, 12] width 10 height 10
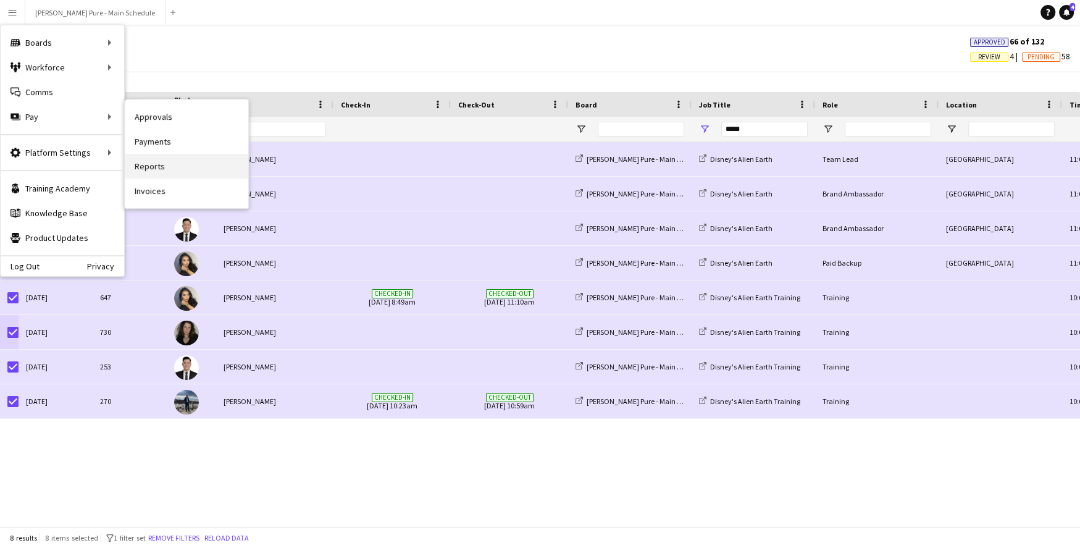
click at [153, 162] on link "Reports" at bounding box center [187, 166] width 124 height 25
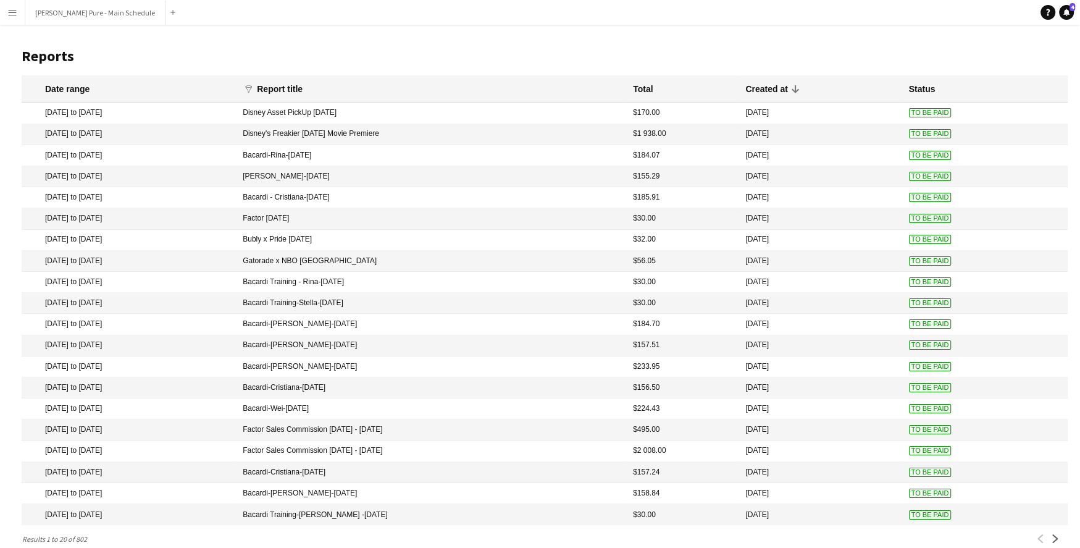
scroll to position [19, 0]
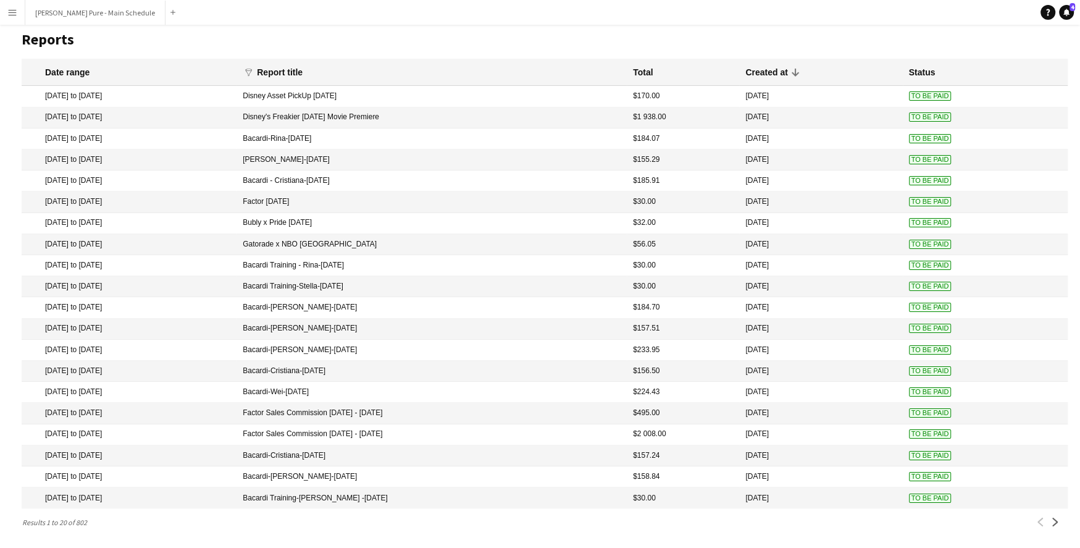
click at [356, 96] on mat-cell "Disney Asset PickUp July 31" at bounding box center [432, 96] width 390 height 21
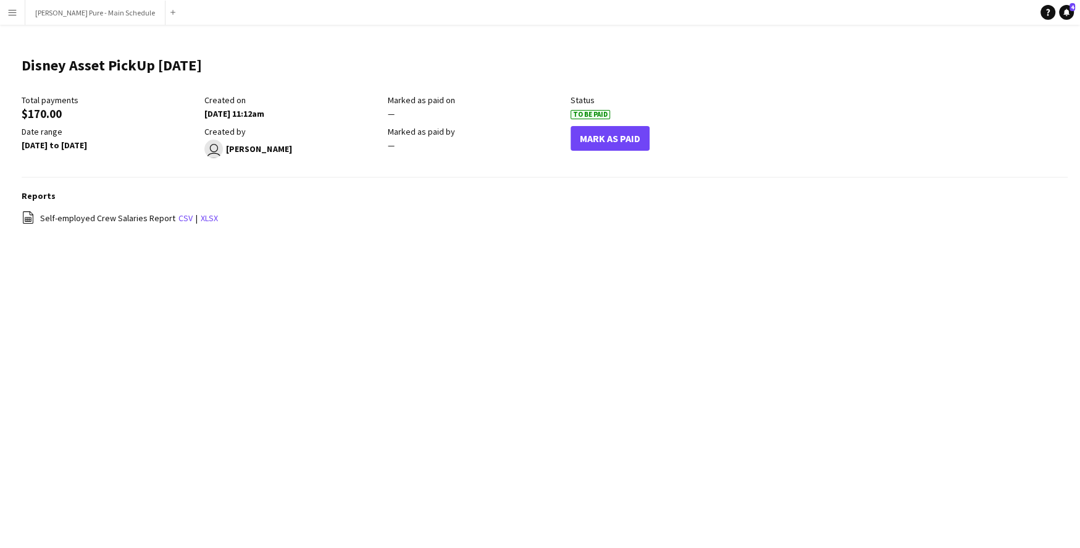
click at [15, 16] on app-icon "Menu" at bounding box center [12, 12] width 10 height 10
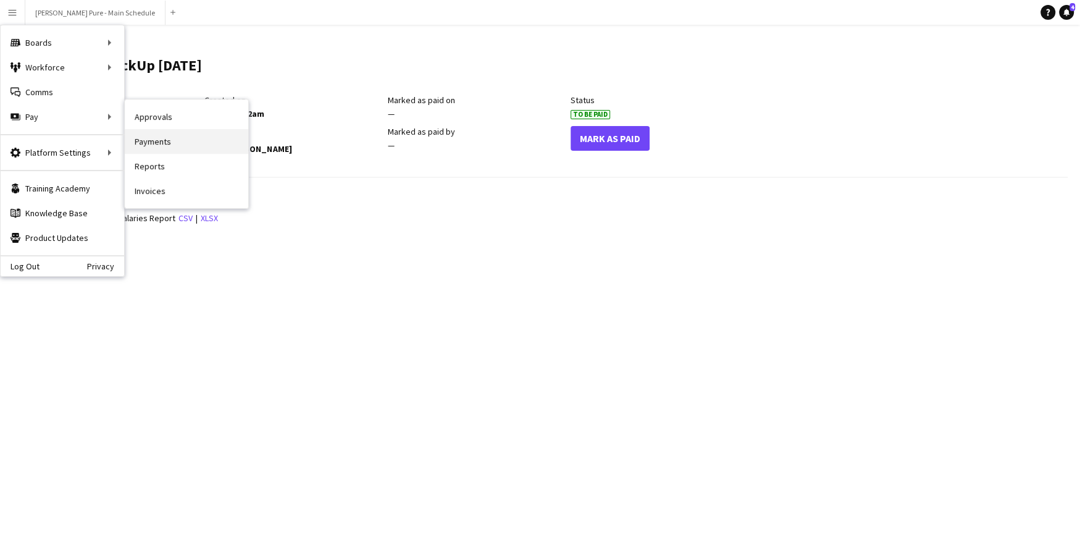
click at [157, 138] on link "Payments" at bounding box center [187, 141] width 124 height 25
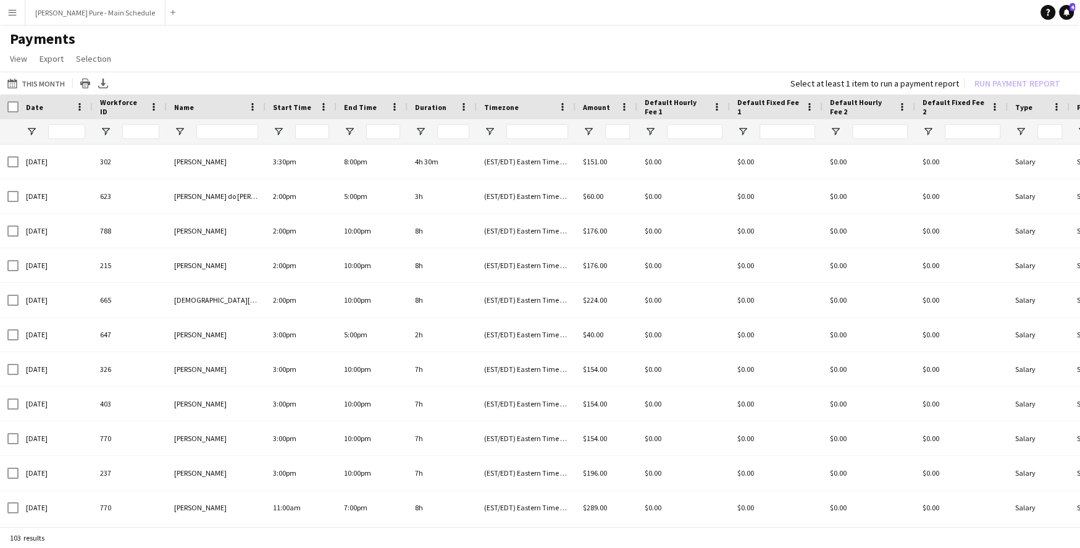
click at [42, 107] on div "Date" at bounding box center [48, 107] width 44 height 19
click at [36, 106] on span "Date" at bounding box center [34, 107] width 17 height 9
click at [37, 106] on span "Date" at bounding box center [34, 107] width 17 height 9
click at [45, 82] on button "This Month This Month" at bounding box center [36, 83] width 62 height 15
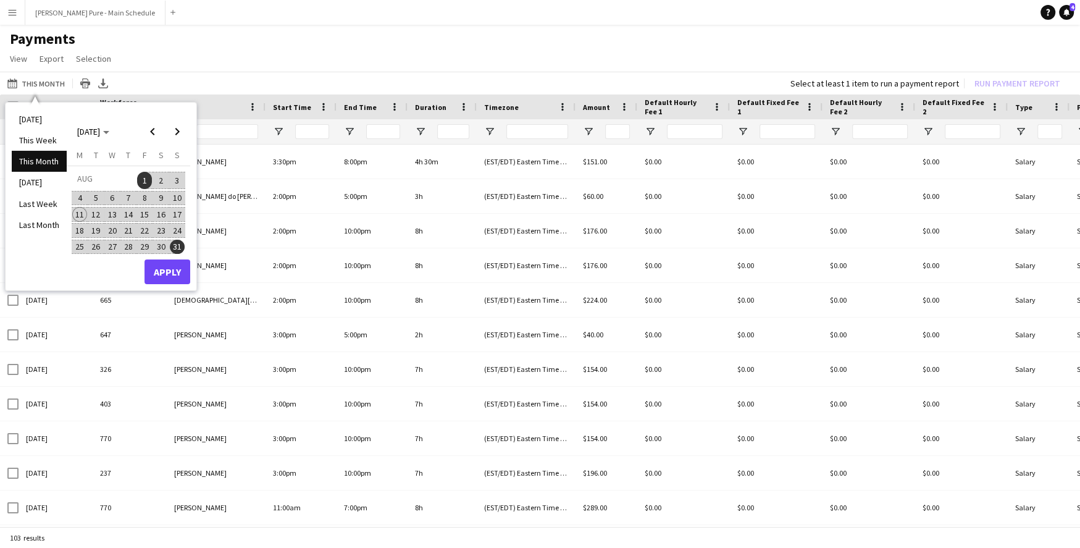
click at [129, 197] on span "7" at bounding box center [128, 198] width 15 height 15
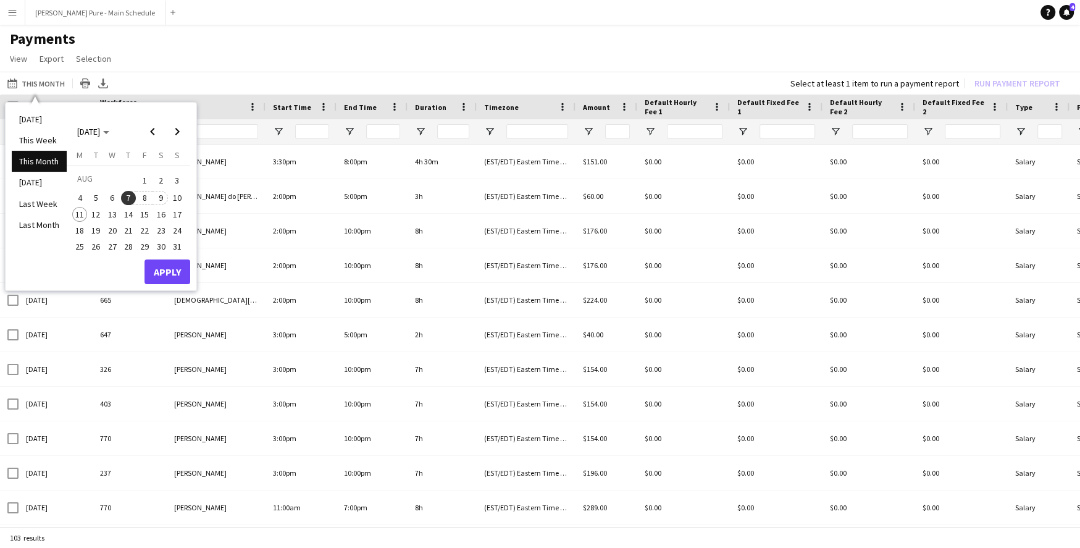
click at [159, 197] on span "9" at bounding box center [161, 198] width 15 height 15
click at [173, 275] on button "Apply" at bounding box center [168, 271] width 46 height 25
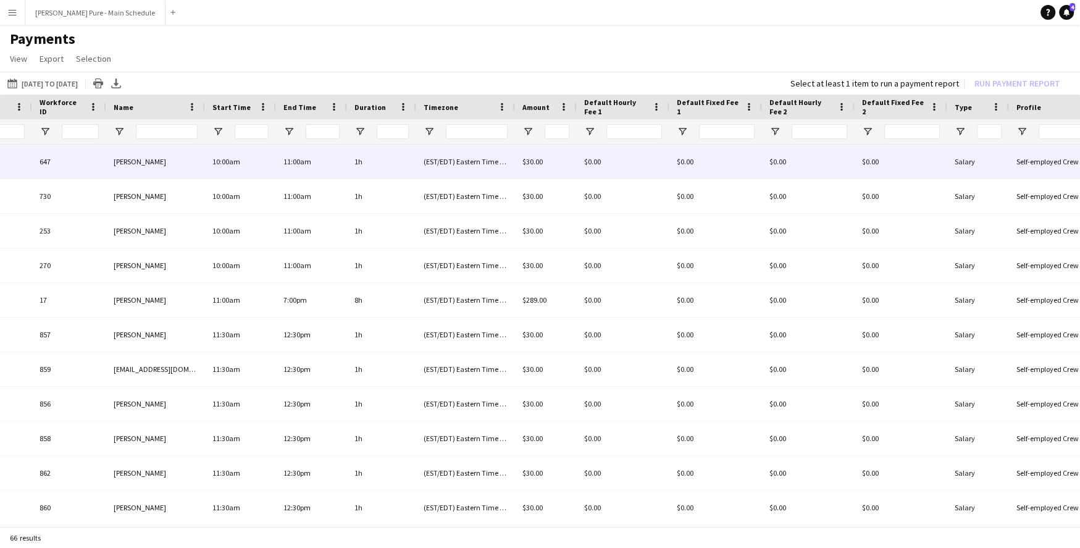
scroll to position [0, 90]
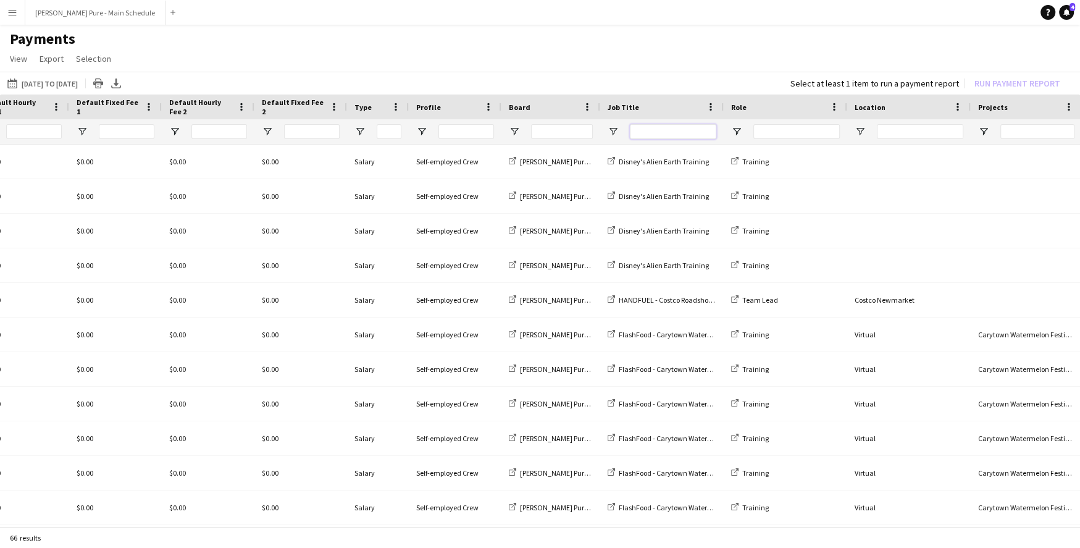
click at [663, 129] on input "Job Title Filter Input" at bounding box center [673, 131] width 86 height 15
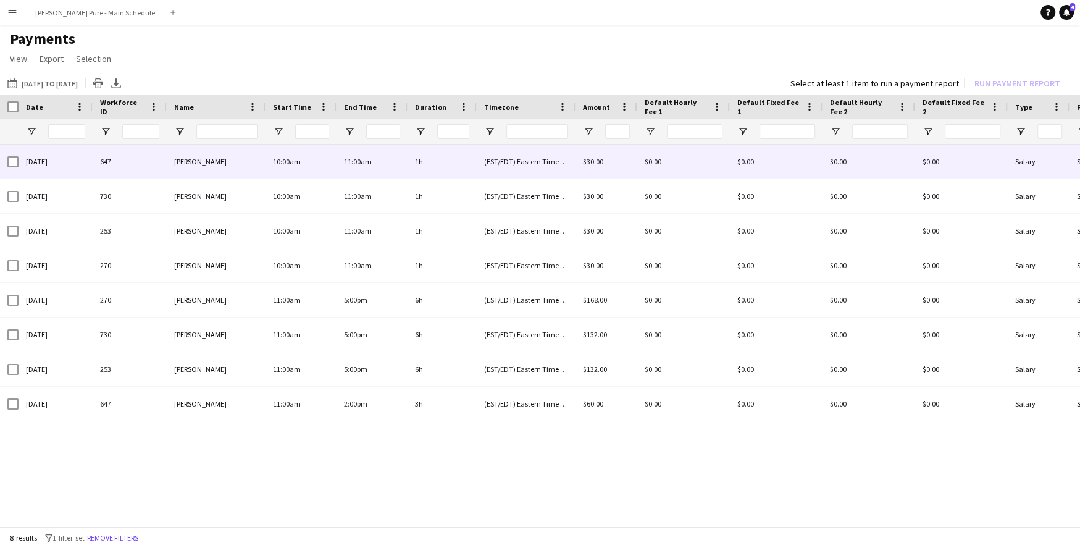
type input "**********"
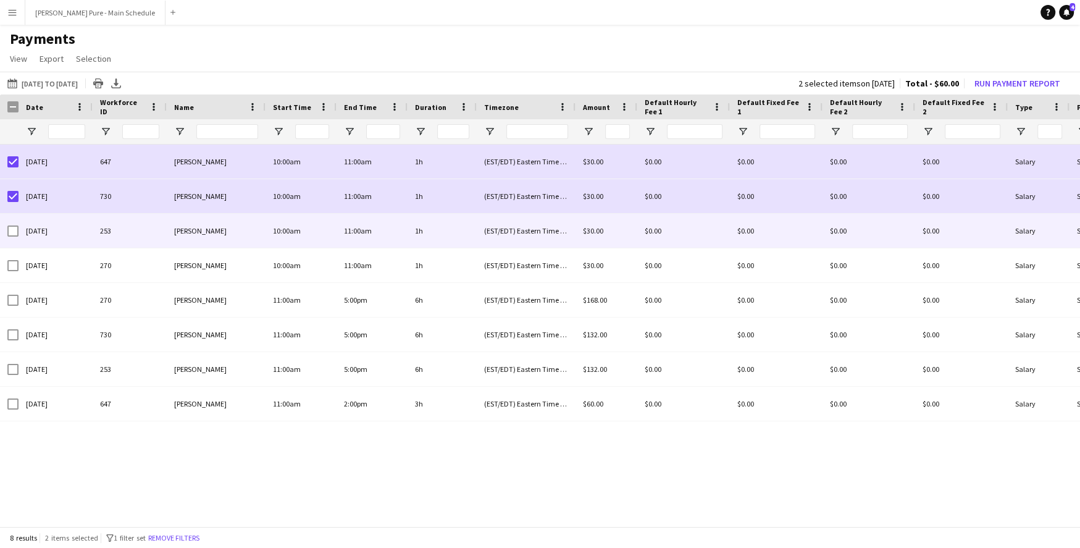
click at [14, 221] on div at bounding box center [12, 231] width 11 height 35
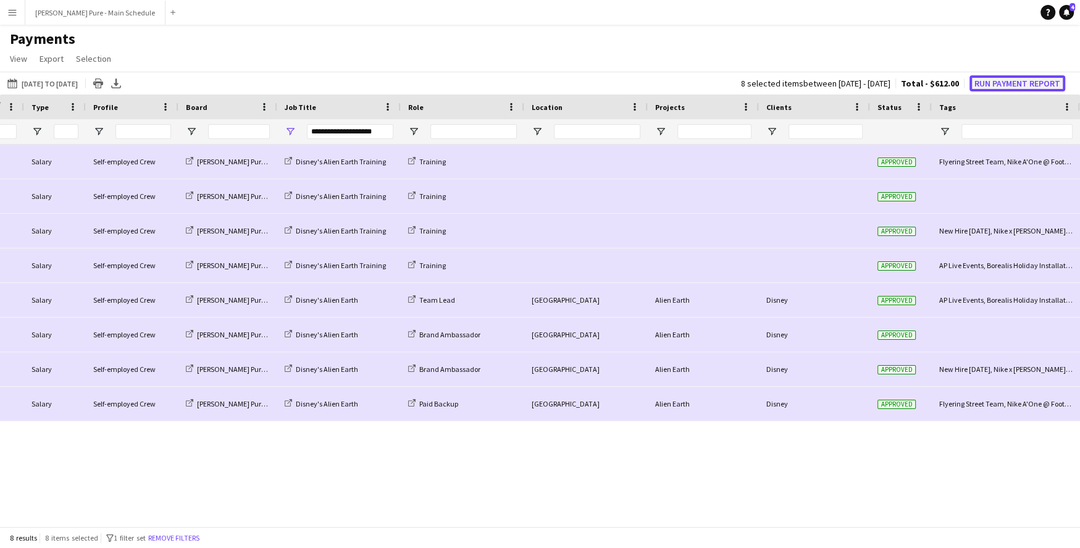
click at [1008, 80] on button "Run Payment Report" at bounding box center [1018, 83] width 96 height 16
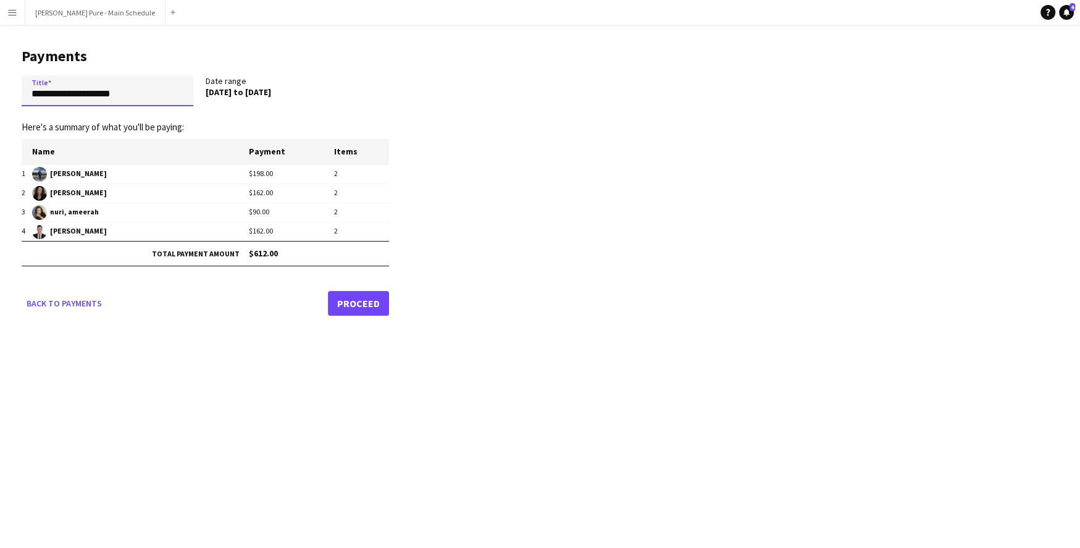
drag, startPoint x: 135, startPoint y: 94, endPoint x: 5, endPoint y: 90, distance: 130.4
click at [5, 90] on main "**********" at bounding box center [200, 179] width 401 height 309
drag, startPoint x: 156, startPoint y: 96, endPoint x: 116, endPoint y: 94, distance: 40.2
click at [116, 94] on input "**********" at bounding box center [108, 90] width 172 height 31
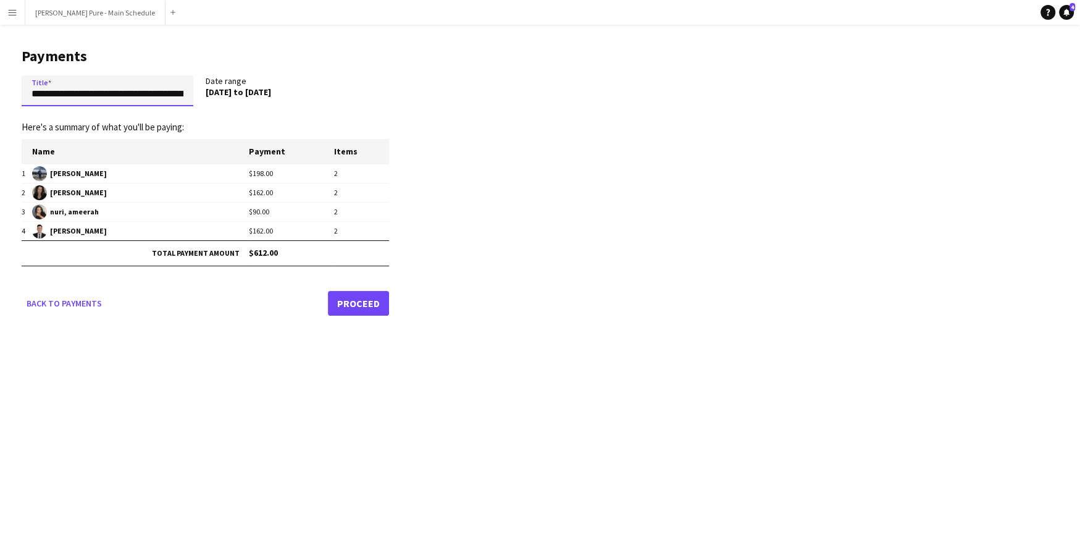
click at [183, 94] on input "**********" at bounding box center [108, 90] width 172 height 31
type input "**********"
click at [368, 294] on link "Proceed" at bounding box center [358, 303] width 61 height 25
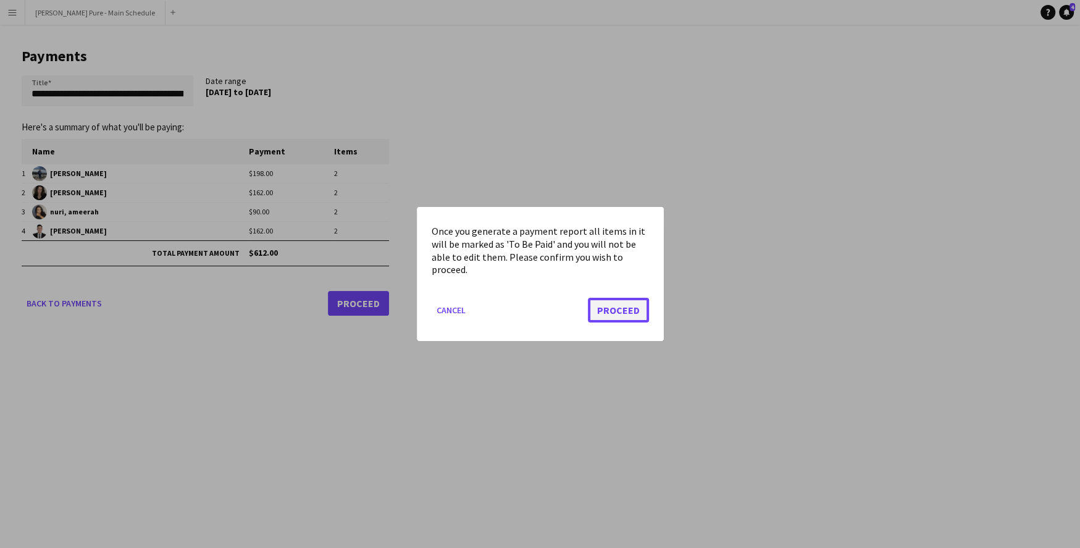
click at [627, 315] on button "Proceed" at bounding box center [618, 310] width 61 height 25
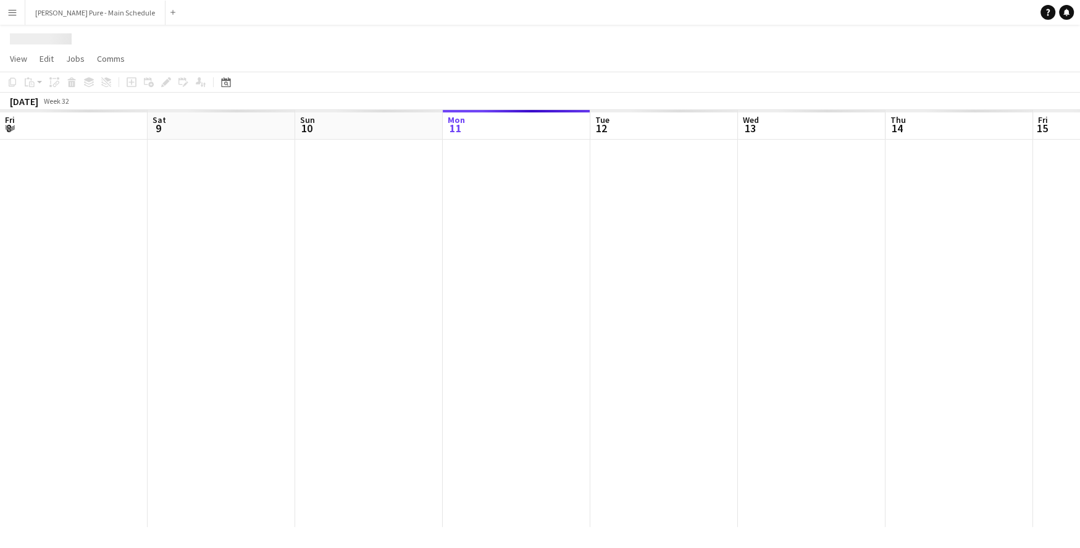
scroll to position [0, 295]
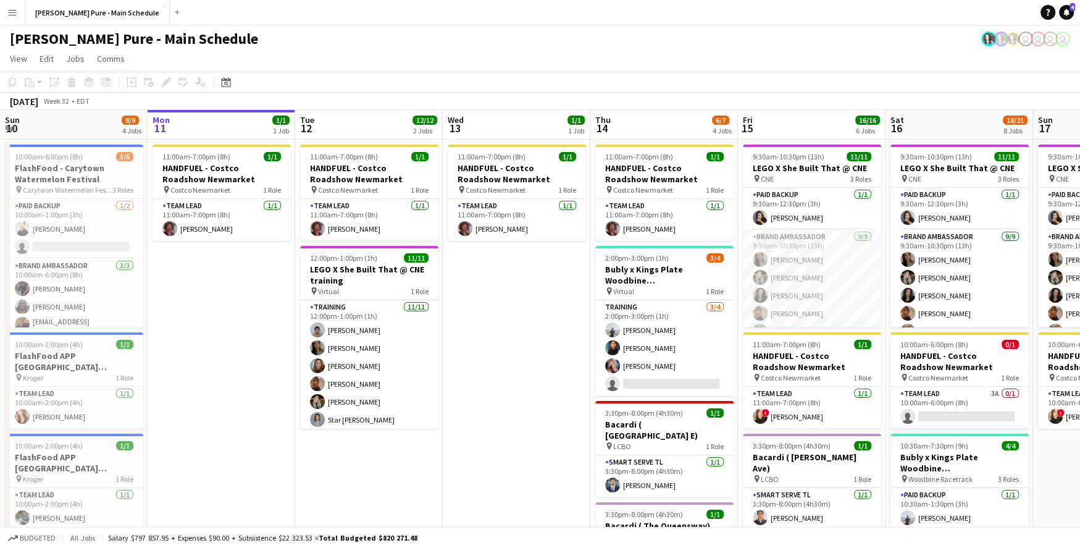
click at [10, 19] on button "Menu" at bounding box center [12, 12] width 25 height 25
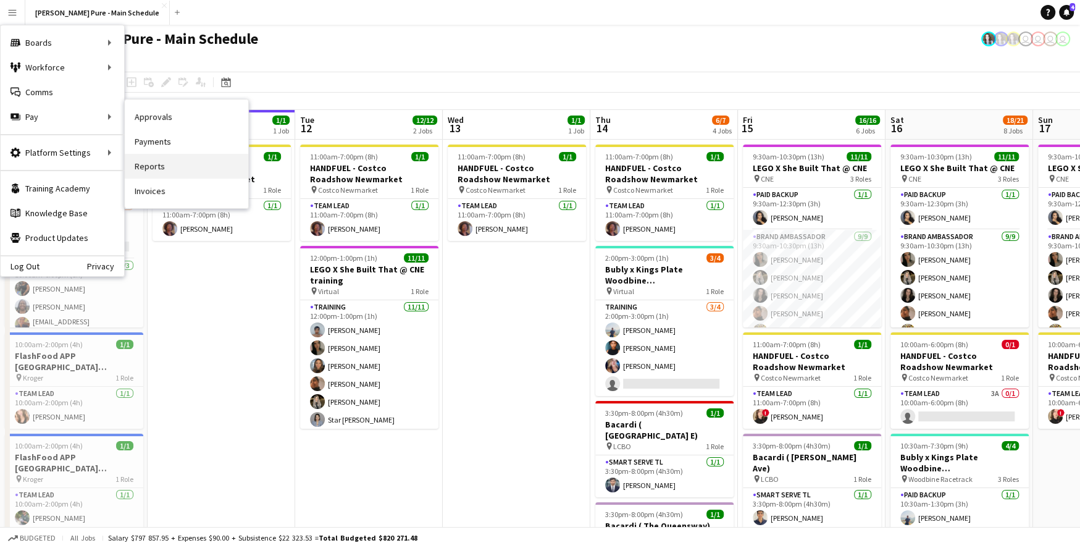
click at [177, 164] on link "Reports" at bounding box center [187, 166] width 124 height 25
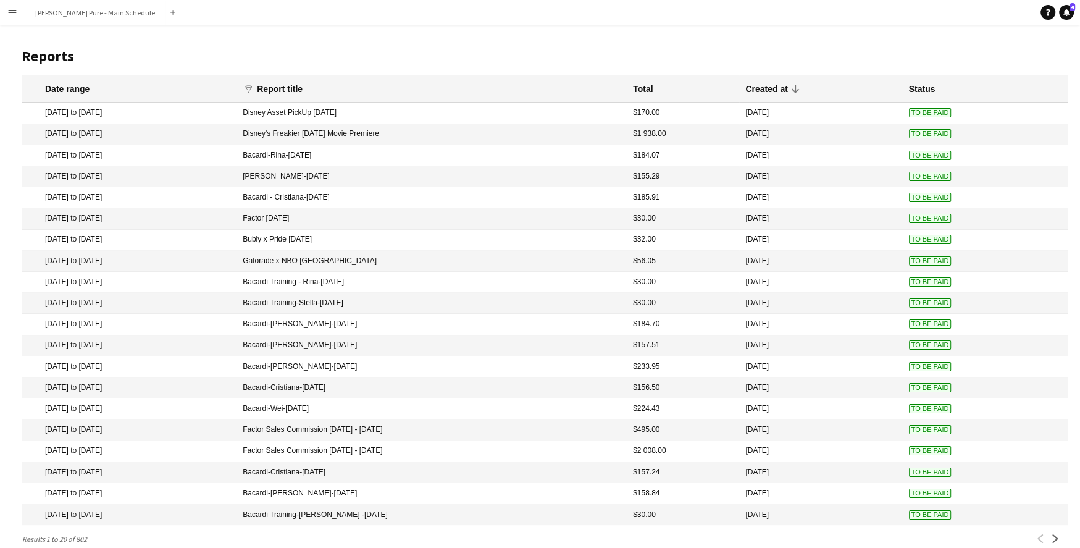
scroll to position [19, 0]
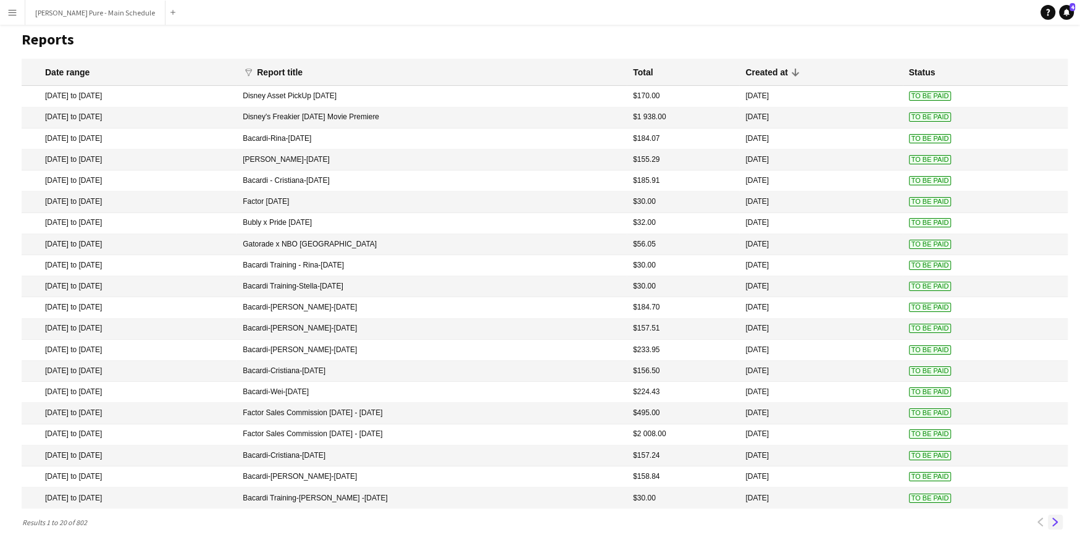
click at [1058, 525] on app-icon "Next" at bounding box center [1055, 521] width 9 height 9
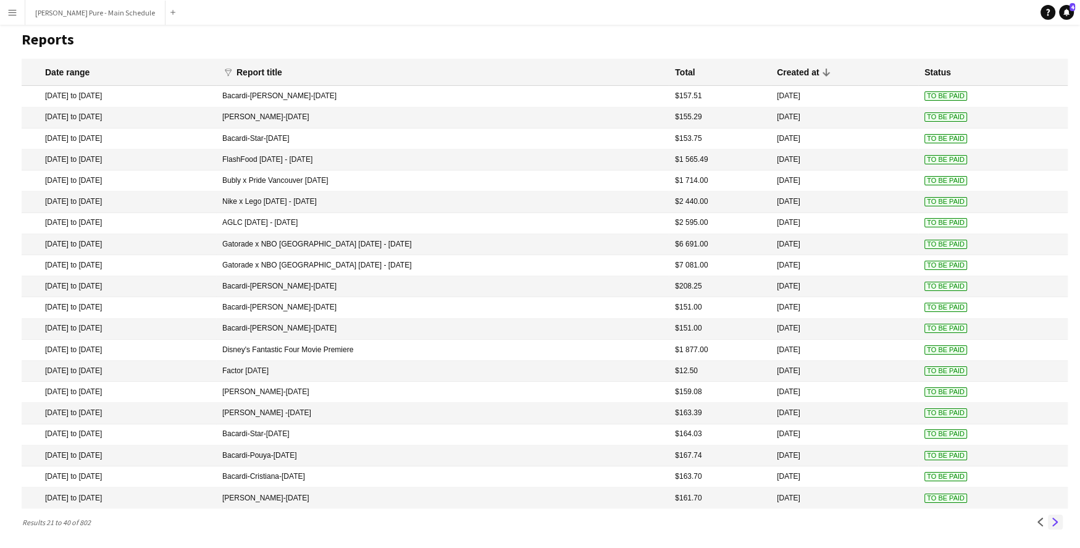
click at [1054, 521] on app-icon "Next" at bounding box center [1055, 521] width 9 height 9
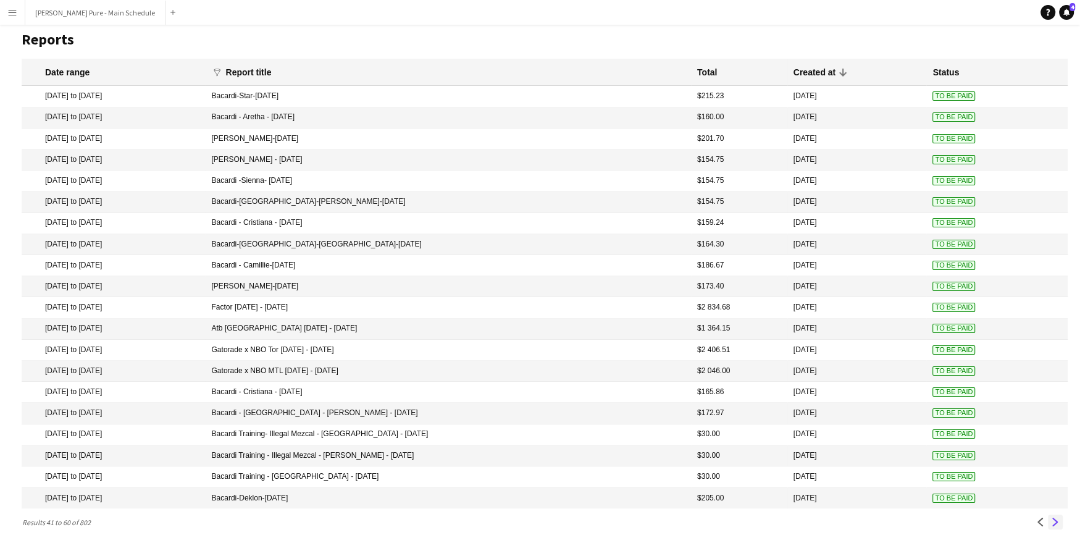
click at [1054, 522] on app-icon "Next" at bounding box center [1055, 521] width 9 height 9
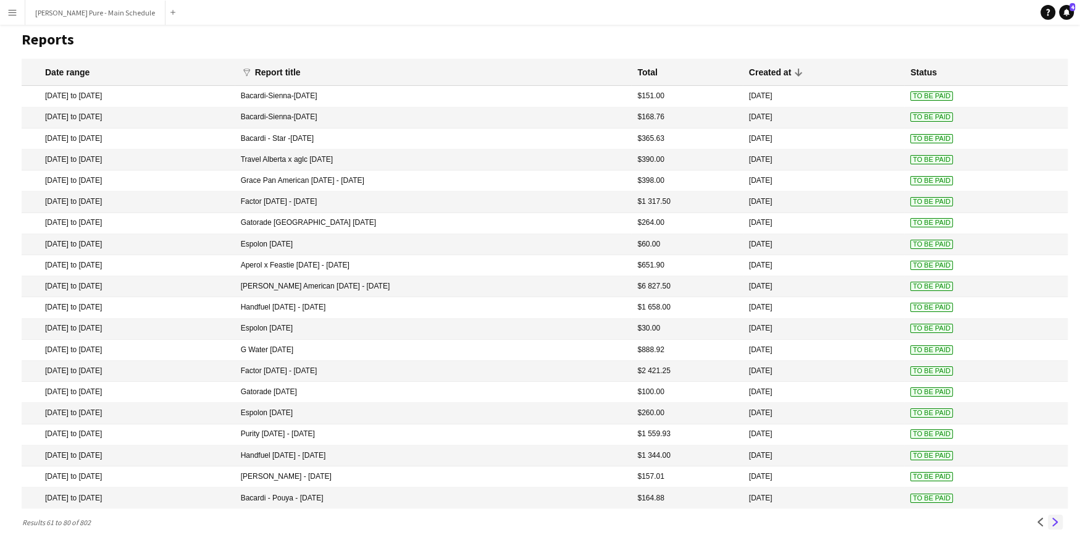
click at [1054, 522] on app-icon "Next" at bounding box center [1055, 521] width 9 height 9
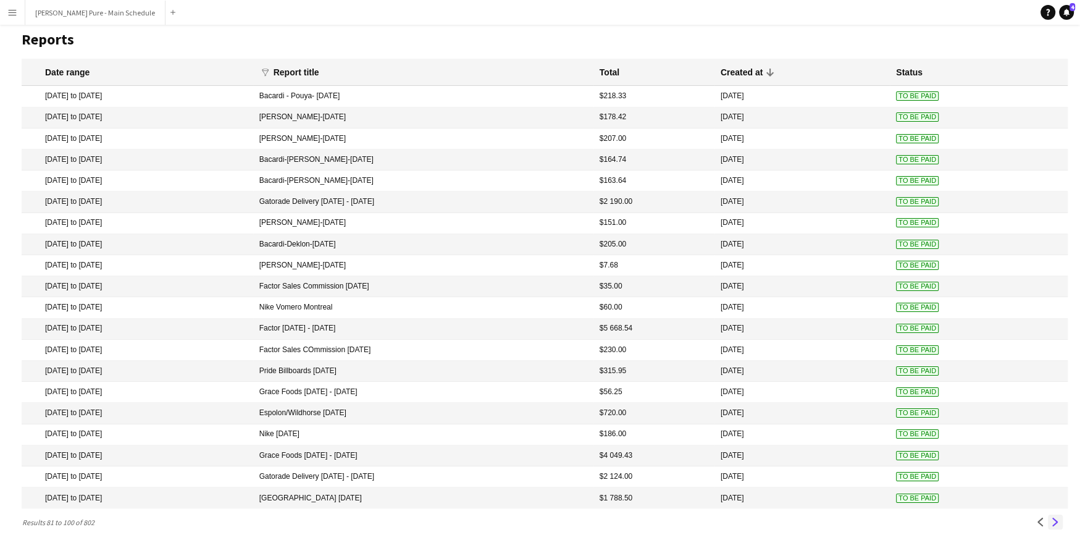
click at [1054, 522] on app-icon "Next" at bounding box center [1055, 521] width 9 height 9
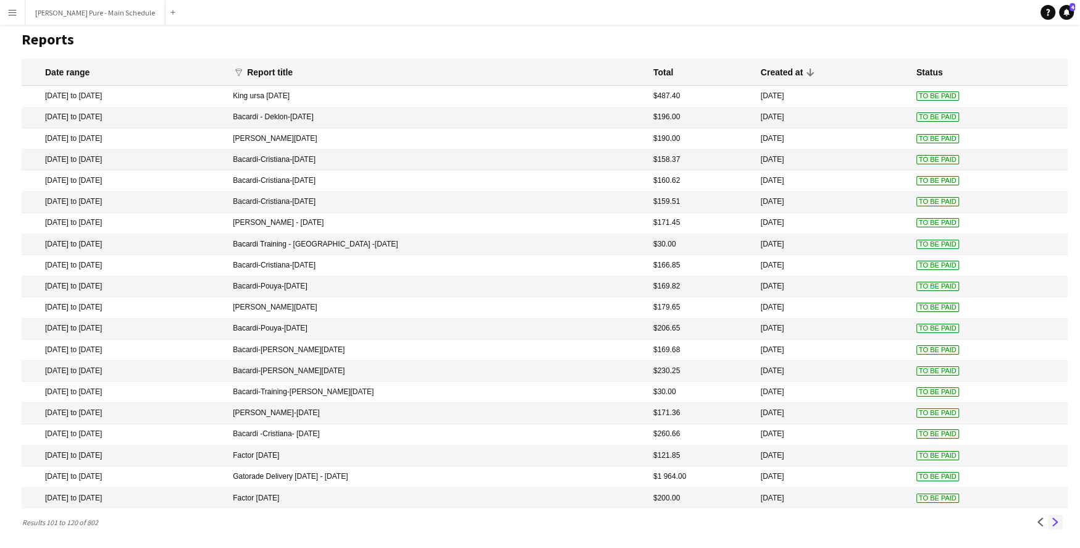
click at [1054, 522] on app-icon "Next" at bounding box center [1055, 521] width 9 height 9
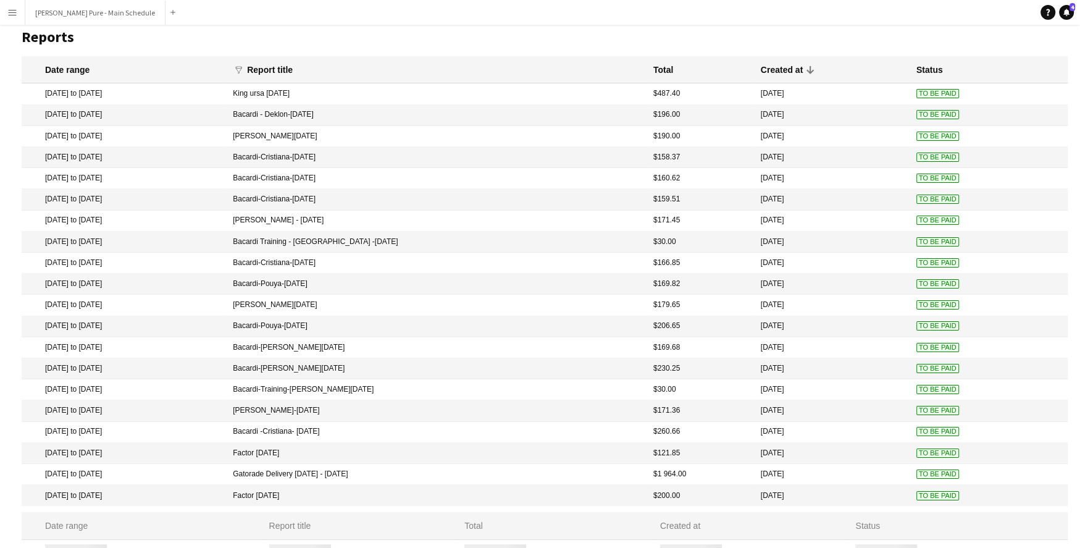
click at [1054, 522] on mat-header-cell "Status" at bounding box center [958, 525] width 219 height 27
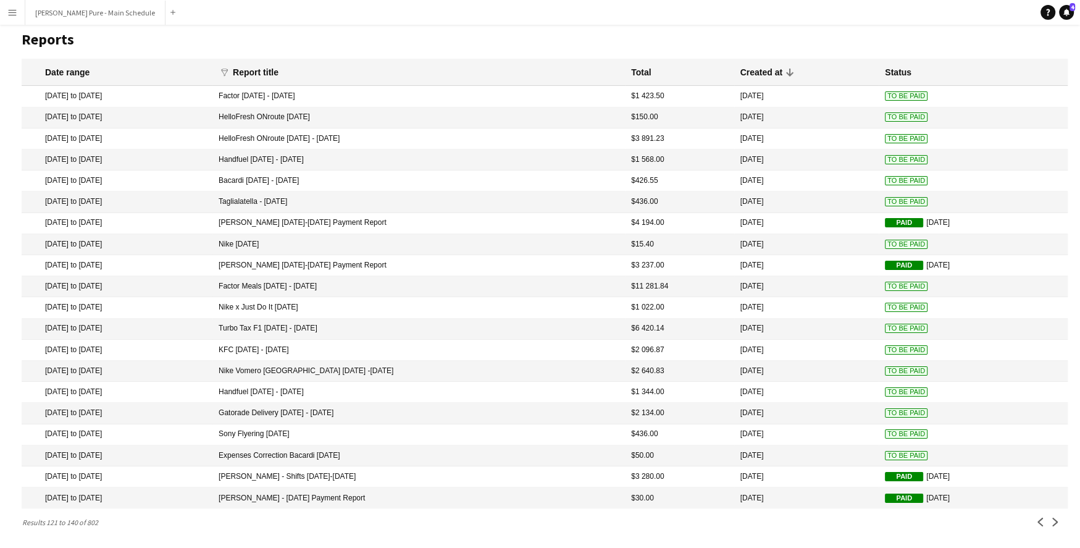
click at [1054, 522] on app-icon "Next" at bounding box center [1055, 521] width 9 height 9
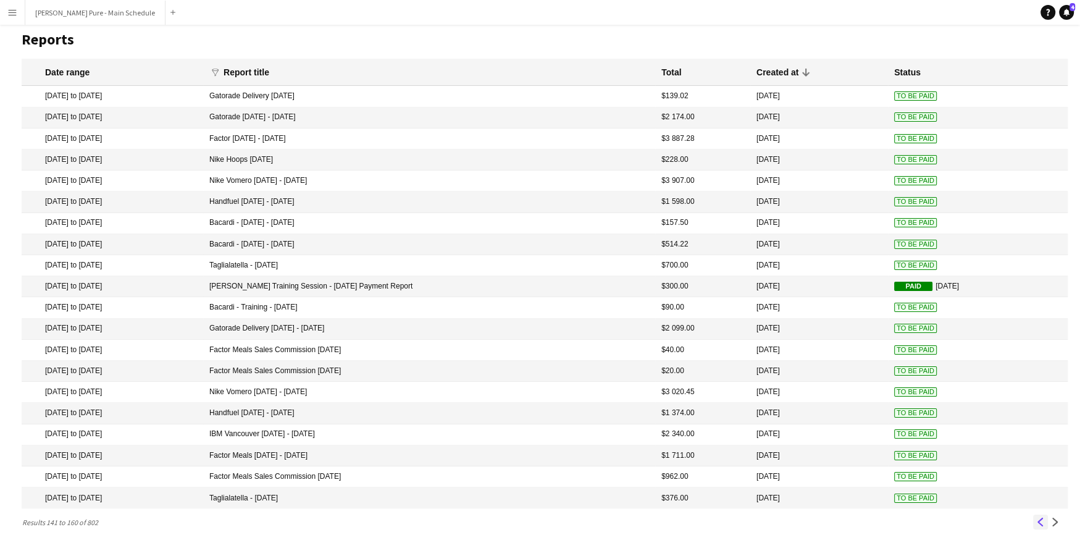
click at [1036, 523] on app-icon "Previous" at bounding box center [1040, 521] width 9 height 9
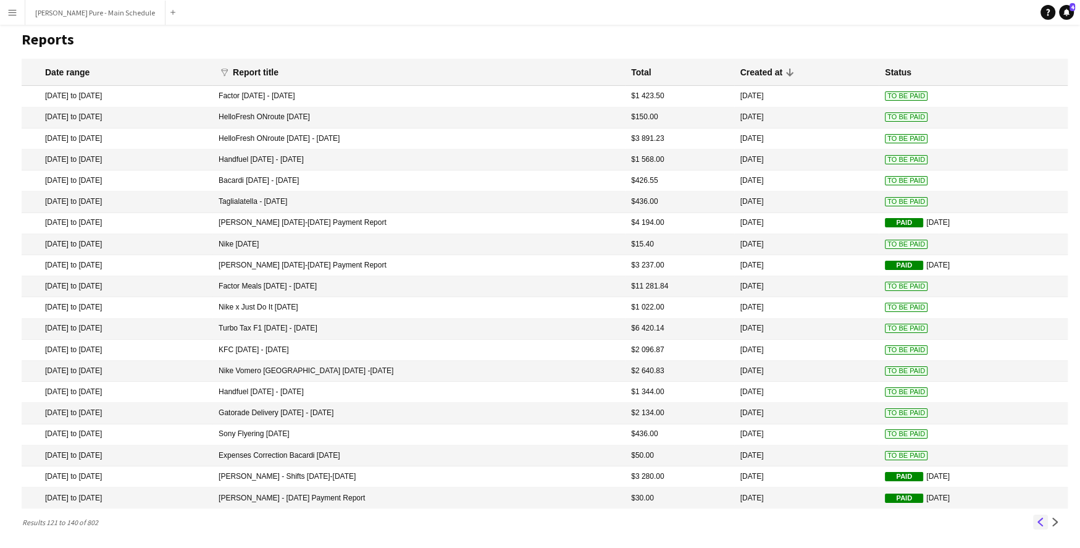
click at [1039, 525] on app-icon "Previous" at bounding box center [1040, 521] width 9 height 9
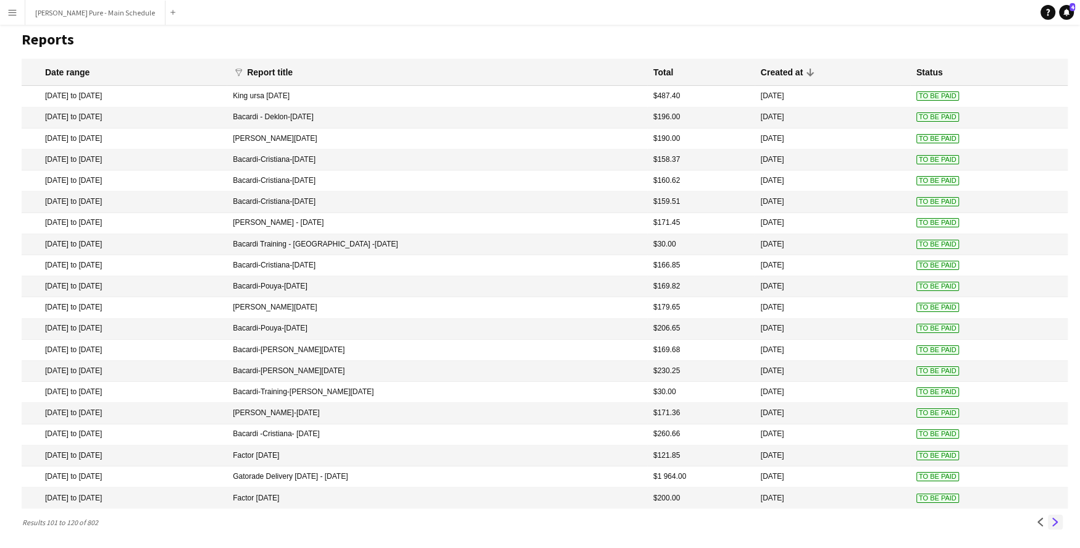
click at [1057, 523] on app-icon "Next" at bounding box center [1055, 521] width 9 height 9
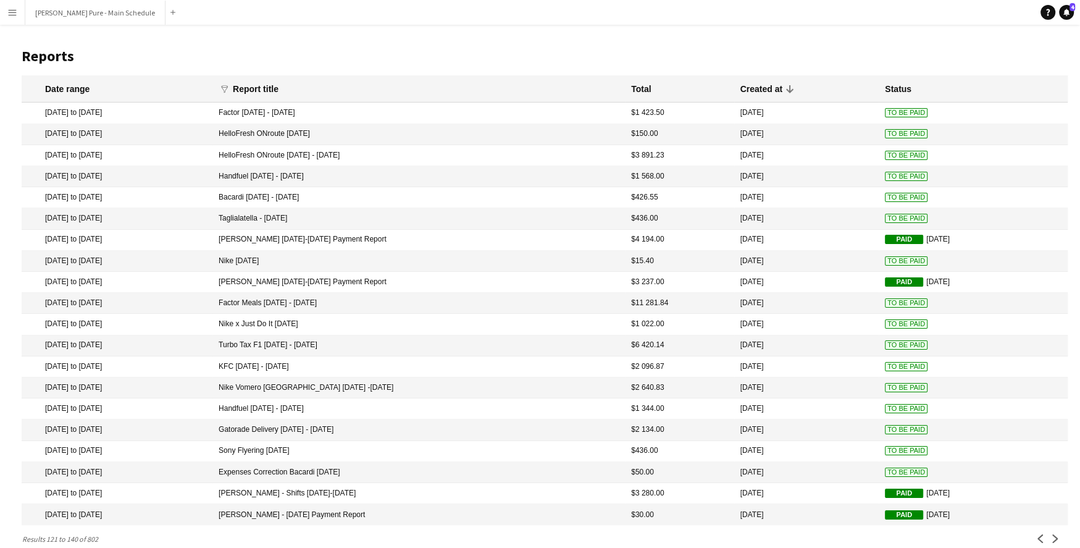
scroll to position [0, 0]
click at [18, 10] on button "Menu" at bounding box center [12, 12] width 25 height 25
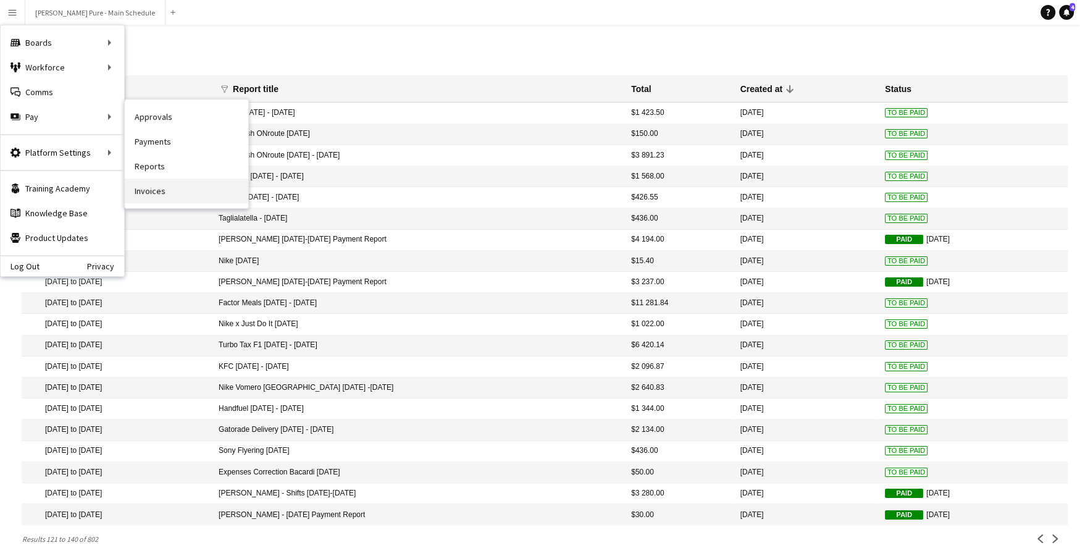
click at [151, 190] on link "Invoices" at bounding box center [187, 190] width 124 height 25
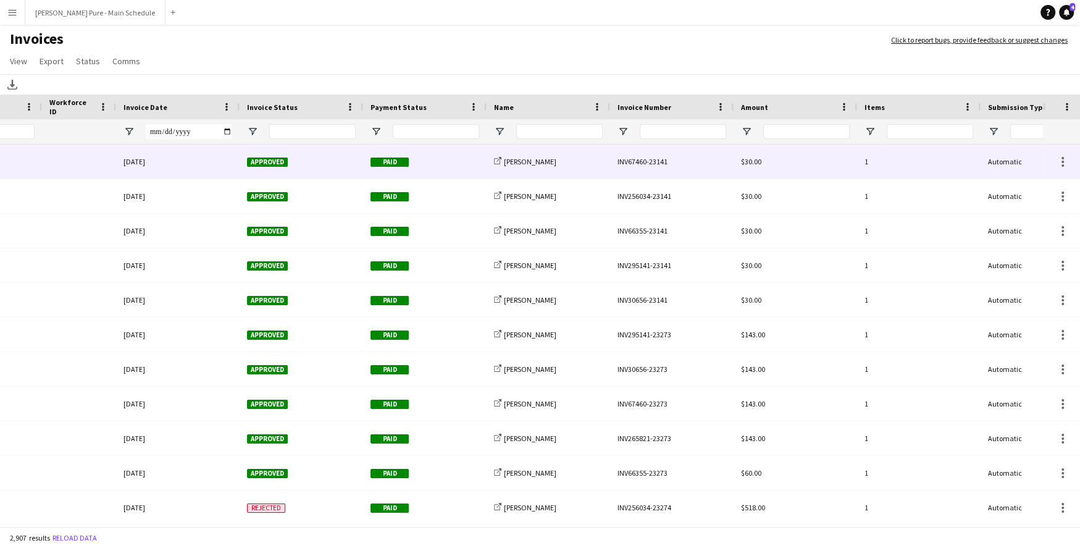
scroll to position [0, 161]
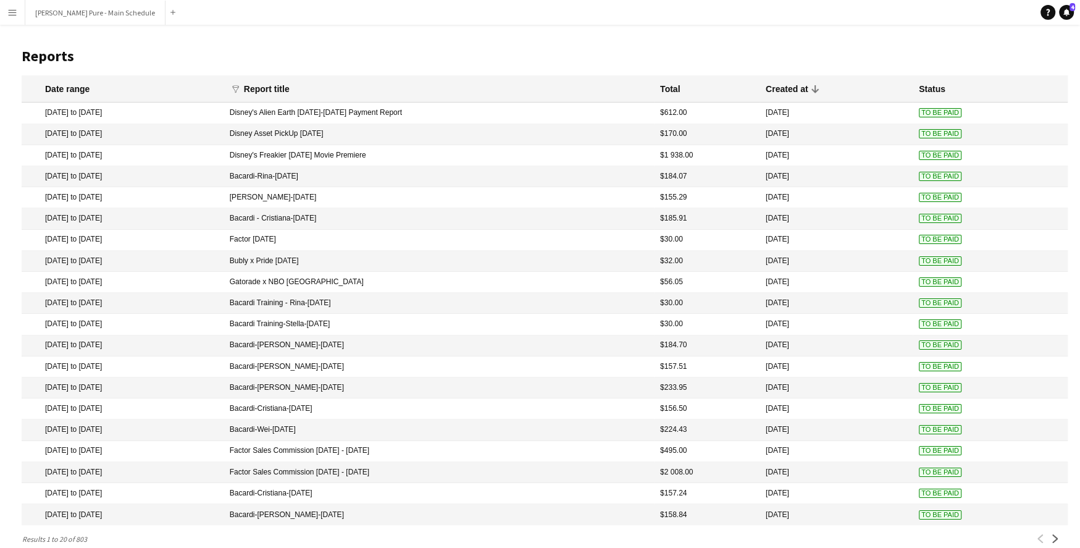
click at [9, 13] on app-icon "Menu" at bounding box center [12, 12] width 10 height 10
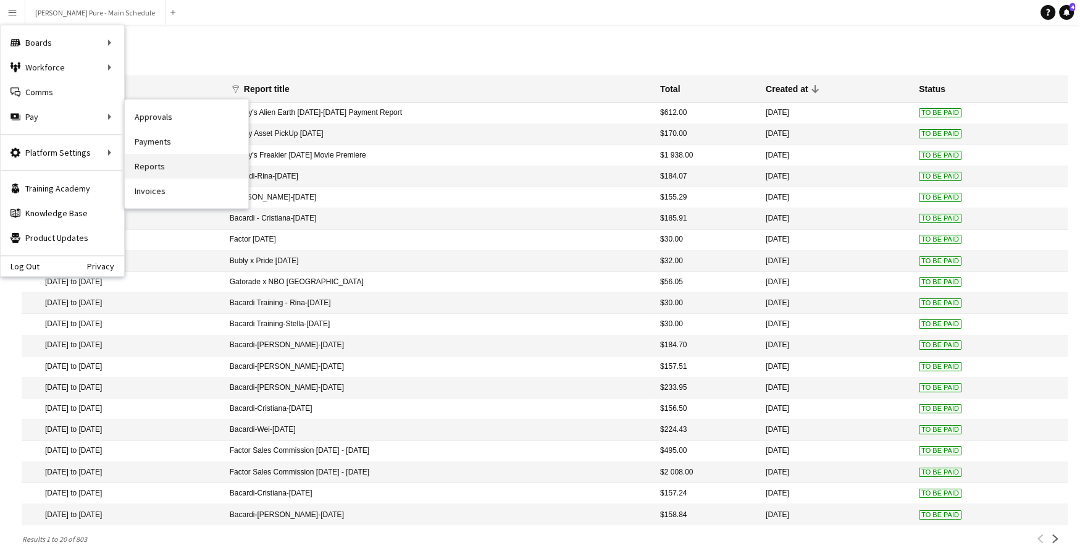
click at [212, 170] on link "Reports" at bounding box center [187, 166] width 124 height 25
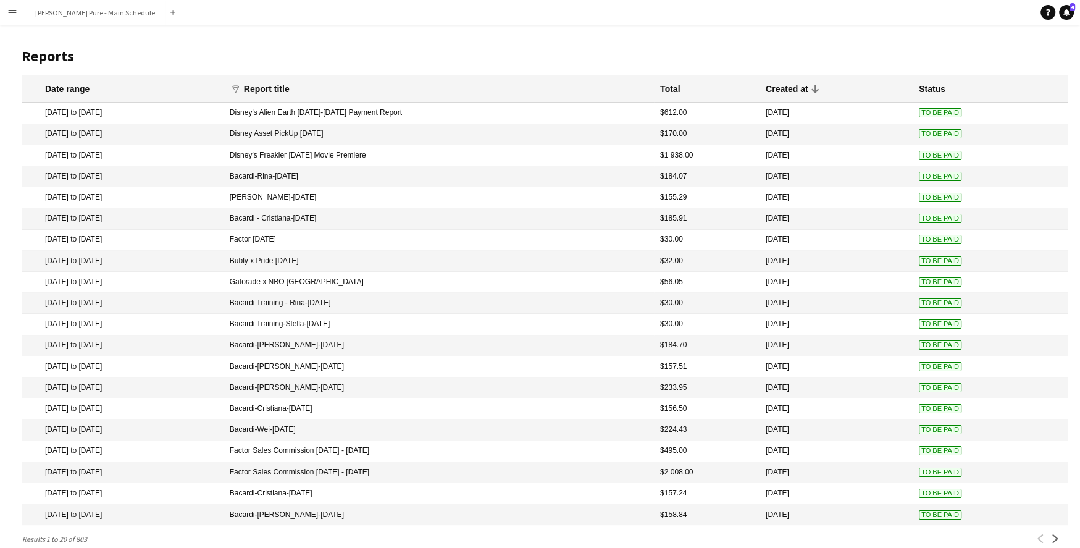
click at [224, 116] on mat-cell "7 Aug 2025 to 9 Aug 2025" at bounding box center [123, 113] width 202 height 21
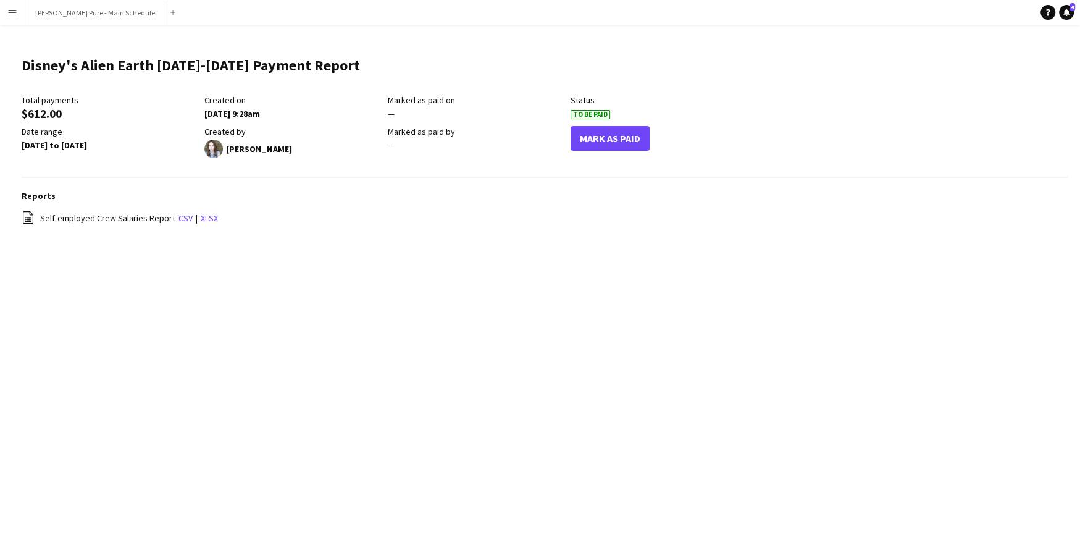
click at [12, 16] on app-icon "Menu" at bounding box center [12, 12] width 10 height 10
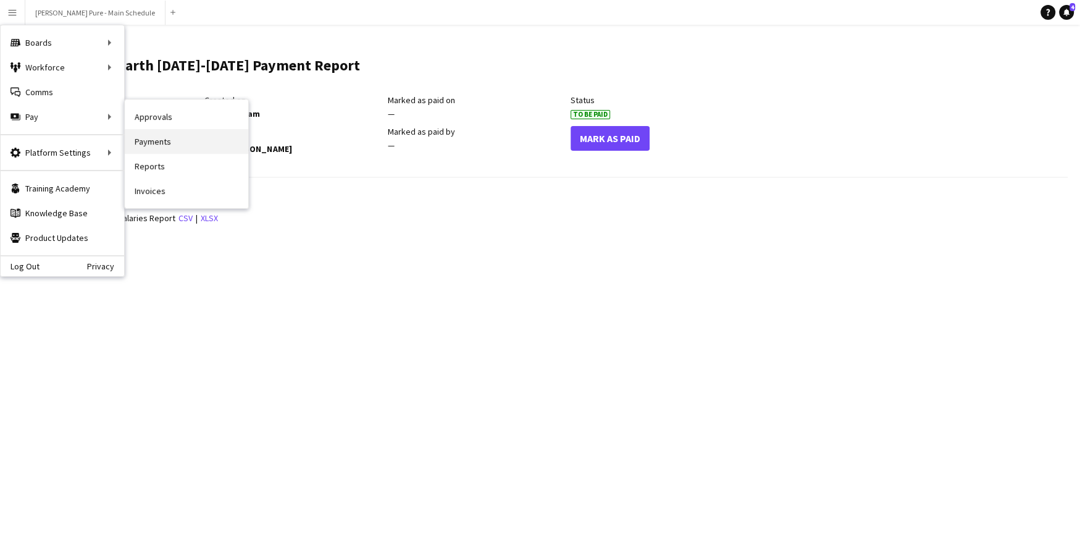
click at [190, 145] on link "Payments" at bounding box center [187, 141] width 124 height 25
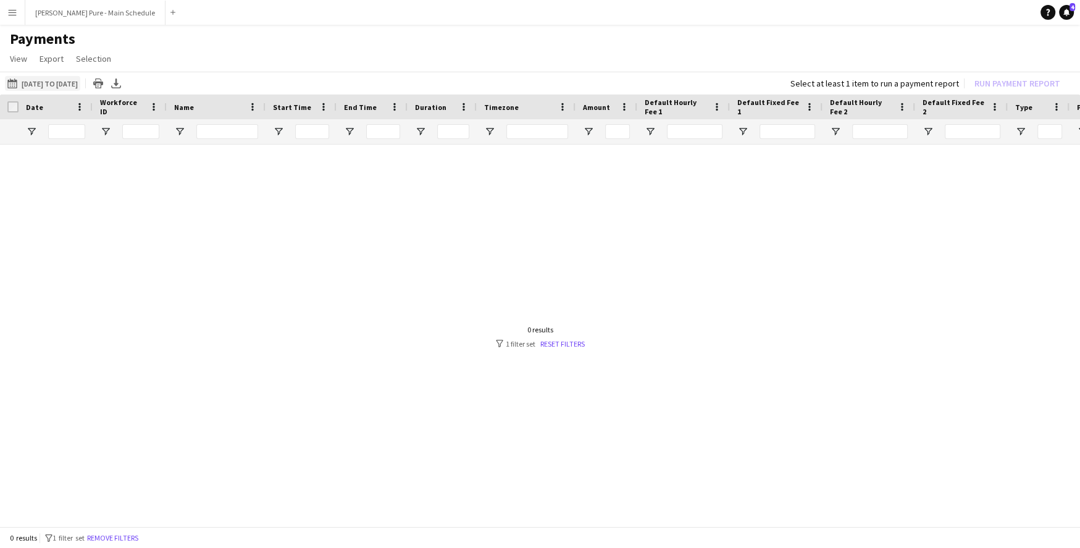
click at [63, 86] on button "07-08-2025 to 09-08-2025 07-08-2025 to 09-08-2025" at bounding box center [42, 83] width 75 height 15
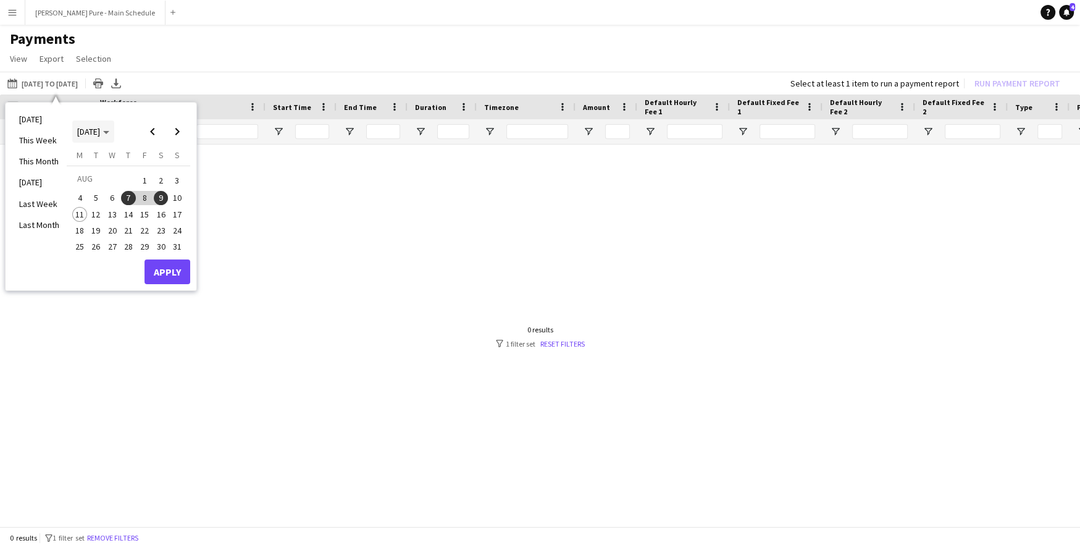
click at [96, 117] on span "Choose month and year" at bounding box center [93, 132] width 42 height 30
click at [117, 198] on span "2025" at bounding box center [113, 195] width 25 height 15
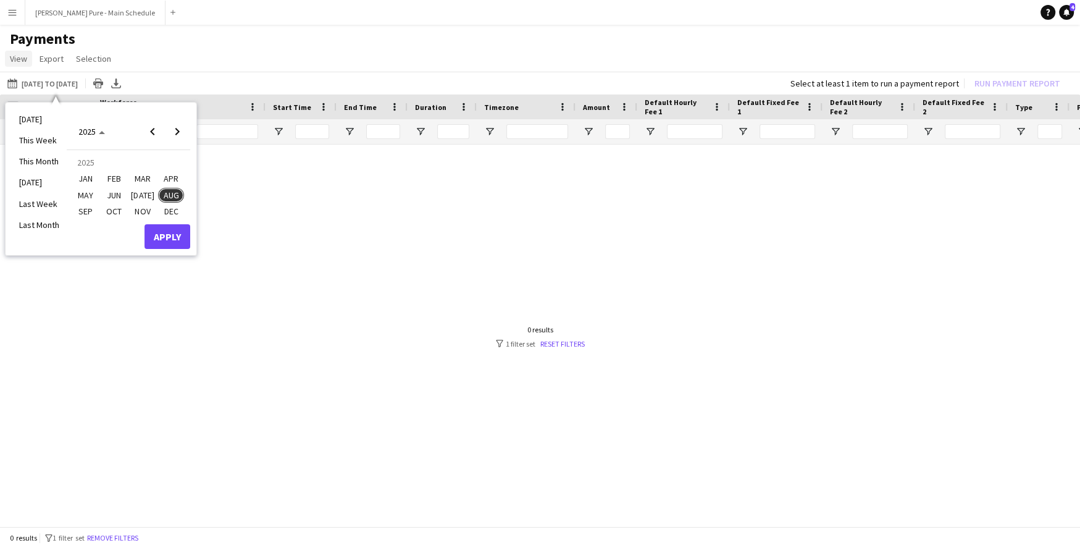
click at [19, 59] on span "View" at bounding box center [18, 58] width 17 height 11
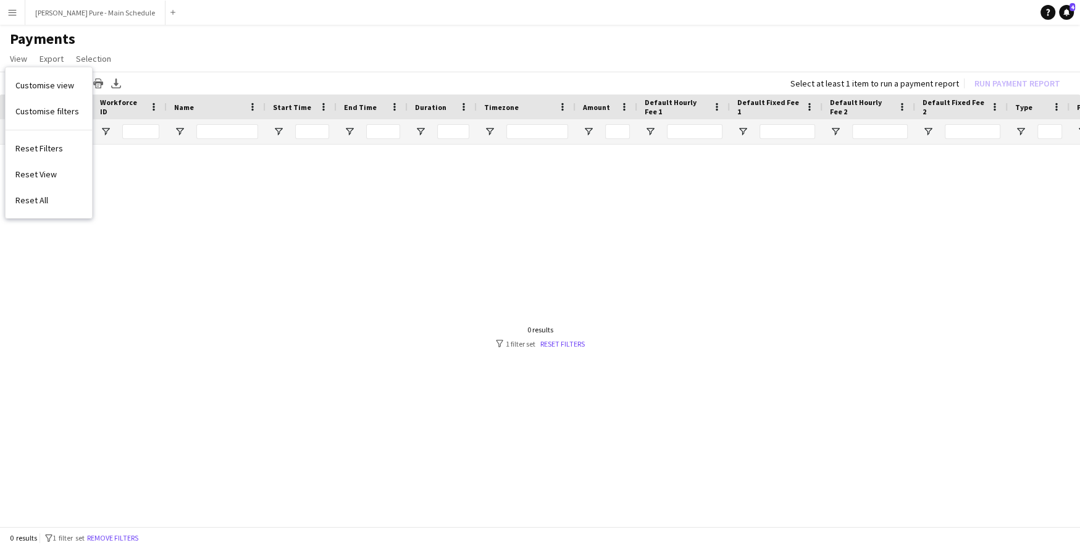
click at [14, 19] on button "Menu" at bounding box center [12, 12] width 25 height 25
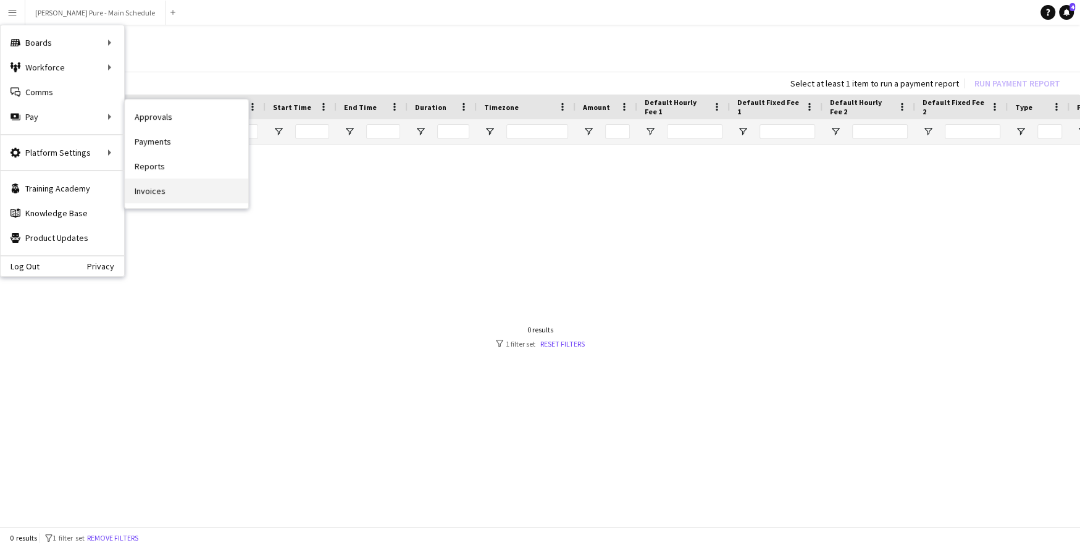
click at [190, 195] on link "Invoices" at bounding box center [187, 190] width 124 height 25
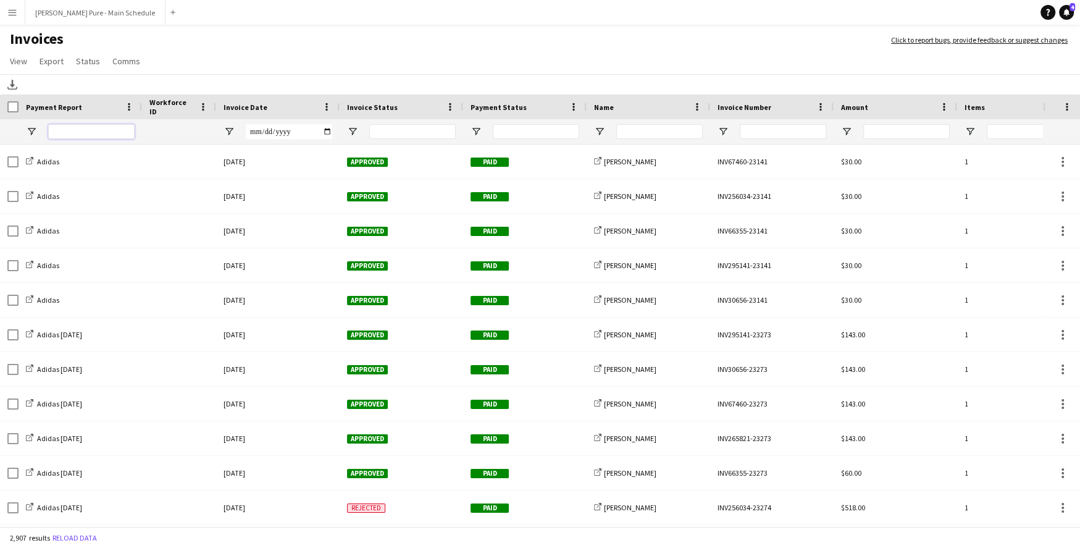
click at [114, 135] on input "Payment Report Filter Input" at bounding box center [91, 131] width 86 height 15
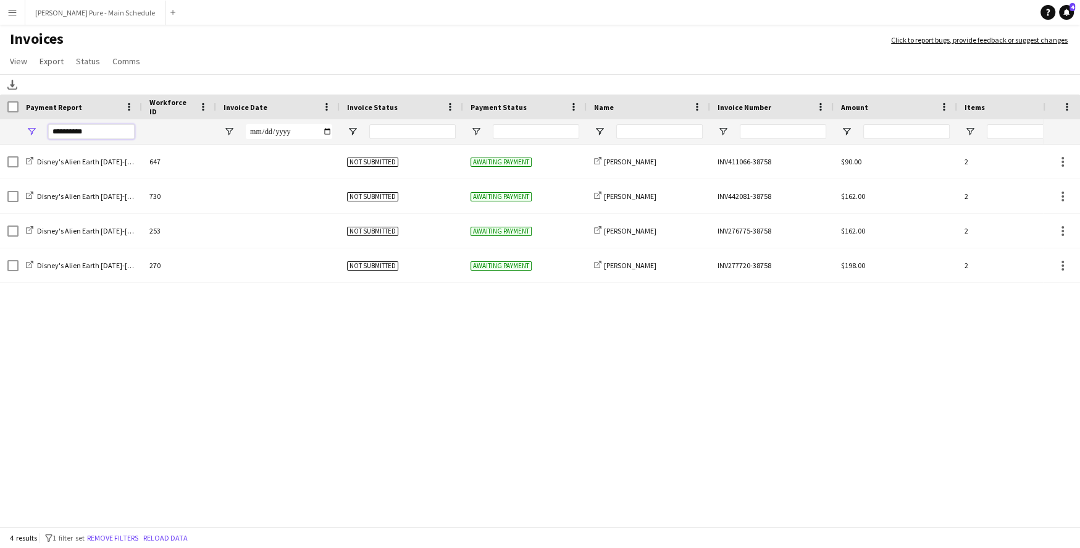
type input "**********"
